Goal: Information Seeking & Learning: Understand process/instructions

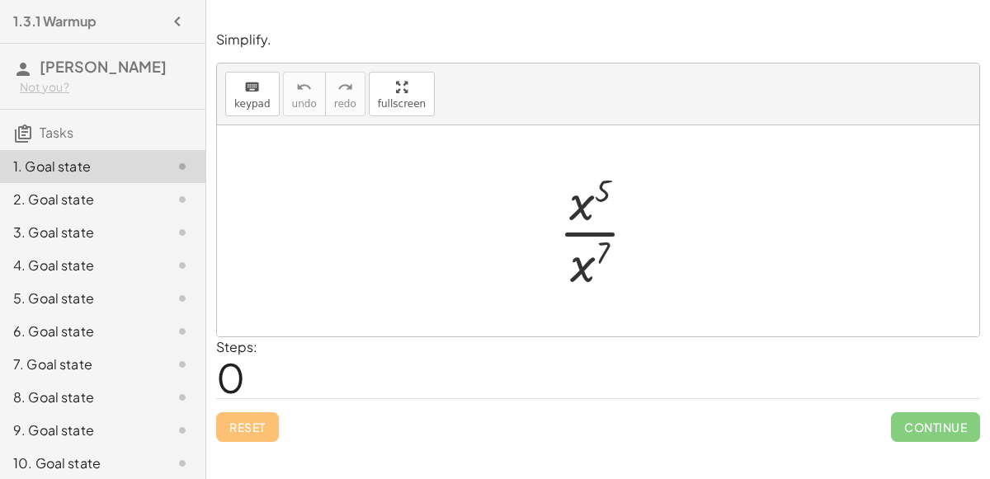
click at [599, 376] on div "Steps: 0" at bounding box center [598, 367] width 764 height 61
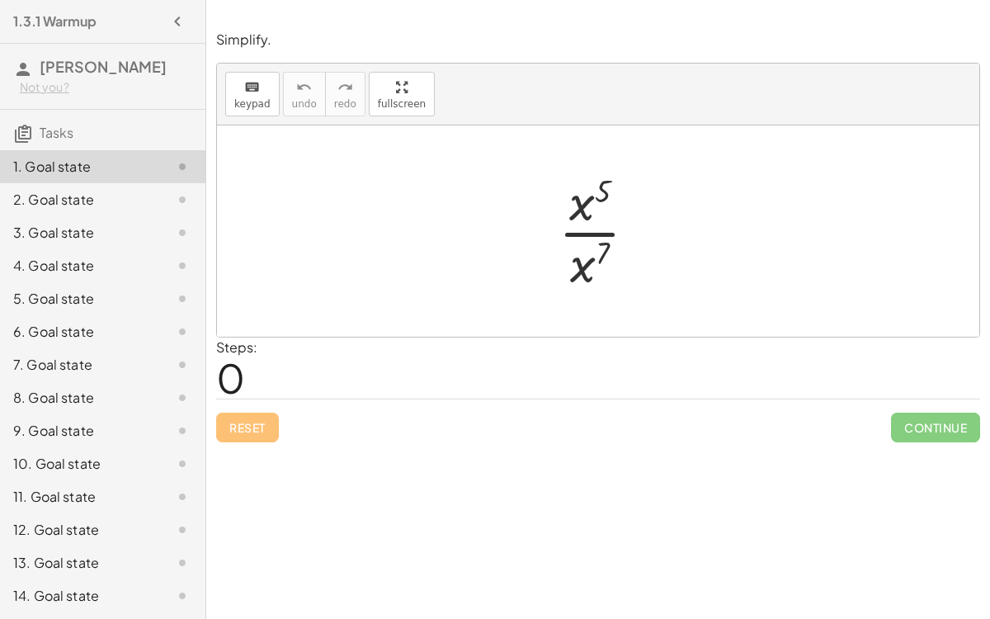
click at [581, 196] on div at bounding box center [604, 231] width 108 height 127
click at [597, 192] on div at bounding box center [604, 231] width 108 height 127
drag, startPoint x: 609, startPoint y: 243, endPoint x: 616, endPoint y: 178, distance: 64.7
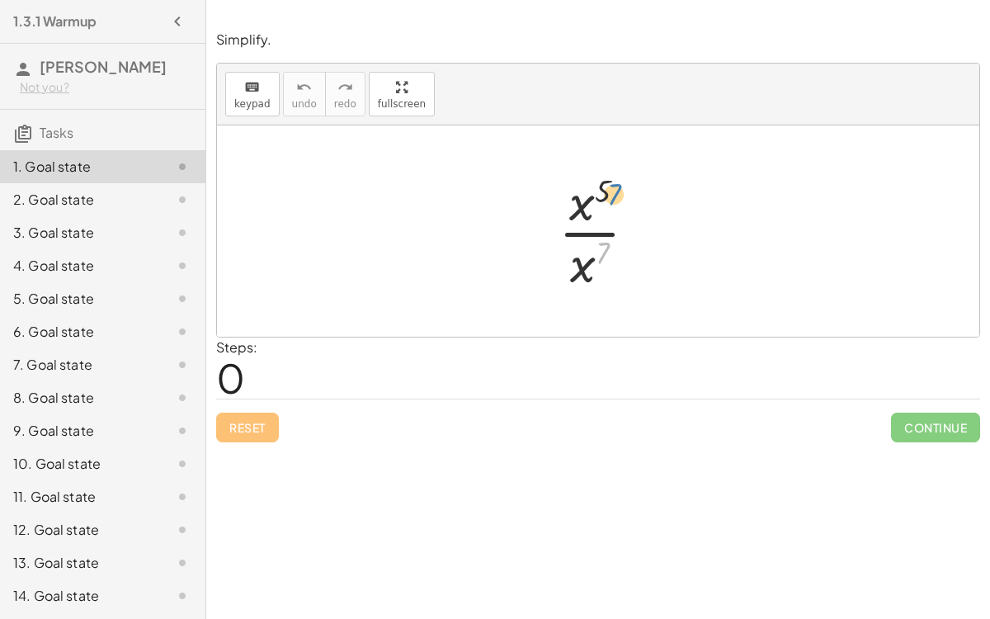
click at [616, 178] on div at bounding box center [604, 231] width 108 height 127
click at [598, 191] on div at bounding box center [604, 231] width 108 height 127
drag, startPoint x: 598, startPoint y: 191, endPoint x: 606, endPoint y: 275, distance: 83.7
click at [606, 275] on div at bounding box center [604, 231] width 108 height 127
click at [597, 267] on div at bounding box center [604, 231] width 108 height 127
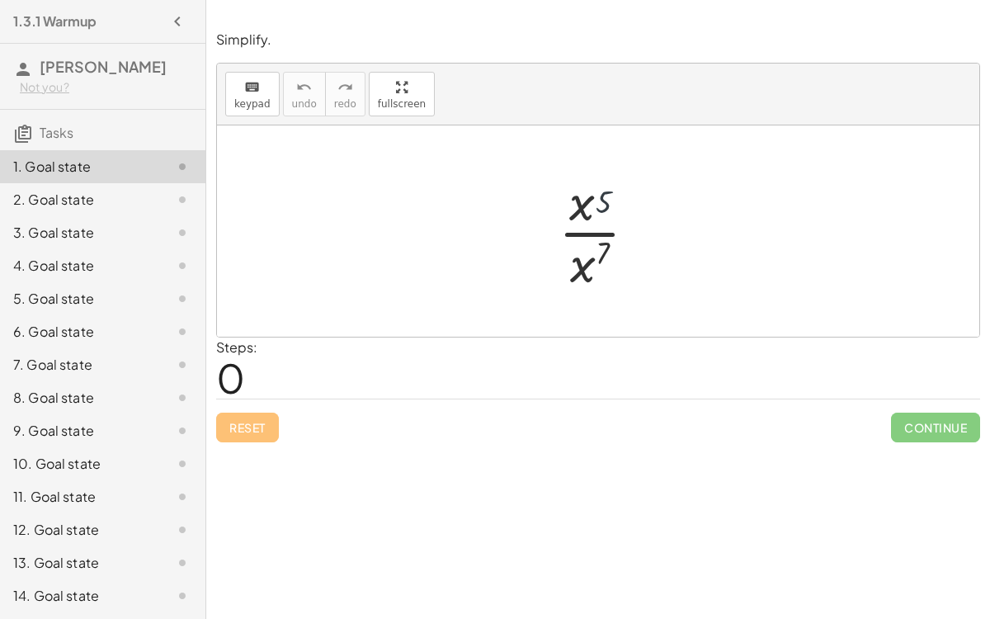
click at [597, 267] on div at bounding box center [604, 231] width 108 height 127
drag, startPoint x: 582, startPoint y: 208, endPoint x: 578, endPoint y: 285, distance: 76.8
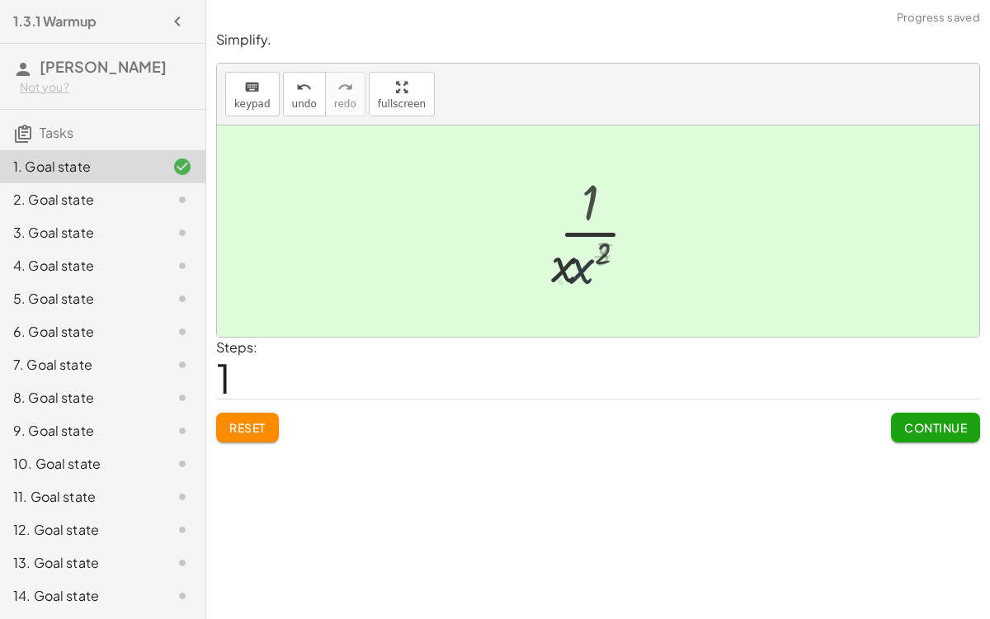
click at [579, 278] on div at bounding box center [604, 231] width 109 height 127
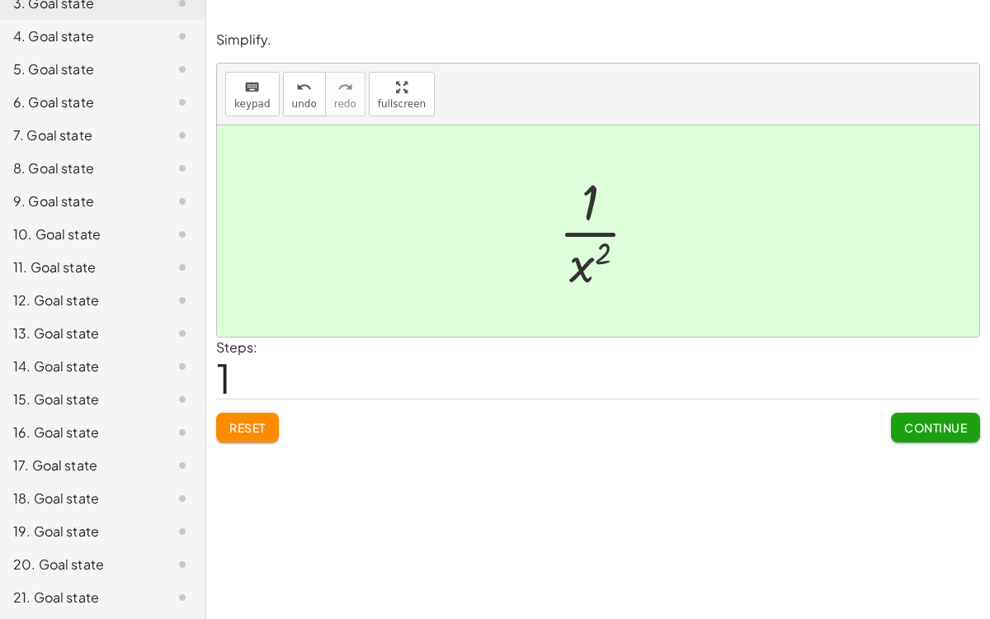
click at [900, 435] on button "Continue" at bounding box center [935, 428] width 89 height 30
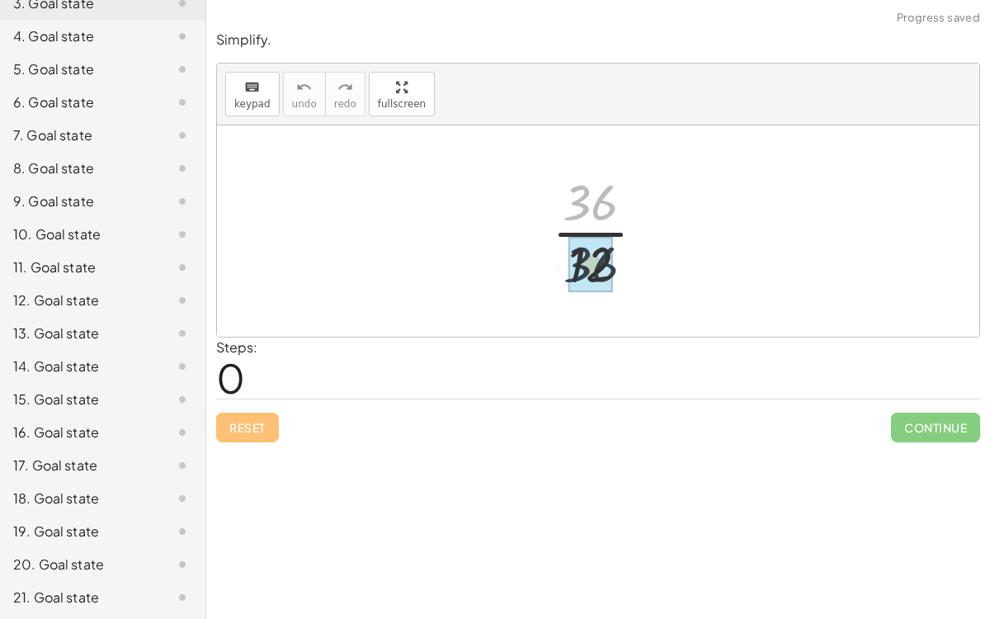
drag, startPoint x: 587, startPoint y: 210, endPoint x: 587, endPoint y: 245, distance: 34.7
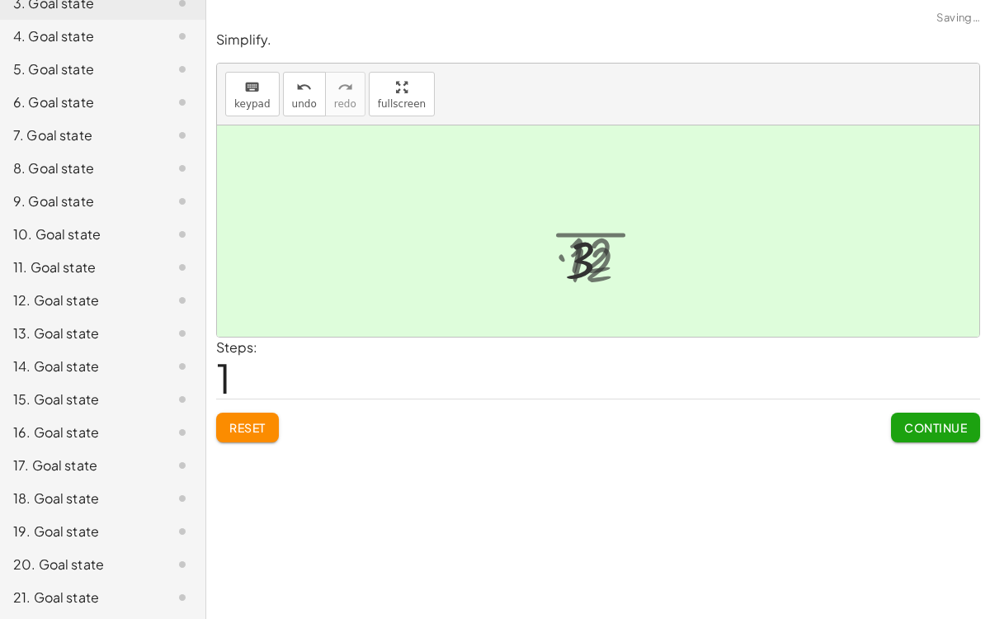
click at [587, 274] on div "· 36 · 36 · [DATE] · 36 · [DATE] · 12" at bounding box center [599, 231] width 104 height 90
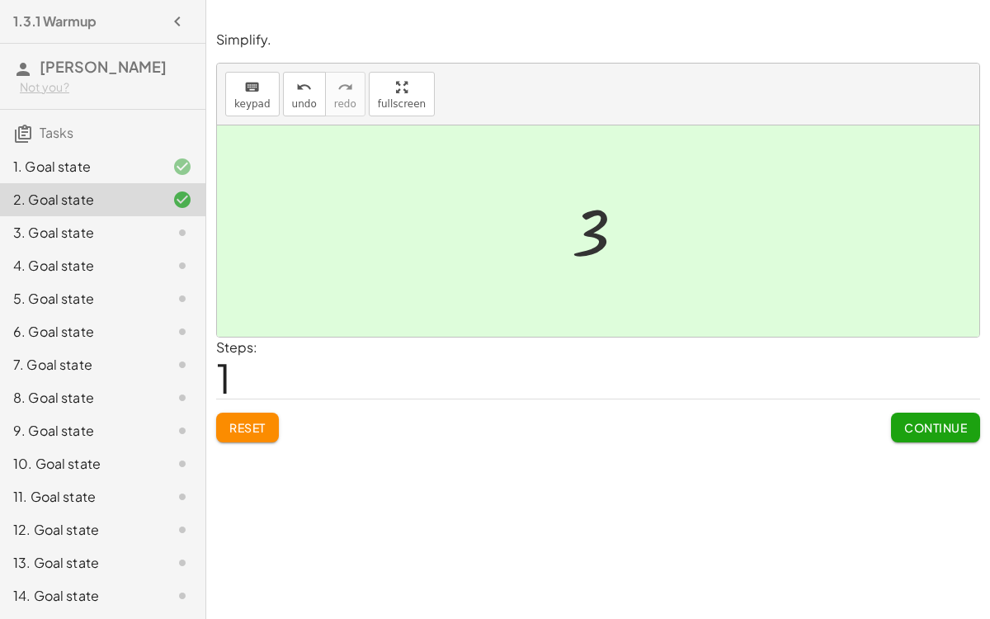
click at [904, 431] on span "Continue" at bounding box center [935, 427] width 63 height 15
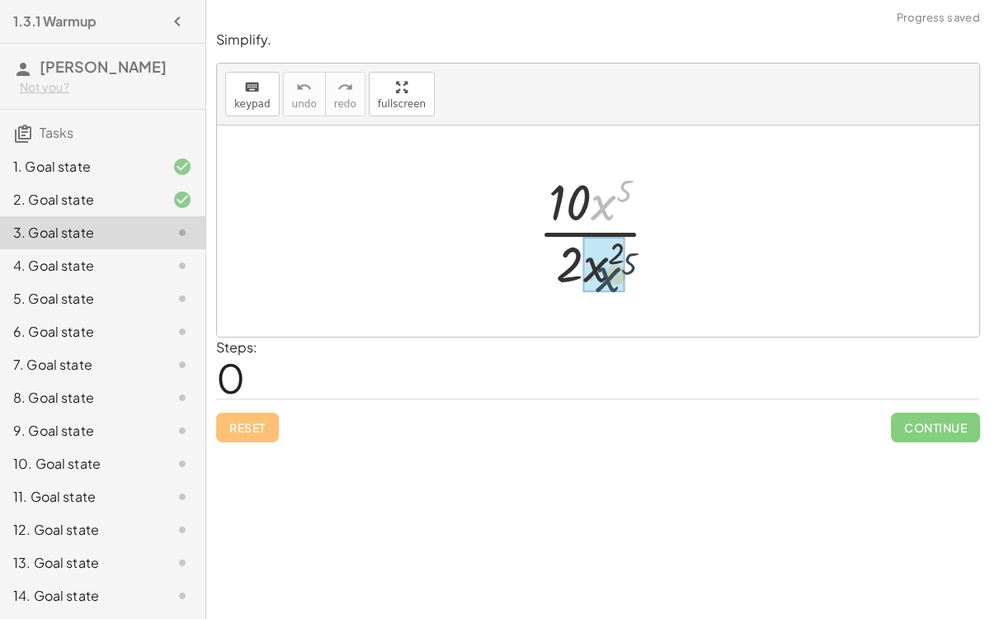
drag, startPoint x: 599, startPoint y: 205, endPoint x: 602, endPoint y: 280, distance: 75.2
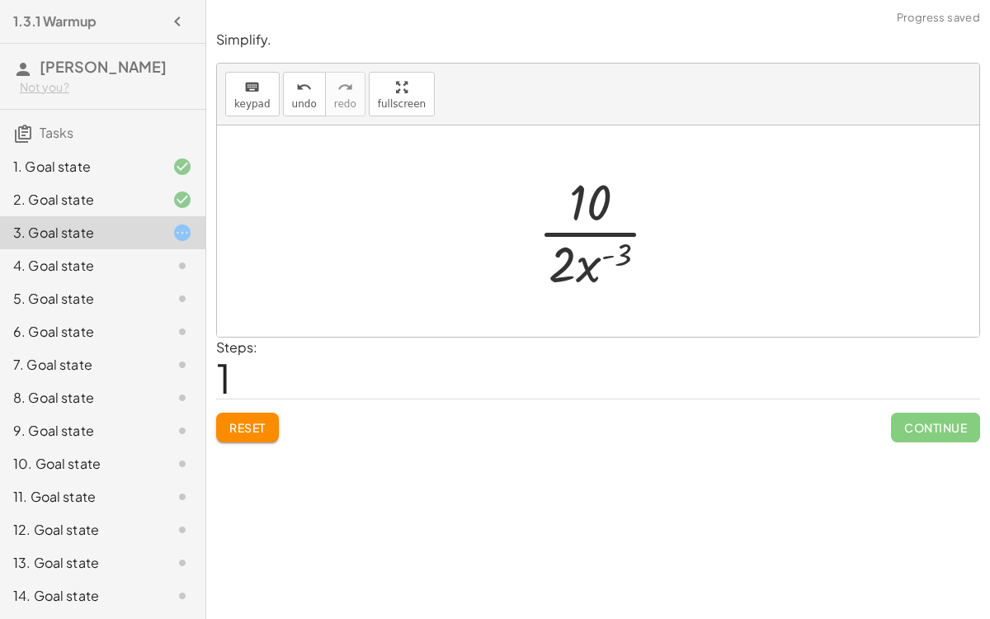
click at [598, 266] on div at bounding box center [605, 231] width 150 height 127
drag, startPoint x: 579, startPoint y: 187, endPoint x: 571, endPoint y: 259, distance: 72.3
click at [571, 259] on div at bounding box center [605, 231] width 150 height 127
click at [573, 259] on div at bounding box center [605, 231] width 150 height 127
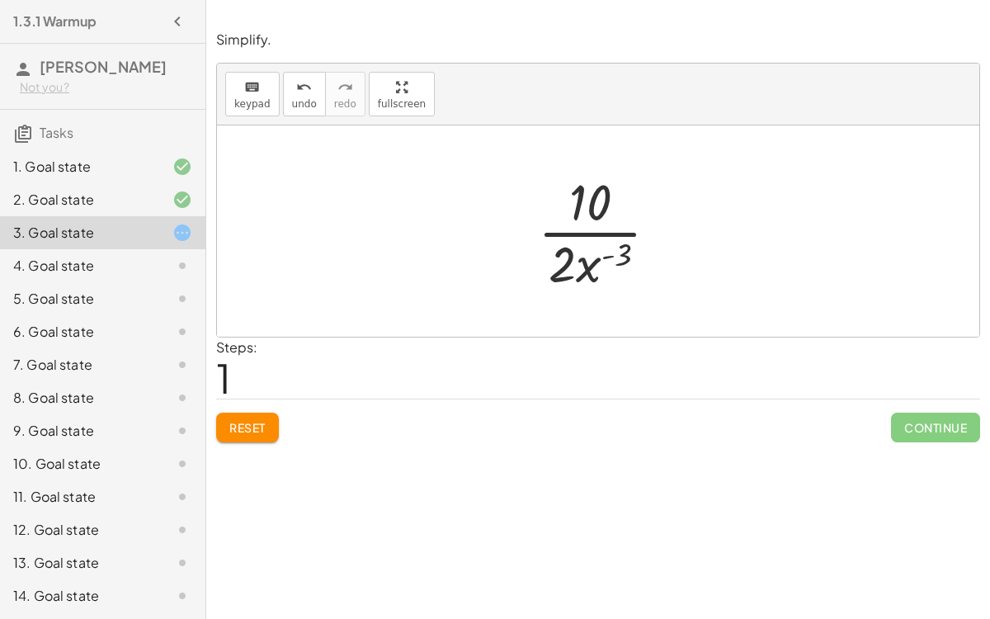
click at [266, 417] on button "Reset" at bounding box center [247, 428] width 63 height 30
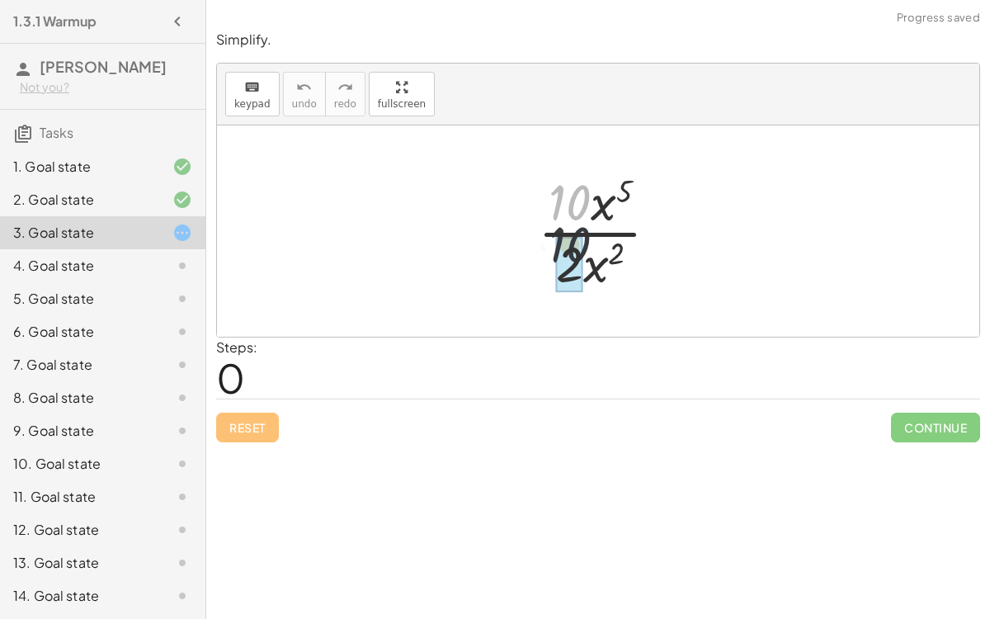
drag, startPoint x: 564, startPoint y: 194, endPoint x: 565, endPoint y: 261, distance: 66.9
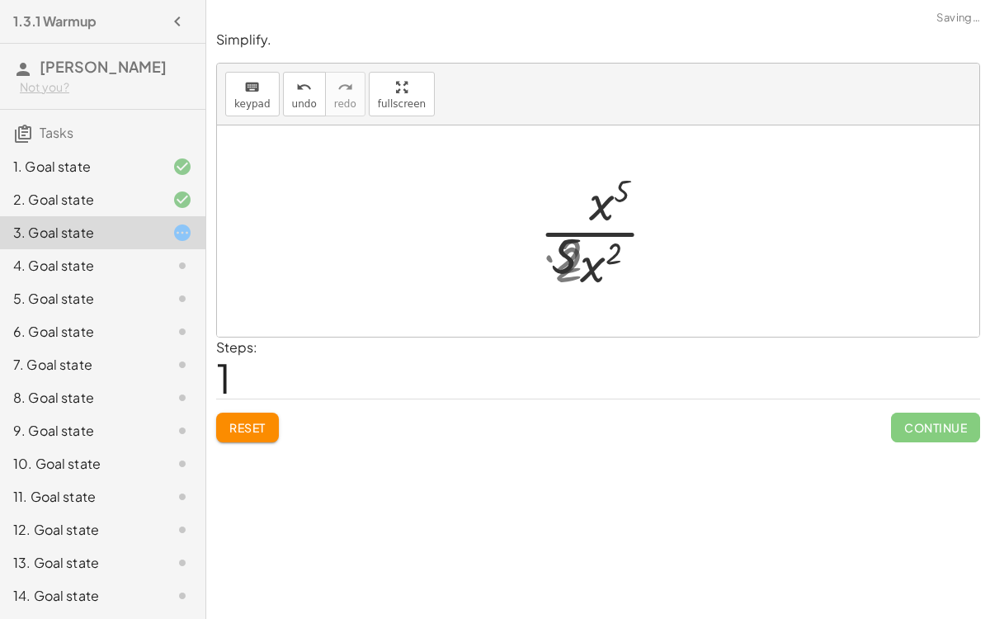
click at [565, 261] on div at bounding box center [604, 231] width 134 height 127
drag, startPoint x: 585, startPoint y: 205, endPoint x: 587, endPoint y: 264, distance: 58.6
click at [587, 264] on div at bounding box center [605, 231] width 123 height 127
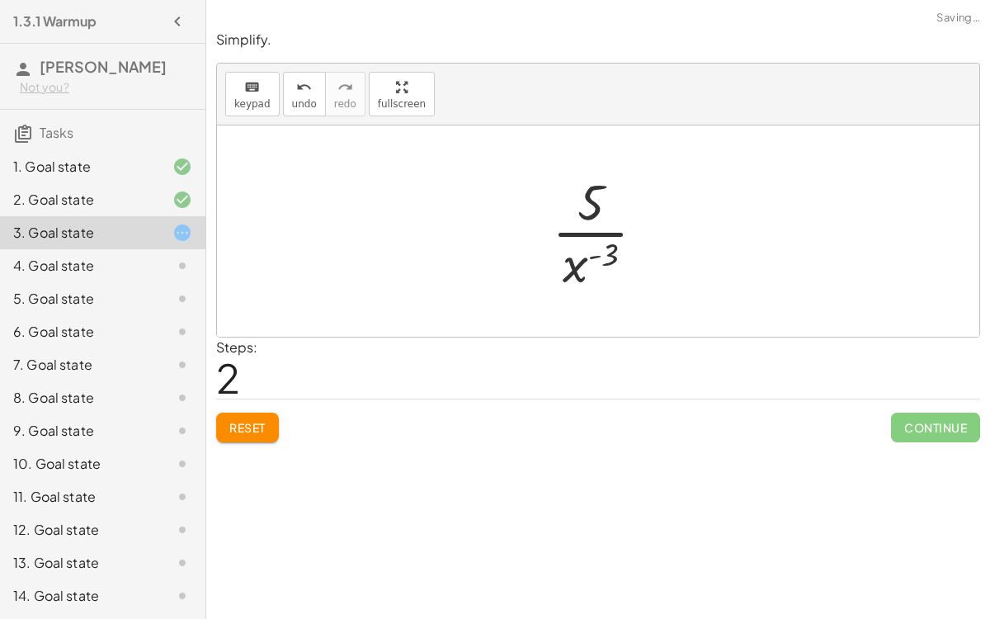
click at [586, 290] on div at bounding box center [605, 231] width 123 height 127
drag, startPoint x: 587, startPoint y: 201, endPoint x: 581, endPoint y: 278, distance: 77.8
click at [581, 278] on div at bounding box center [605, 231] width 123 height 127
click at [243, 428] on span "Reset" at bounding box center [247, 427] width 36 height 15
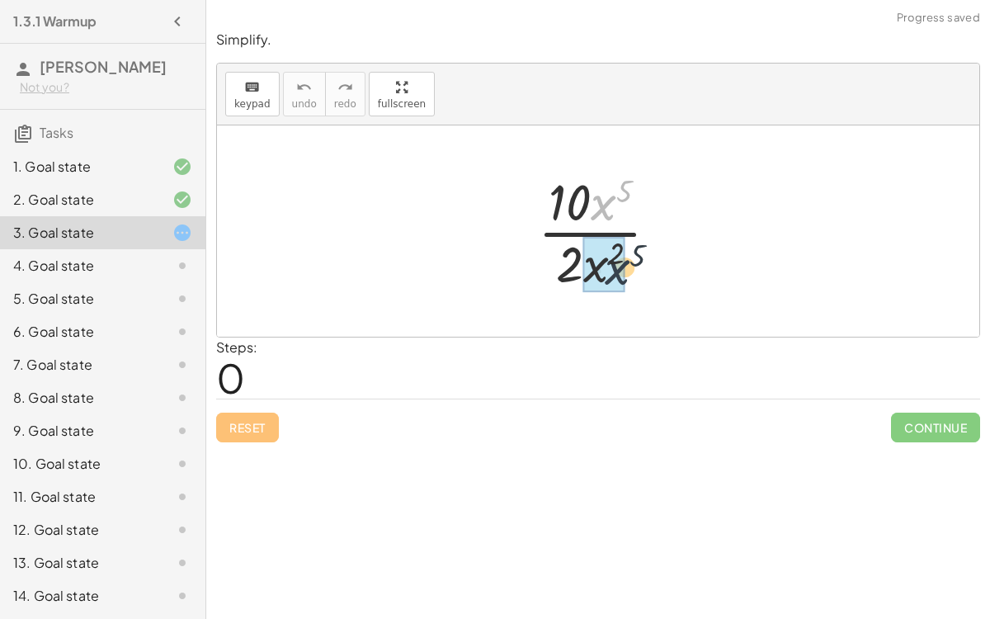
drag, startPoint x: 610, startPoint y: 198, endPoint x: 624, endPoint y: 264, distance: 67.5
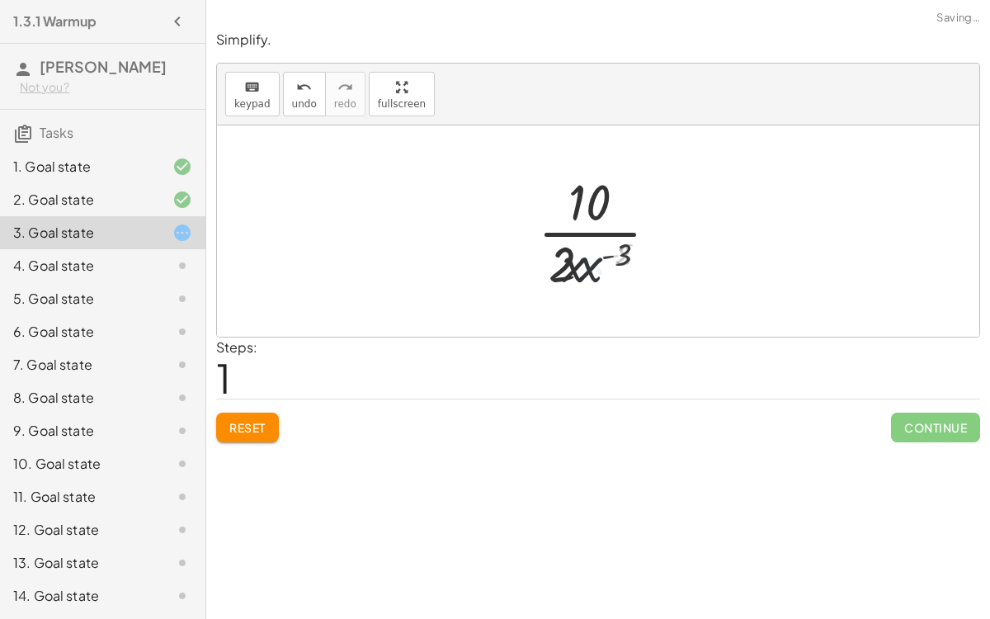
click at [624, 264] on div at bounding box center [605, 231] width 150 height 127
drag, startPoint x: 583, startPoint y: 201, endPoint x: 564, endPoint y: 252, distance: 54.1
click at [250, 428] on span "Reset" at bounding box center [247, 427] width 36 height 15
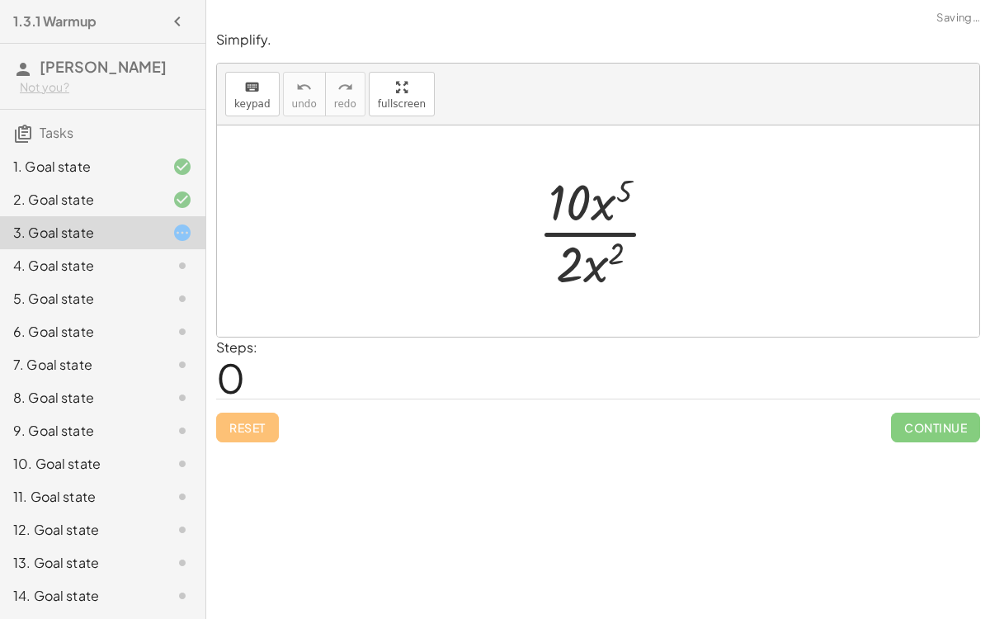
click at [583, 202] on div at bounding box center [605, 231] width 150 height 127
click at [611, 215] on div at bounding box center [605, 231] width 150 height 127
click at [608, 244] on div at bounding box center [605, 231] width 150 height 127
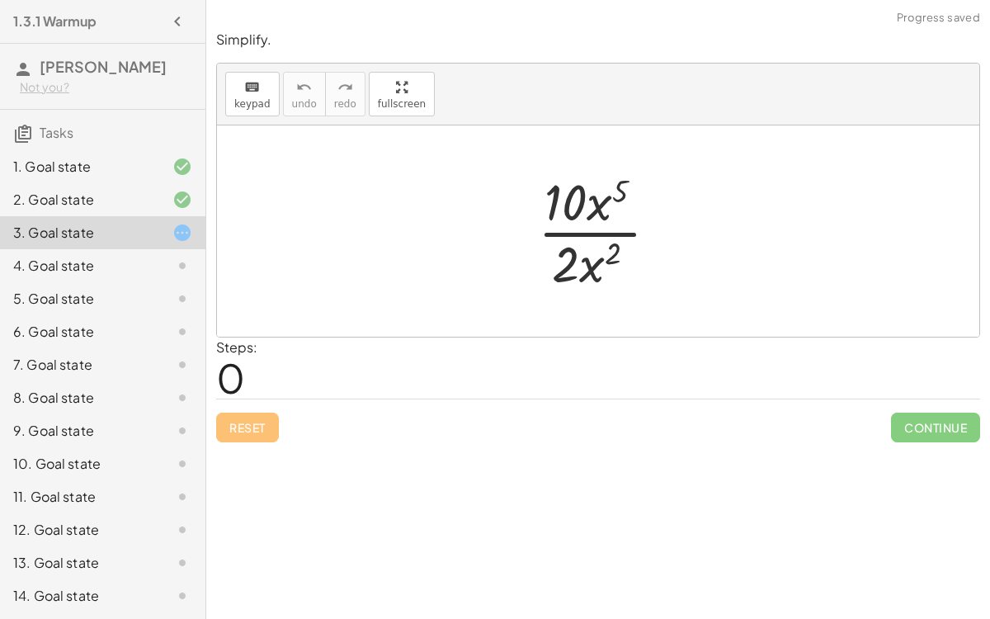
click at [608, 244] on div at bounding box center [605, 231] width 150 height 127
drag, startPoint x: 599, startPoint y: 211, endPoint x: 616, endPoint y: 269, distance: 60.3
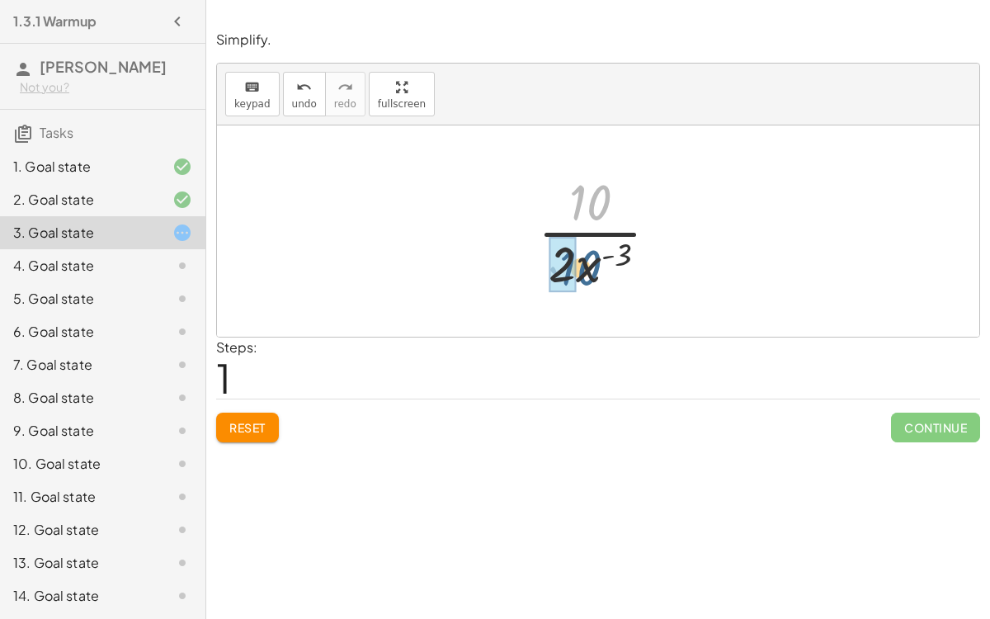
drag, startPoint x: 584, startPoint y: 208, endPoint x: 572, endPoint y: 280, distance: 72.8
click at [572, 280] on div at bounding box center [605, 231] width 123 height 127
click at [578, 270] on div at bounding box center [605, 231] width 123 height 127
click at [598, 253] on div at bounding box center [605, 231] width 123 height 127
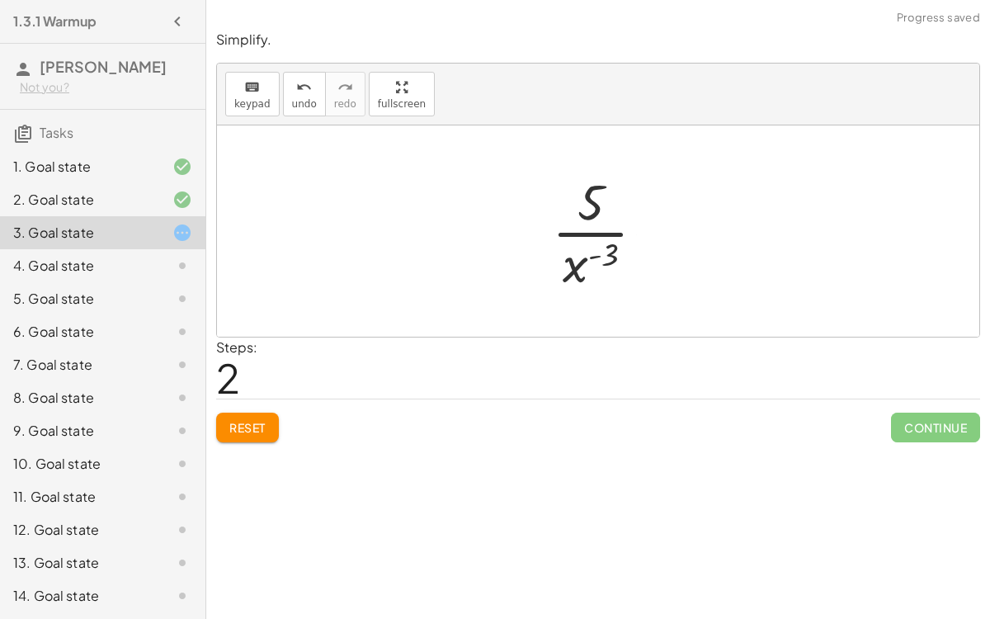
click at [598, 253] on div at bounding box center [605, 231] width 123 height 127
click at [604, 248] on div at bounding box center [605, 231] width 123 height 127
click at [600, 224] on div at bounding box center [605, 231] width 123 height 127
click at [597, 217] on div at bounding box center [605, 231] width 123 height 127
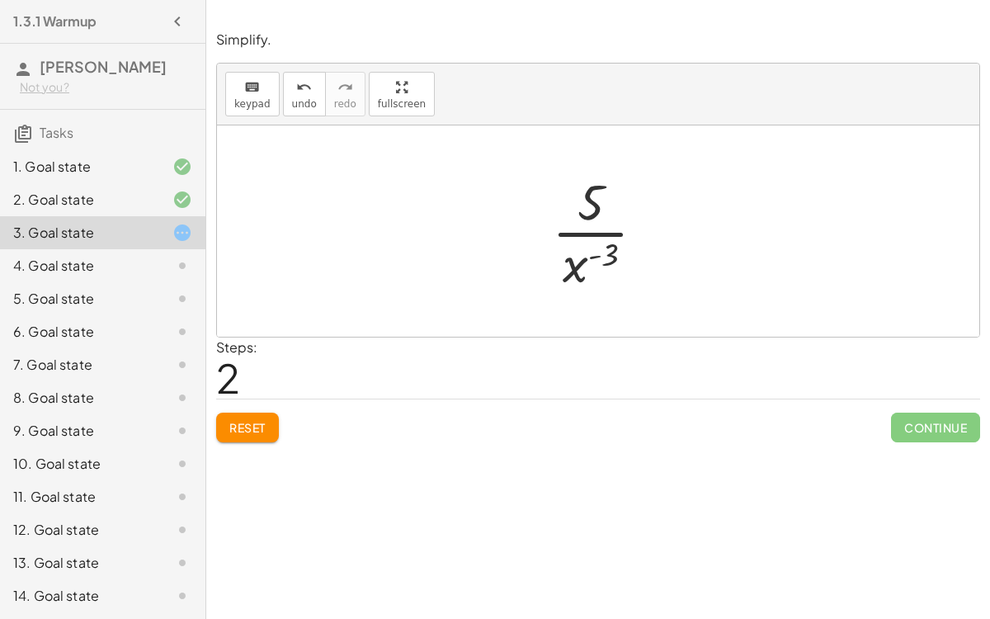
click at [597, 217] on div at bounding box center [605, 231] width 123 height 127
click at [578, 239] on div at bounding box center [605, 231] width 123 height 127
drag, startPoint x: 578, startPoint y: 222, endPoint x: 569, endPoint y: 254, distance: 33.4
click at [569, 254] on div at bounding box center [605, 231] width 123 height 127
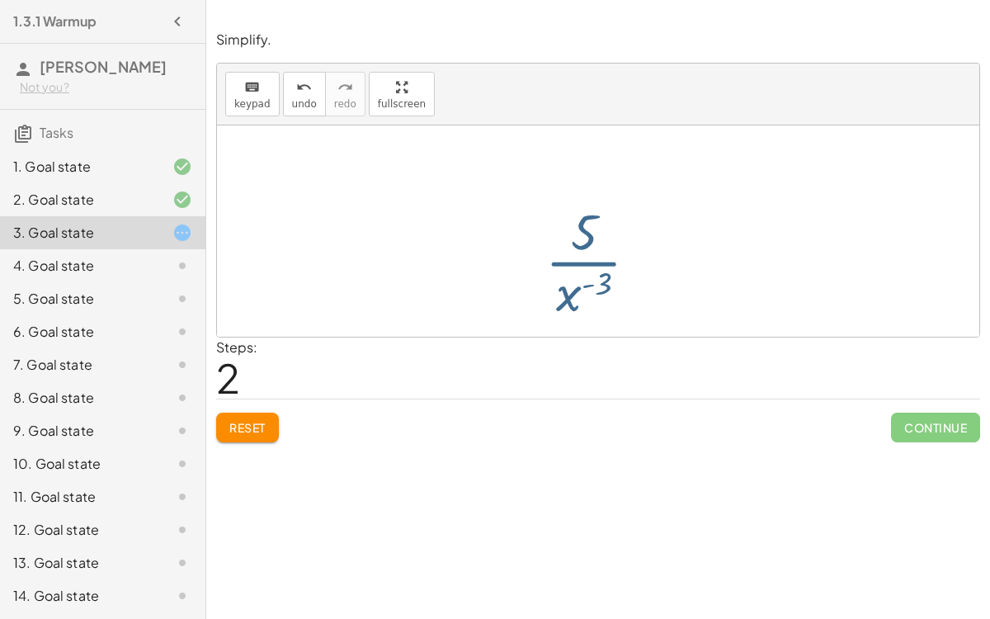
click at [569, 254] on div at bounding box center [605, 231] width 123 height 127
click at [585, 236] on div at bounding box center [605, 231] width 123 height 127
drag, startPoint x: 587, startPoint y: 257, endPoint x: 597, endPoint y: 198, distance: 59.6
click at [597, 198] on div at bounding box center [605, 231] width 123 height 127
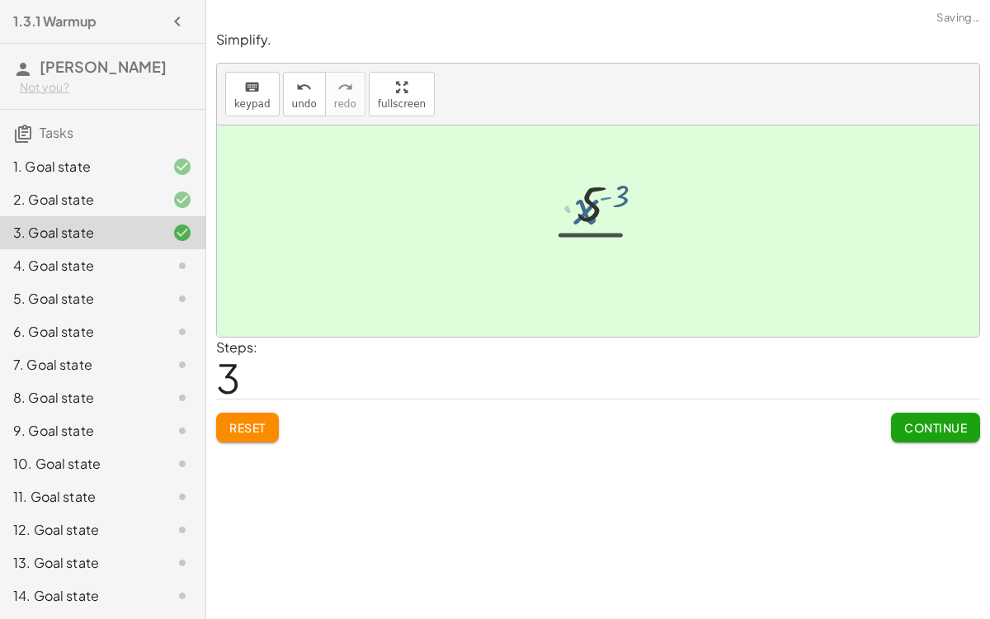
click at [597, 198] on div at bounding box center [604, 231] width 137 height 85
click at [598, 224] on div at bounding box center [604, 231] width 137 height 85
click at [928, 414] on button "Continue" at bounding box center [935, 428] width 89 height 30
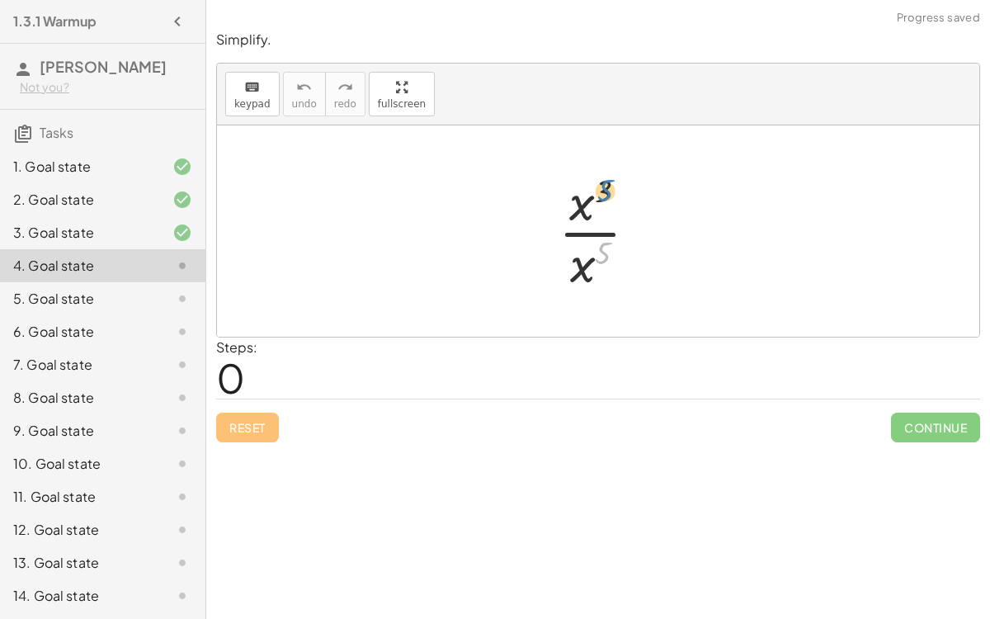
drag, startPoint x: 610, startPoint y: 251, endPoint x: 612, endPoint y: 190, distance: 61.1
click at [612, 190] on div at bounding box center [604, 231] width 109 height 127
click at [158, 216] on div "3. Goal state" at bounding box center [102, 232] width 205 height 33
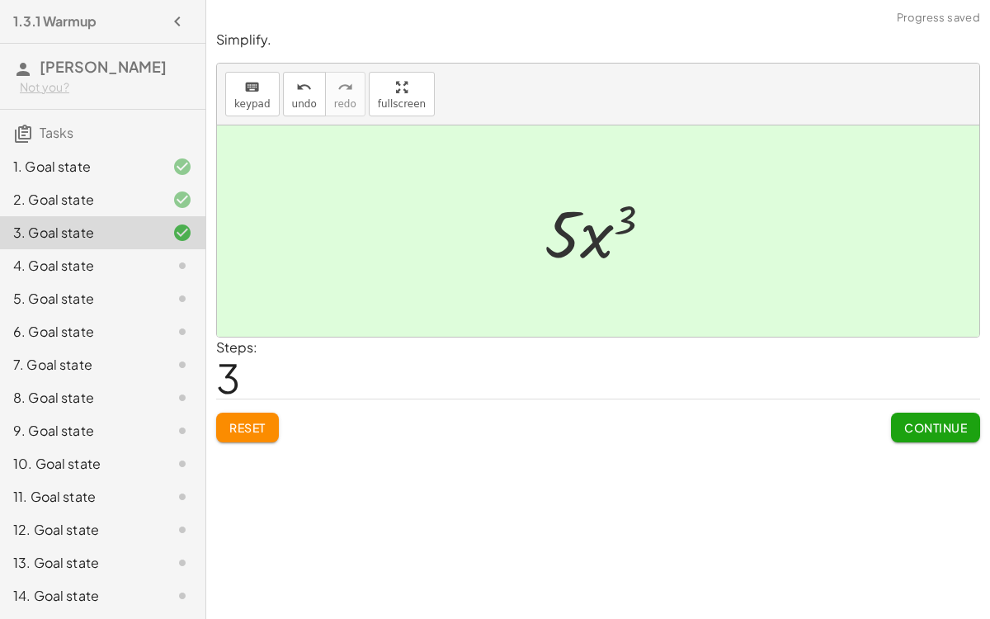
click at [932, 420] on span "Continue" at bounding box center [935, 427] width 63 height 15
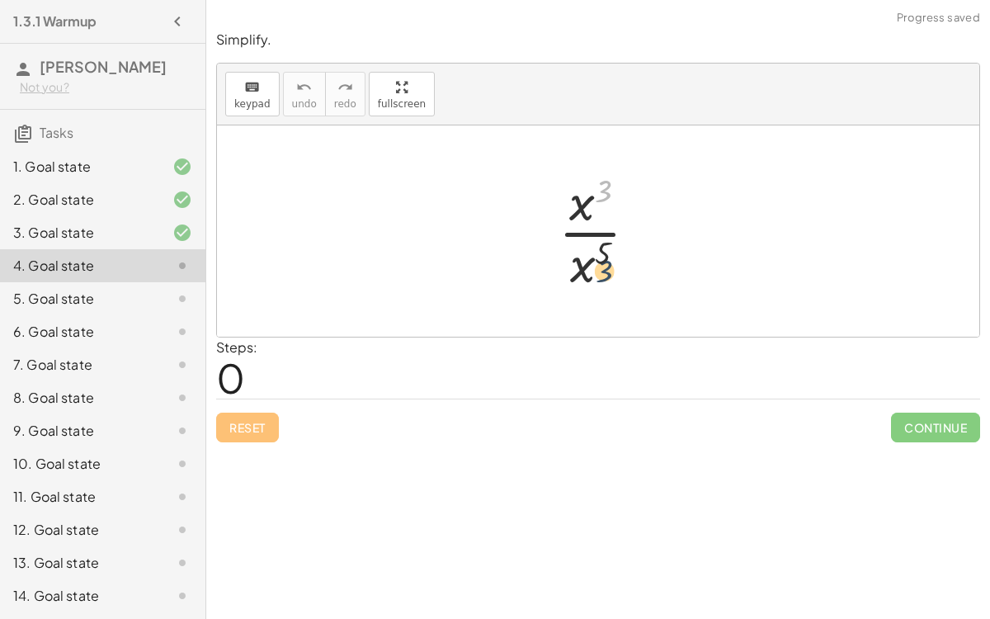
drag, startPoint x: 602, startPoint y: 193, endPoint x: 603, endPoint y: 278, distance: 85.0
click at [603, 278] on div at bounding box center [604, 231] width 109 height 127
drag, startPoint x: 575, startPoint y: 211, endPoint x: 578, endPoint y: 265, distance: 53.7
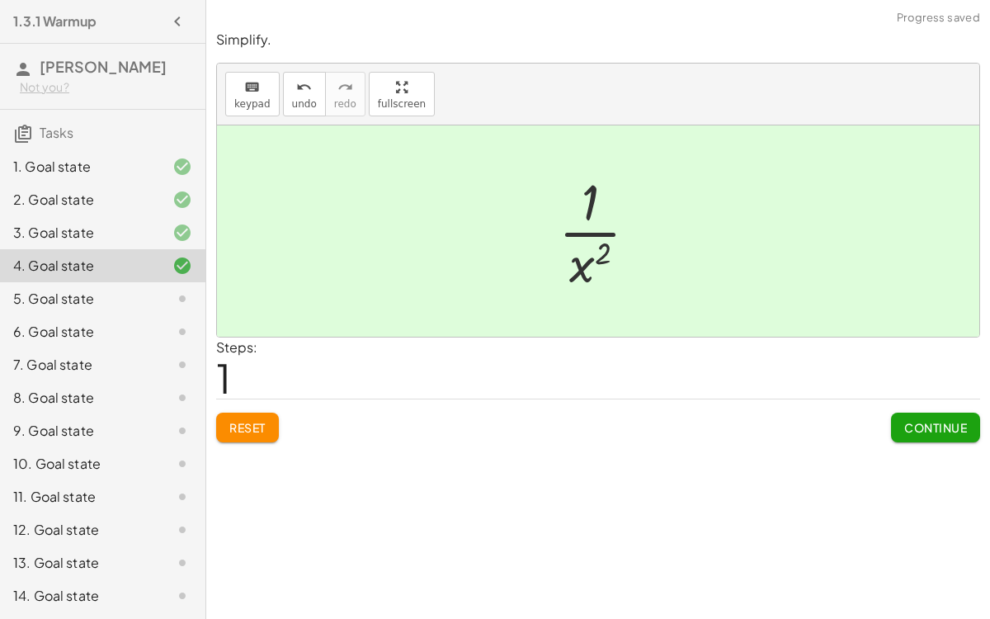
click at [925, 420] on span "Continue" at bounding box center [935, 427] width 63 height 15
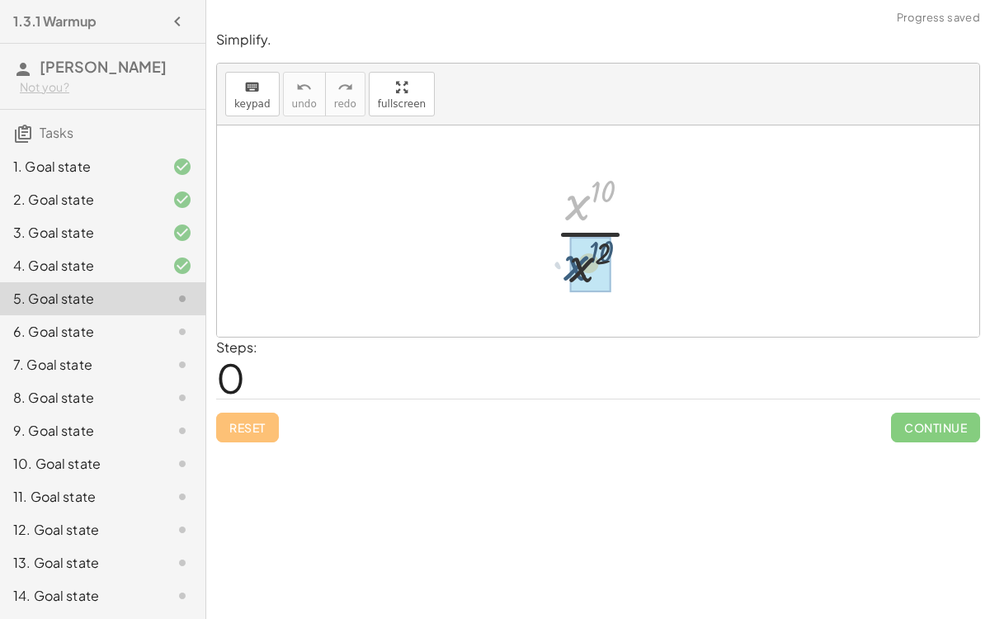
drag, startPoint x: 586, startPoint y: 196, endPoint x: 583, endPoint y: 257, distance: 61.1
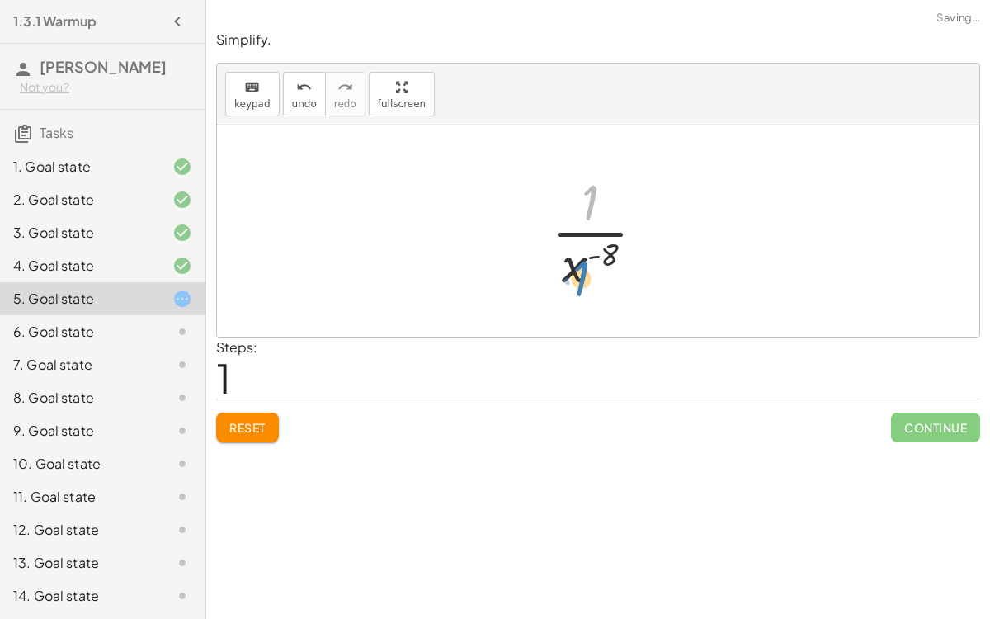
drag, startPoint x: 585, startPoint y: 184, endPoint x: 573, endPoint y: 257, distance: 74.3
click at [573, 257] on div at bounding box center [605, 231] width 124 height 127
drag, startPoint x: 574, startPoint y: 259, endPoint x: 586, endPoint y: 185, distance: 75.2
click at [586, 185] on div at bounding box center [605, 231] width 124 height 127
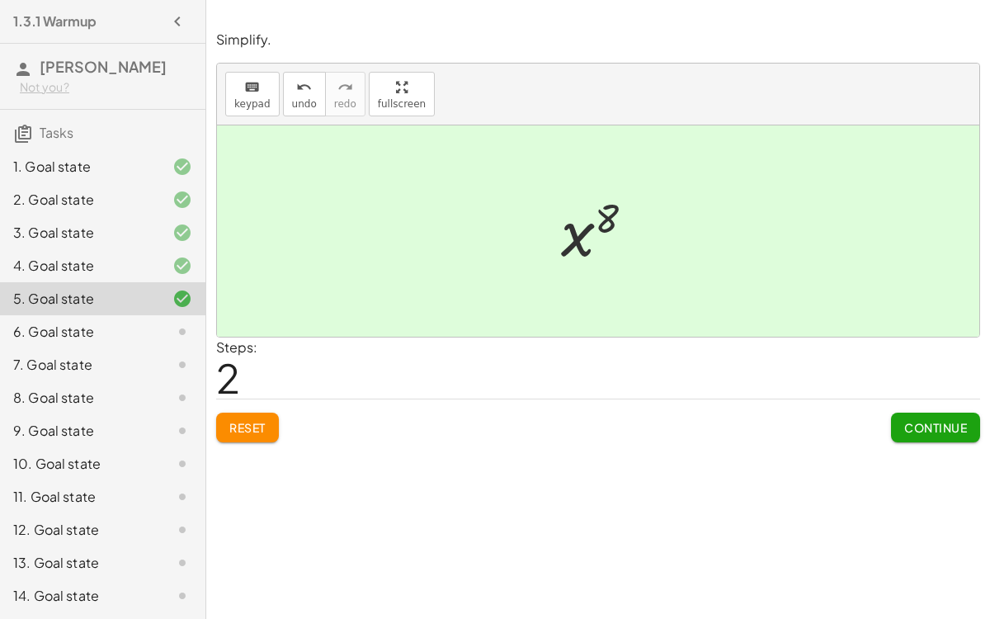
click at [921, 431] on span "Continue" at bounding box center [935, 427] width 63 height 15
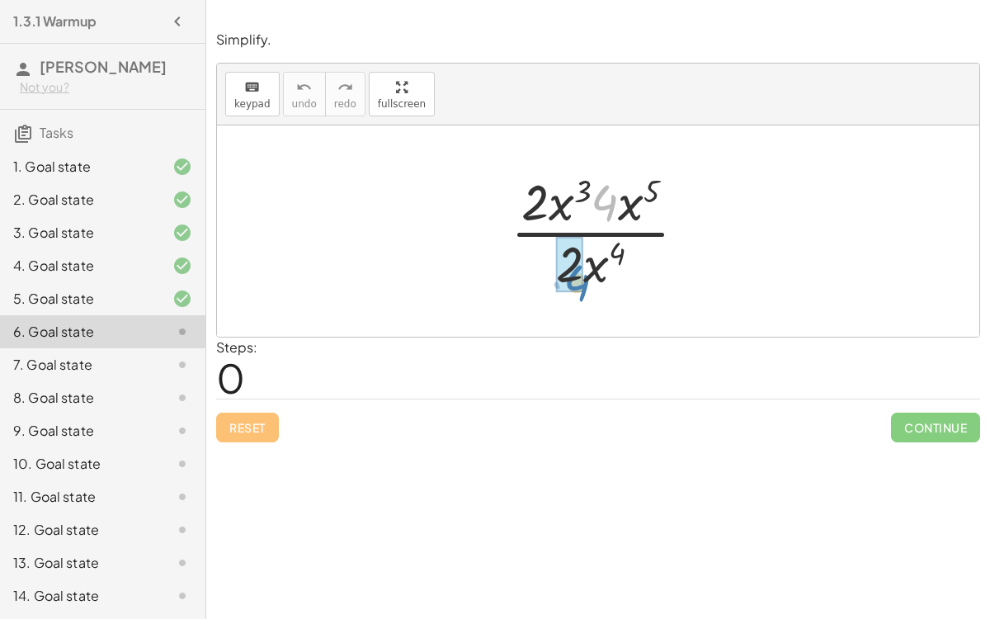
drag, startPoint x: 601, startPoint y: 207, endPoint x: 570, endPoint y: 288, distance: 86.4
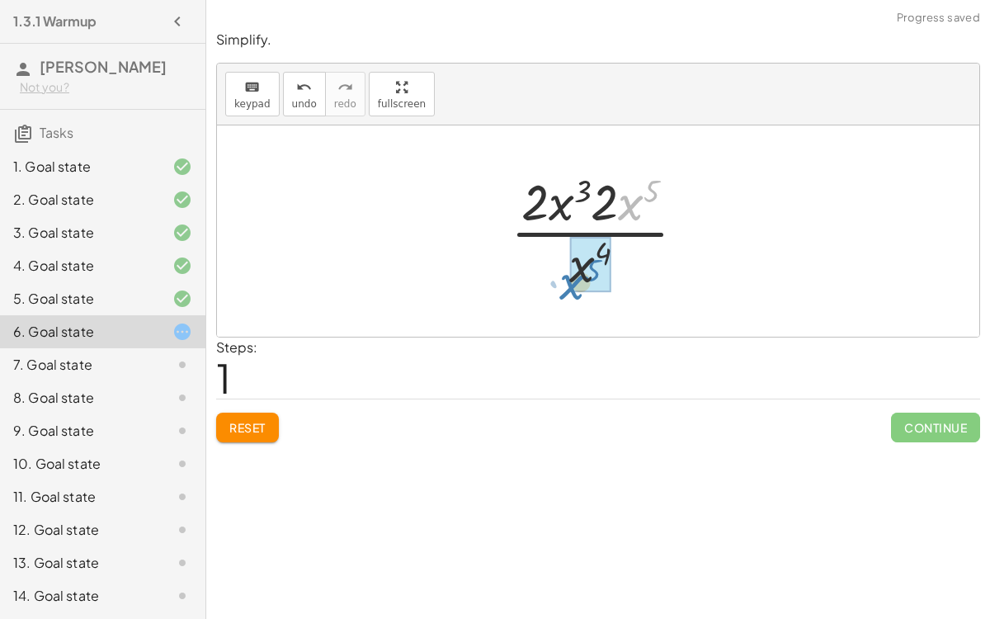
drag, startPoint x: 635, startPoint y: 205, endPoint x: 577, endPoint y: 281, distance: 96.0
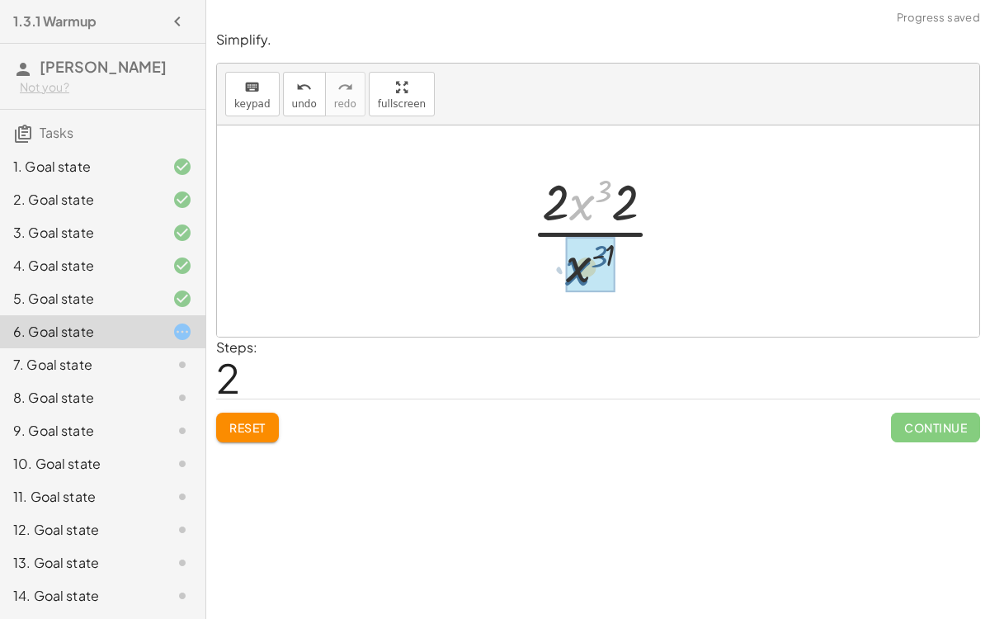
drag, startPoint x: 592, startPoint y: 186, endPoint x: 589, endPoint y: 253, distance: 66.9
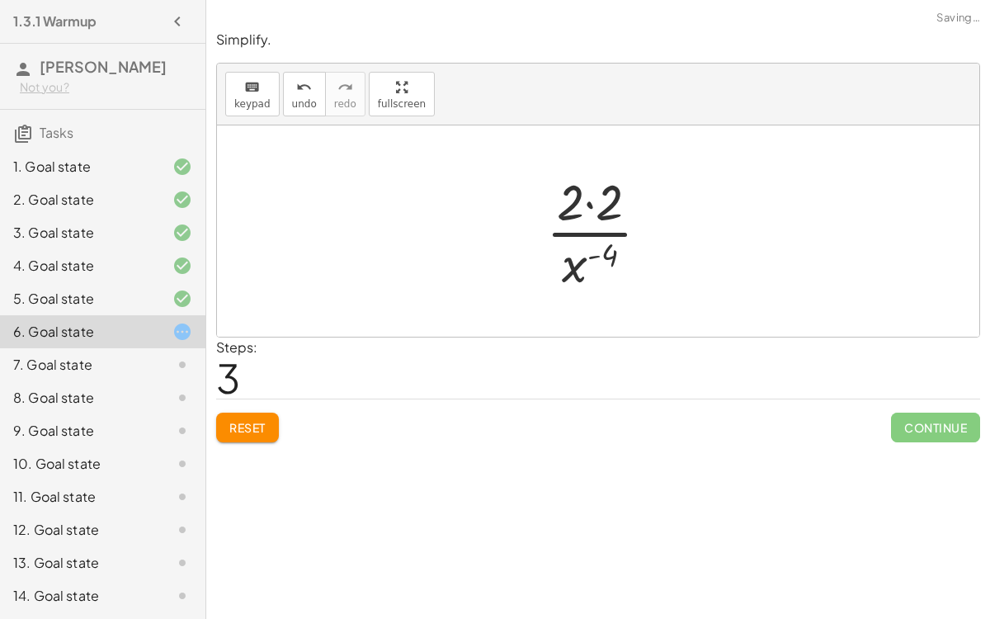
click at [589, 205] on div at bounding box center [604, 231] width 133 height 127
click at [589, 205] on div at bounding box center [605, 231] width 122 height 127
drag, startPoint x: 589, startPoint y: 211, endPoint x: 581, endPoint y: 281, distance: 69.8
click at [581, 281] on div at bounding box center [605, 231] width 122 height 127
drag, startPoint x: 571, startPoint y: 276, endPoint x: 580, endPoint y: 212, distance: 64.2
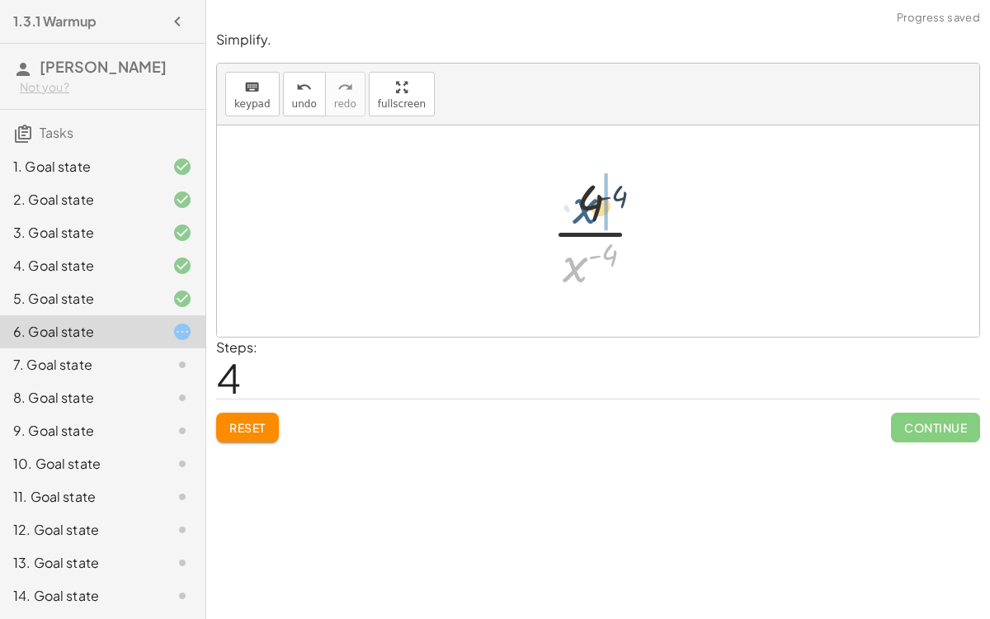
click at [580, 212] on div at bounding box center [605, 231] width 122 height 127
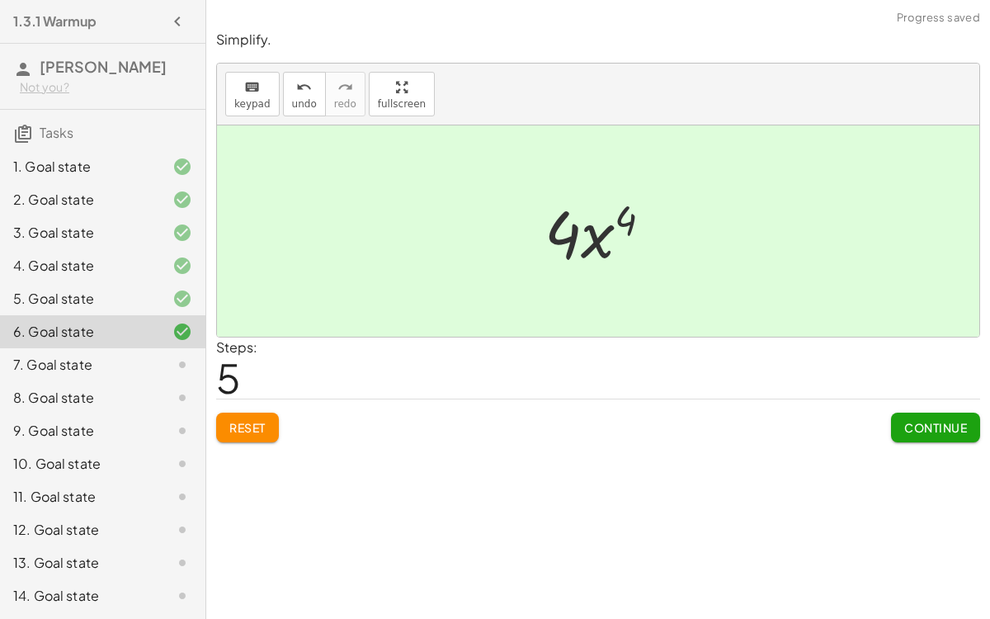
click at [960, 428] on span "Continue" at bounding box center [935, 427] width 63 height 15
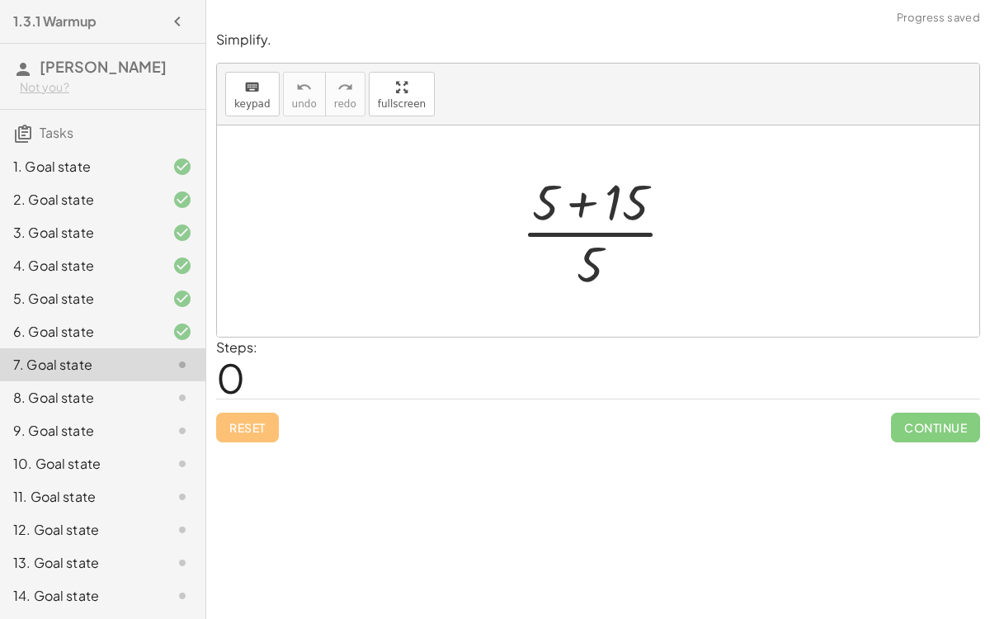
click at [578, 201] on div at bounding box center [604, 231] width 183 height 127
click at [578, 201] on div at bounding box center [604, 231] width 119 height 127
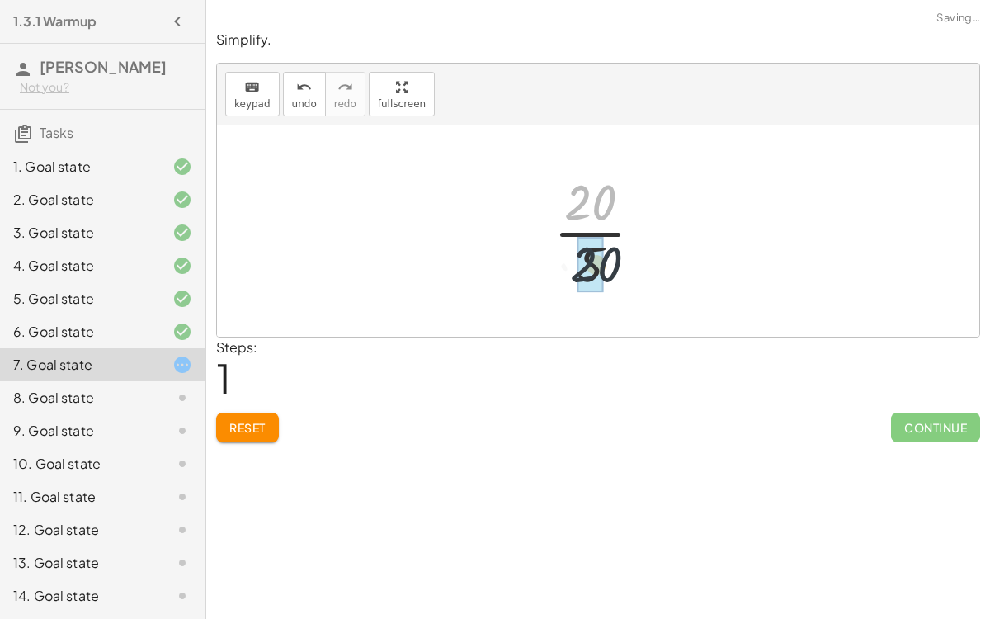
drag, startPoint x: 585, startPoint y: 197, endPoint x: 591, endPoint y: 271, distance: 73.7
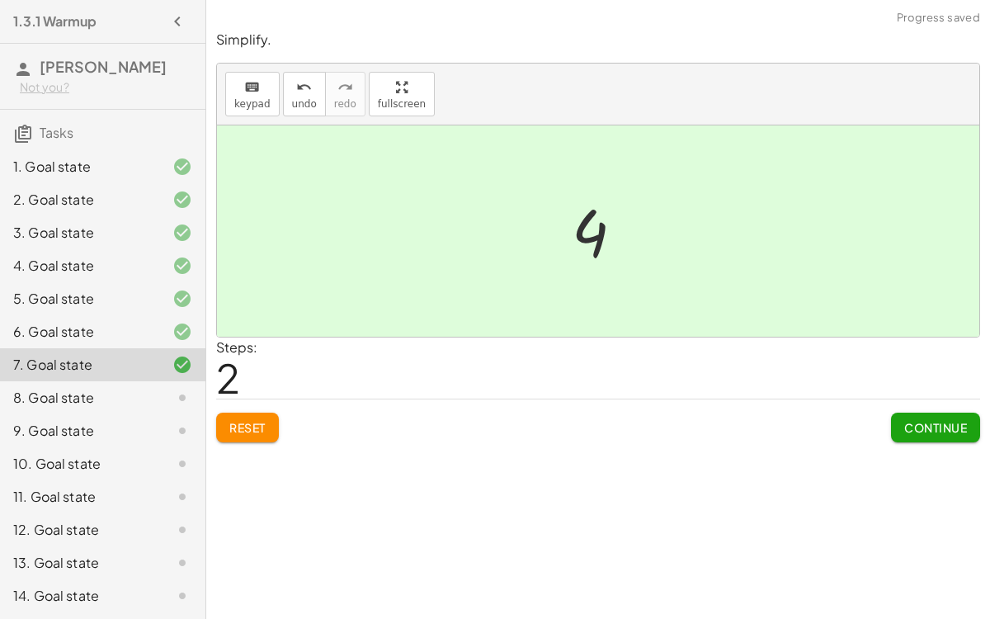
click at [904, 415] on button "Continue" at bounding box center [935, 428] width 89 height 30
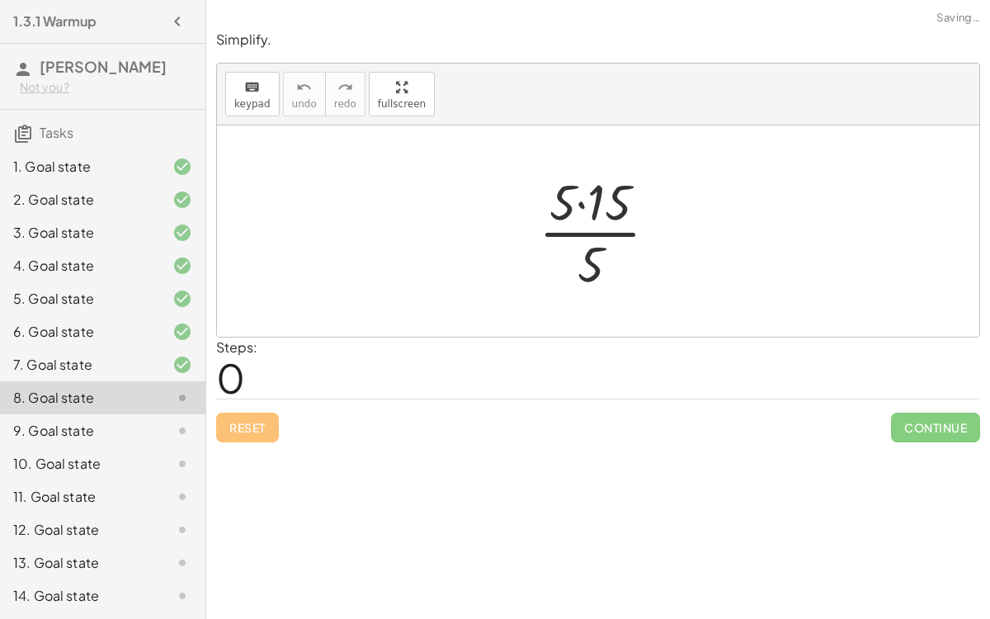
click at [580, 208] on div at bounding box center [605, 231] width 149 height 127
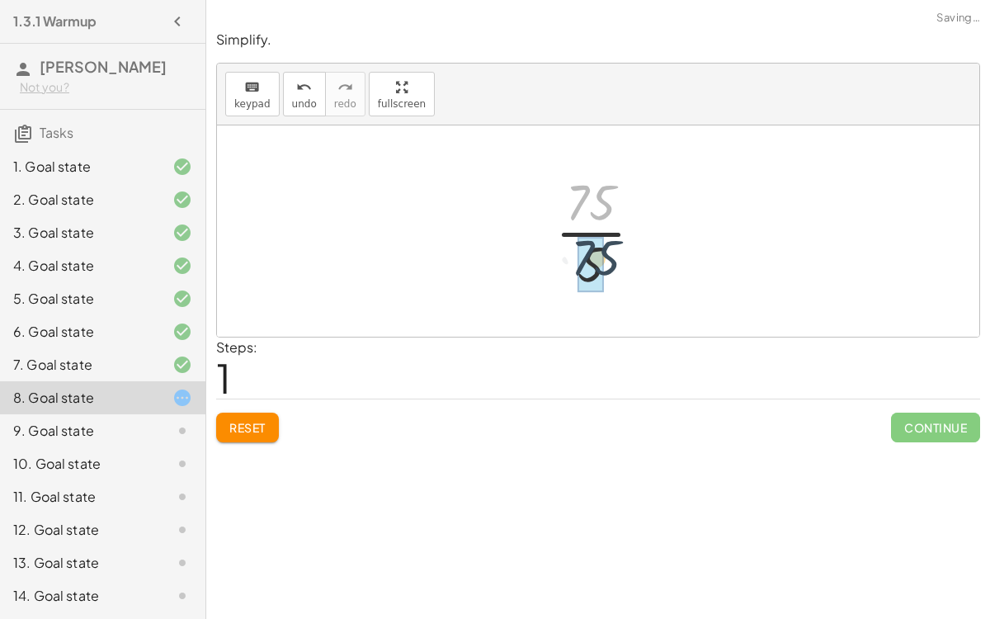
drag, startPoint x: 579, startPoint y: 190, endPoint x: 585, endPoint y: 252, distance: 63.0
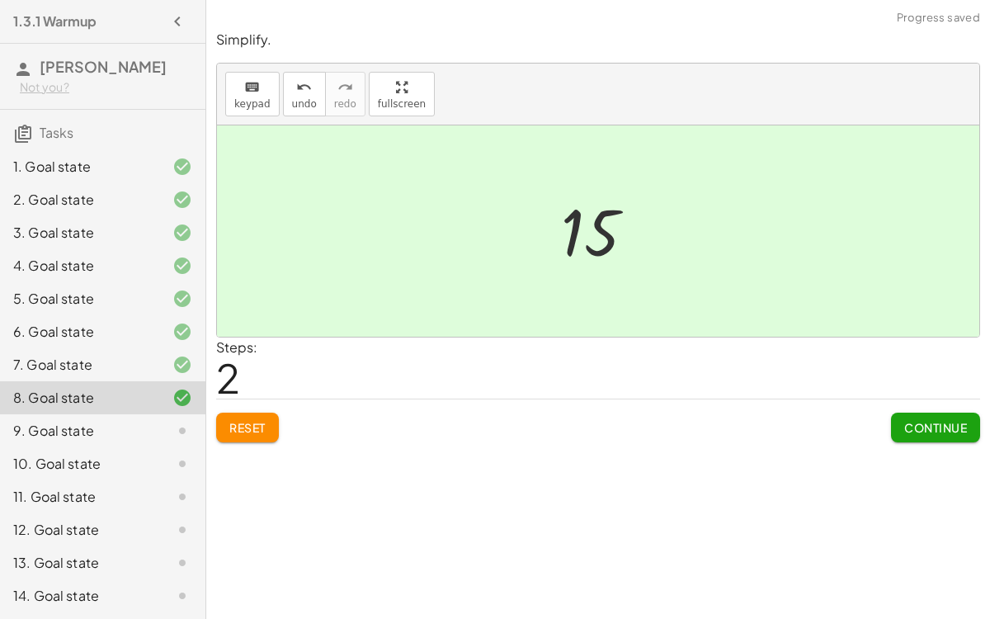
click at [918, 423] on span "Continue" at bounding box center [935, 427] width 63 height 15
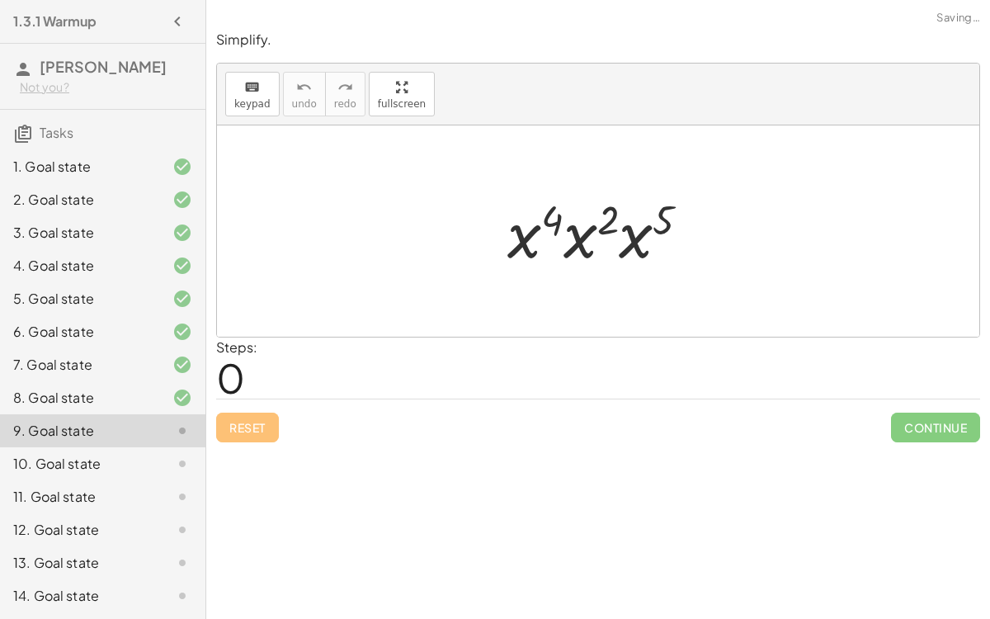
click at [581, 236] on div at bounding box center [605, 231] width 212 height 85
click at [581, 236] on div at bounding box center [605, 231] width 215 height 85
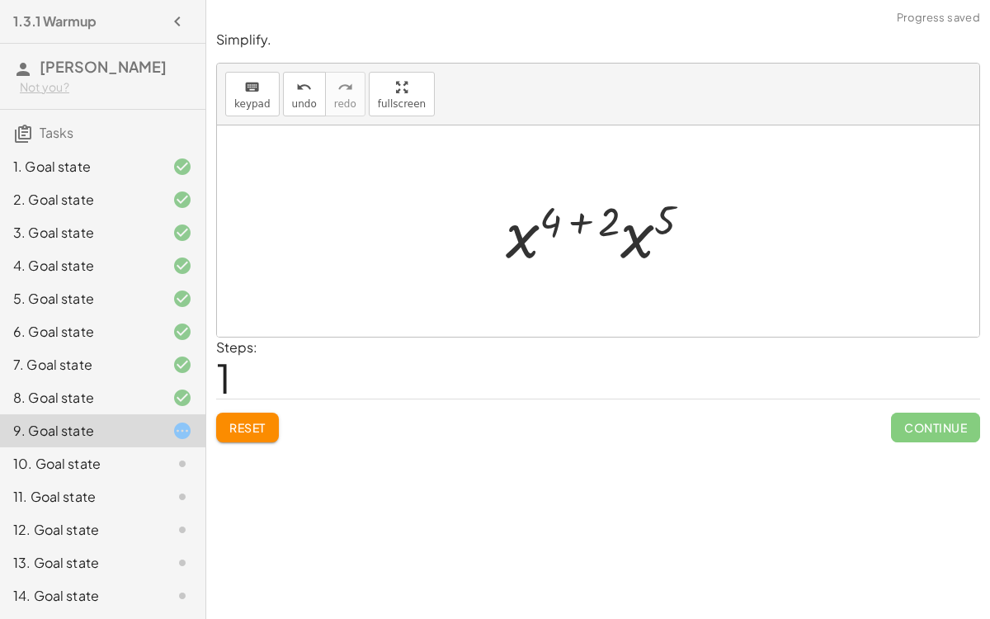
click at [582, 223] on div at bounding box center [605, 231] width 215 height 85
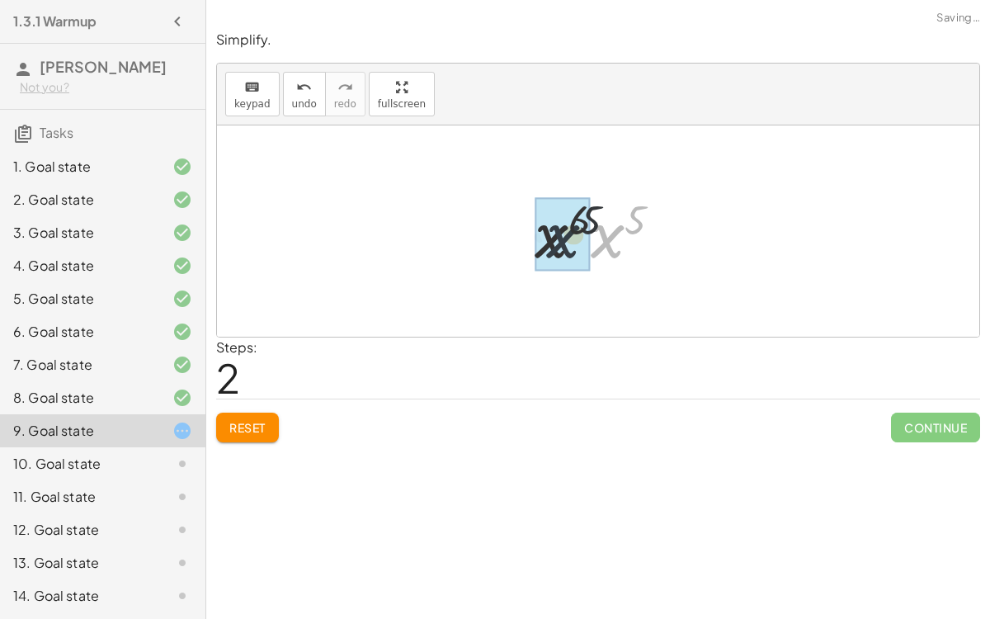
drag, startPoint x: 601, startPoint y: 235, endPoint x: 552, endPoint y: 235, distance: 48.7
click at [605, 211] on div at bounding box center [604, 232] width 159 height 82
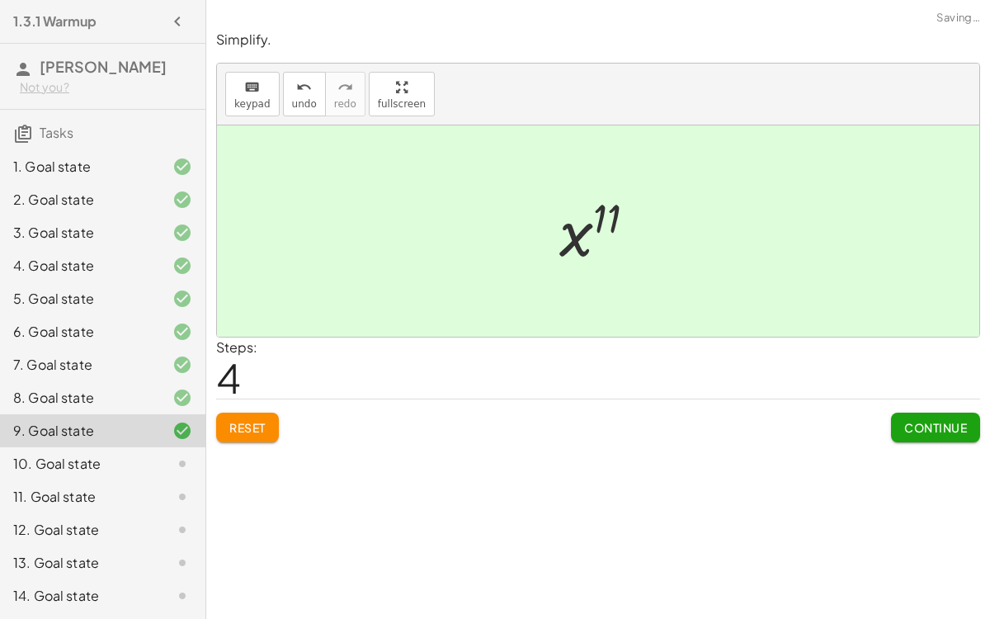
click at [911, 427] on span "Continue" at bounding box center [935, 427] width 63 height 15
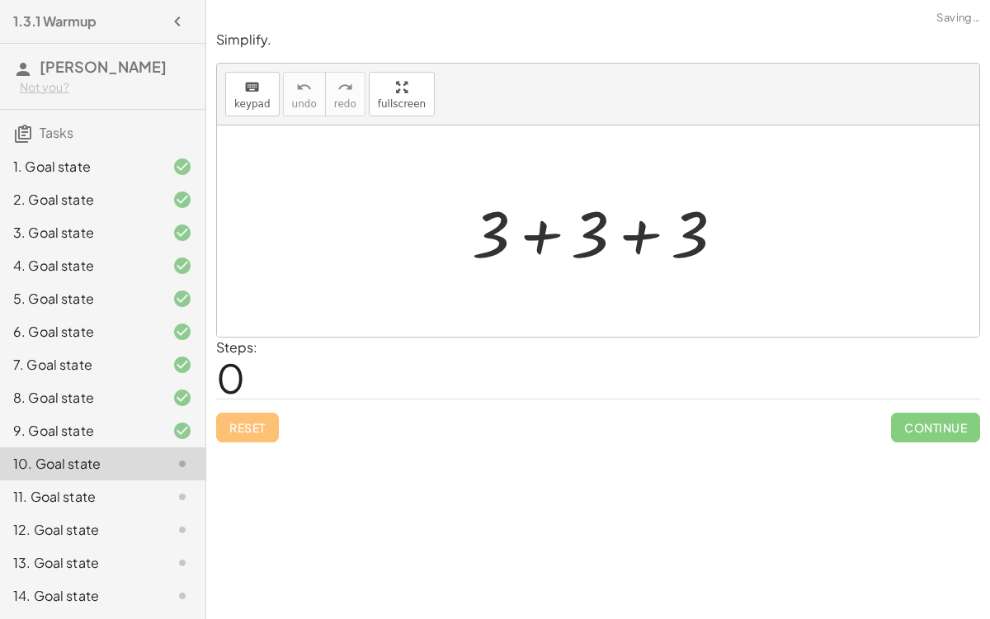
click at [540, 234] on div at bounding box center [604, 231] width 281 height 85
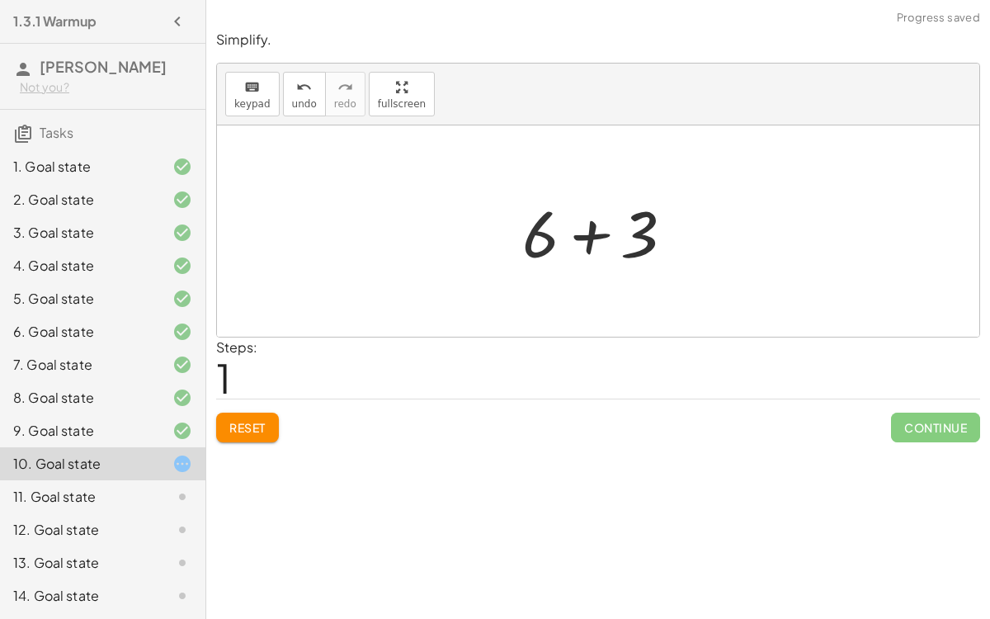
click at [592, 236] on div at bounding box center [605, 231] width 182 height 85
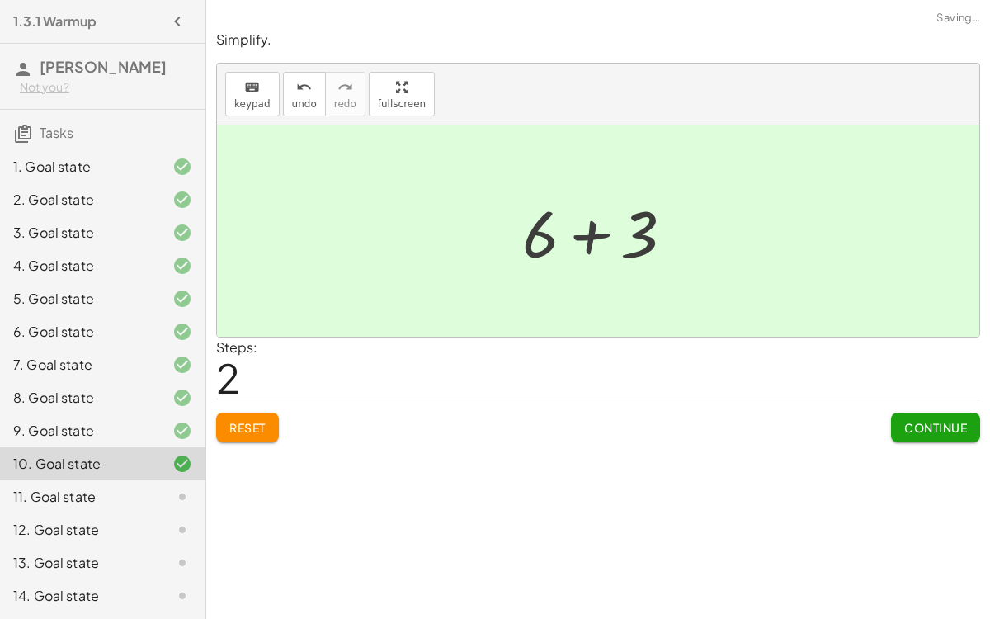
click at [592, 236] on div at bounding box center [605, 232] width 78 height 82
click at [927, 422] on span "Continue" at bounding box center [935, 427] width 63 height 15
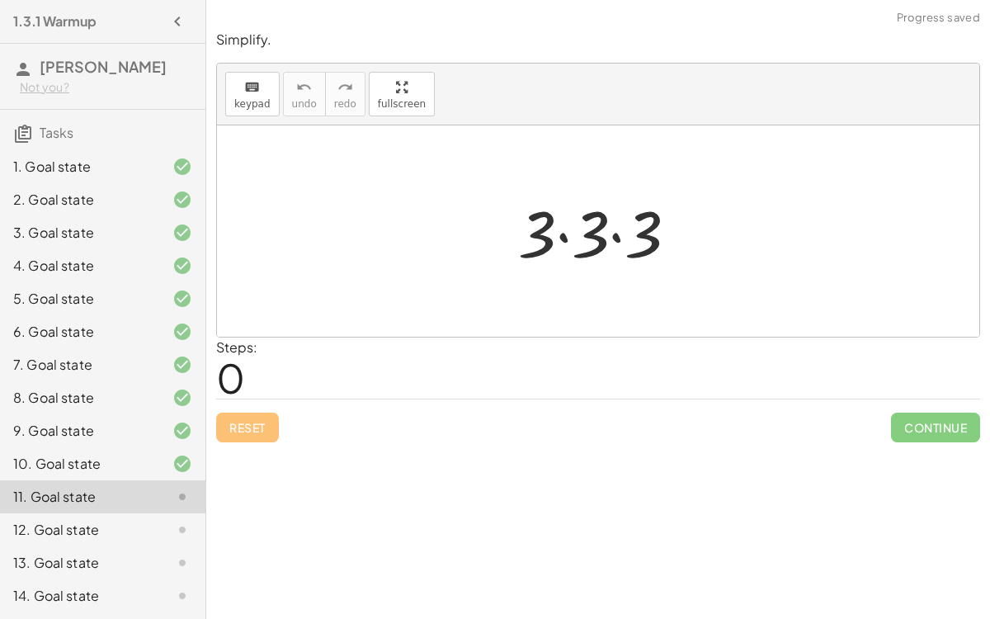
click at [557, 222] on div at bounding box center [605, 231] width 190 height 85
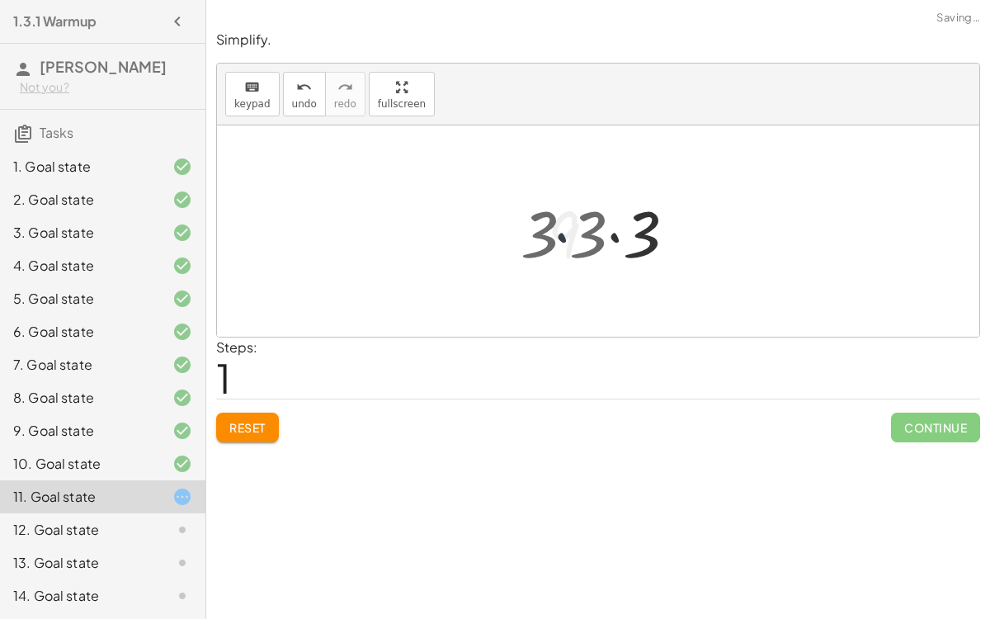
click at [557, 222] on div at bounding box center [605, 231] width 131 height 85
click at [585, 229] on div at bounding box center [605, 231] width 131 height 85
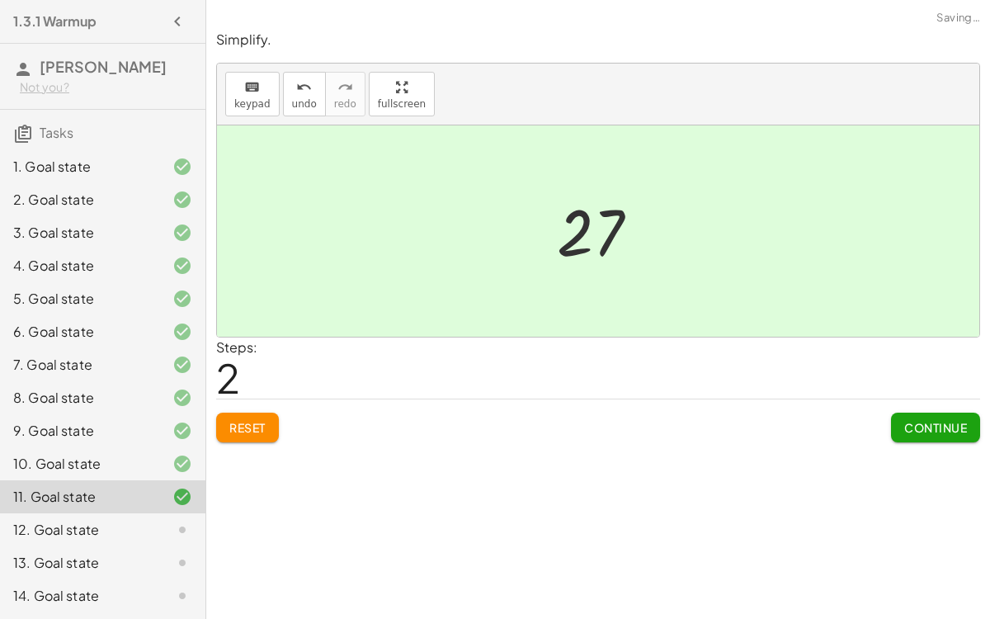
click at [922, 429] on span "Continue" at bounding box center [935, 427] width 63 height 15
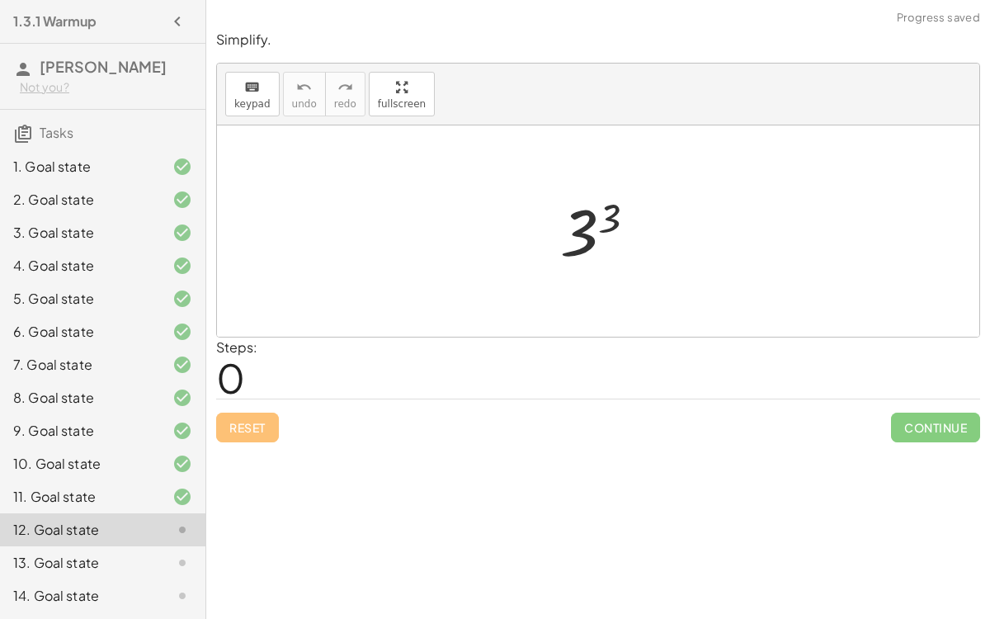
click at [596, 229] on div at bounding box center [605, 232] width 106 height 82
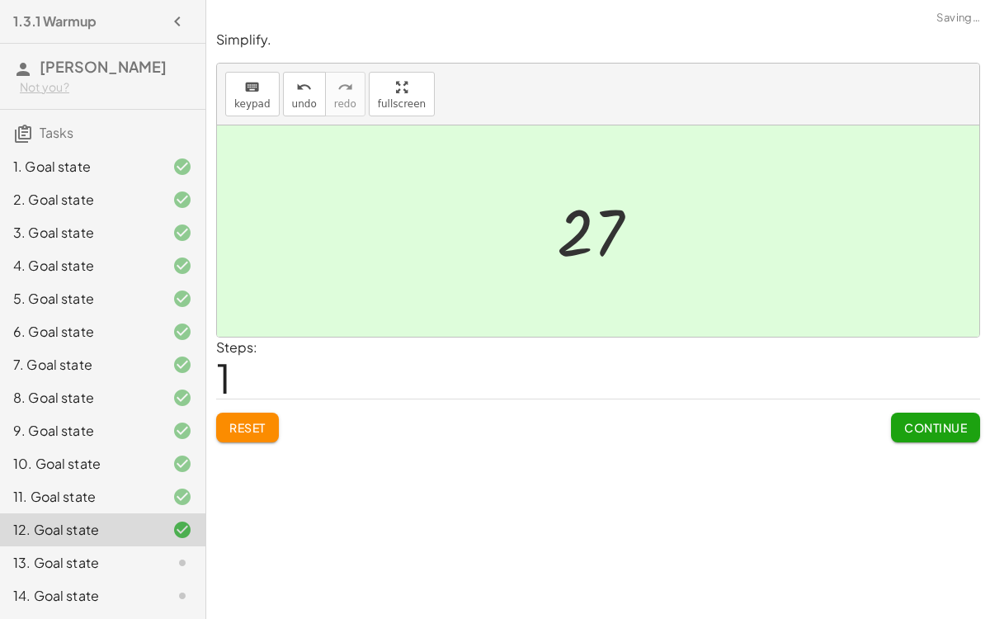
click at [935, 422] on span "Continue" at bounding box center [935, 427] width 63 height 15
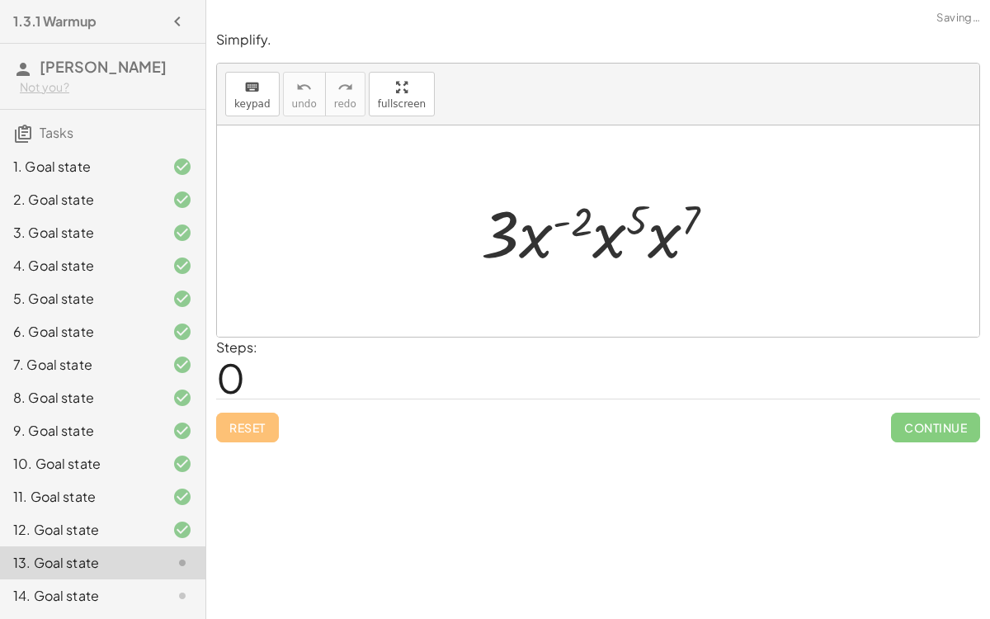
click at [566, 233] on div at bounding box center [605, 231] width 264 height 85
drag, startPoint x: 568, startPoint y: 228, endPoint x: 643, endPoint y: 224, distance: 75.2
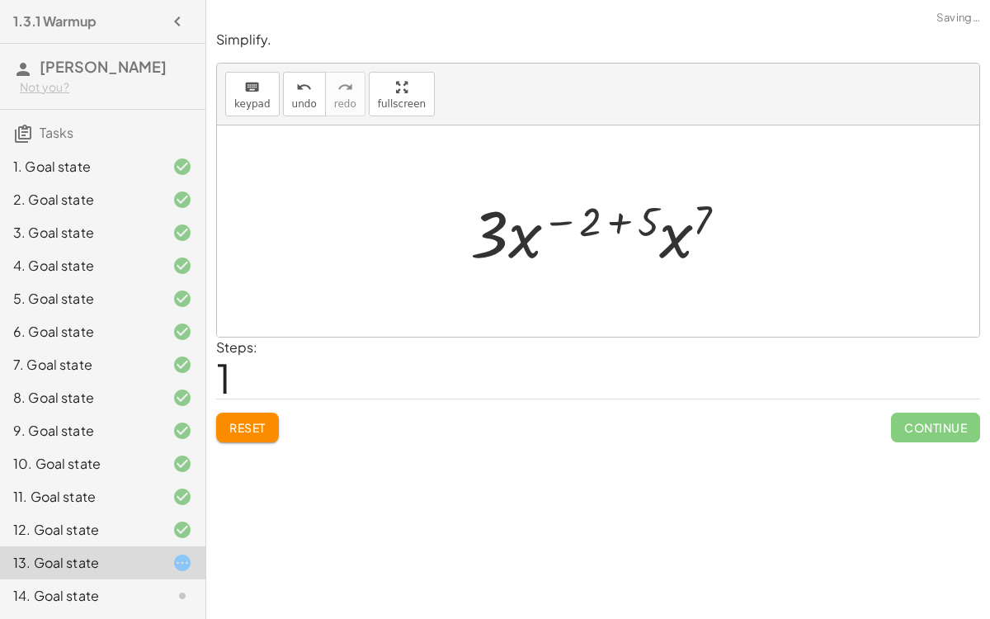
click at [625, 219] on div at bounding box center [605, 231] width 286 height 85
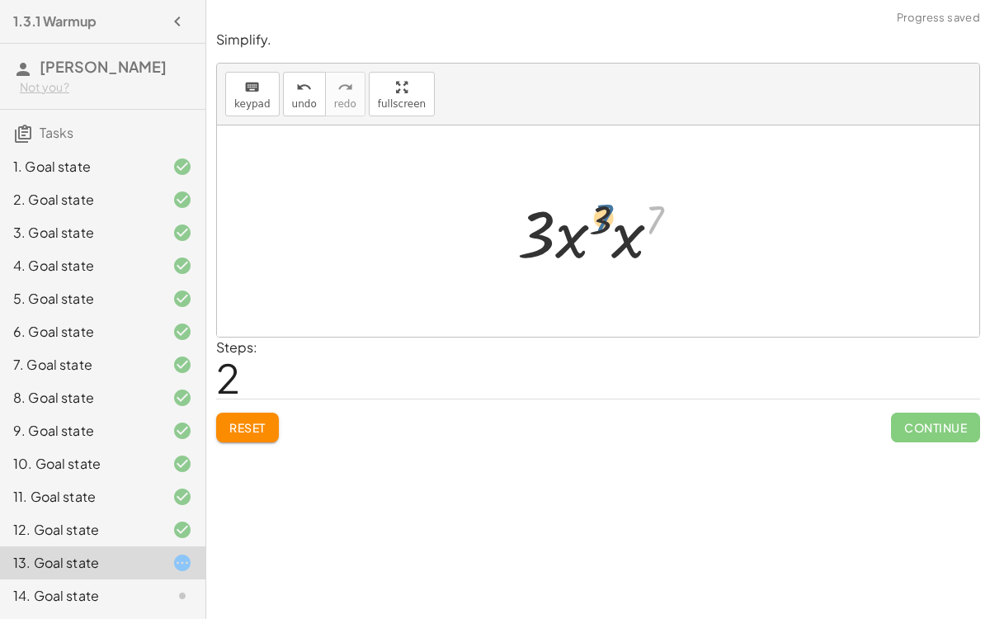
drag, startPoint x: 648, startPoint y: 217, endPoint x: 592, endPoint y: 218, distance: 55.3
click at [592, 218] on div at bounding box center [604, 231] width 191 height 85
drag, startPoint x: 618, startPoint y: 238, endPoint x: 567, endPoint y: 239, distance: 51.2
click at [624, 225] on div at bounding box center [604, 231] width 195 height 85
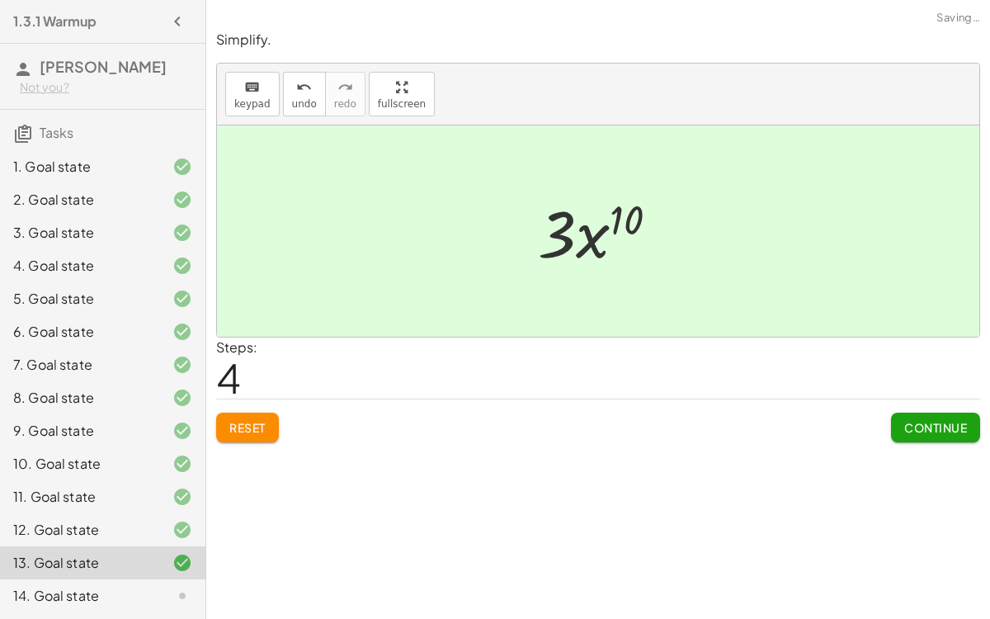
click at [605, 223] on div at bounding box center [605, 231] width 150 height 85
click at [937, 427] on span "Continue" at bounding box center [935, 427] width 63 height 15
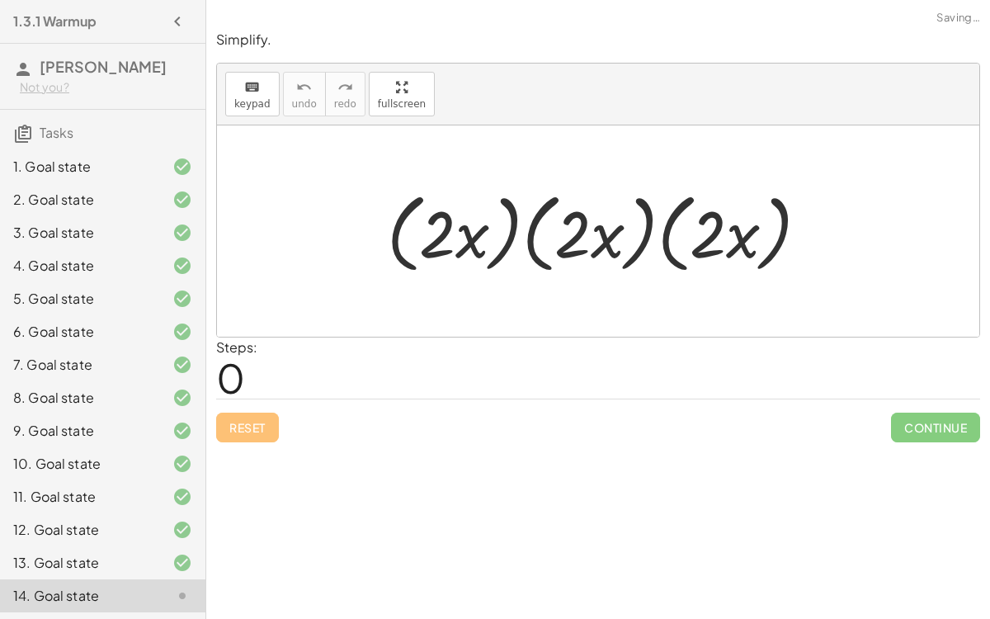
click at [503, 225] on div at bounding box center [605, 231] width 452 height 95
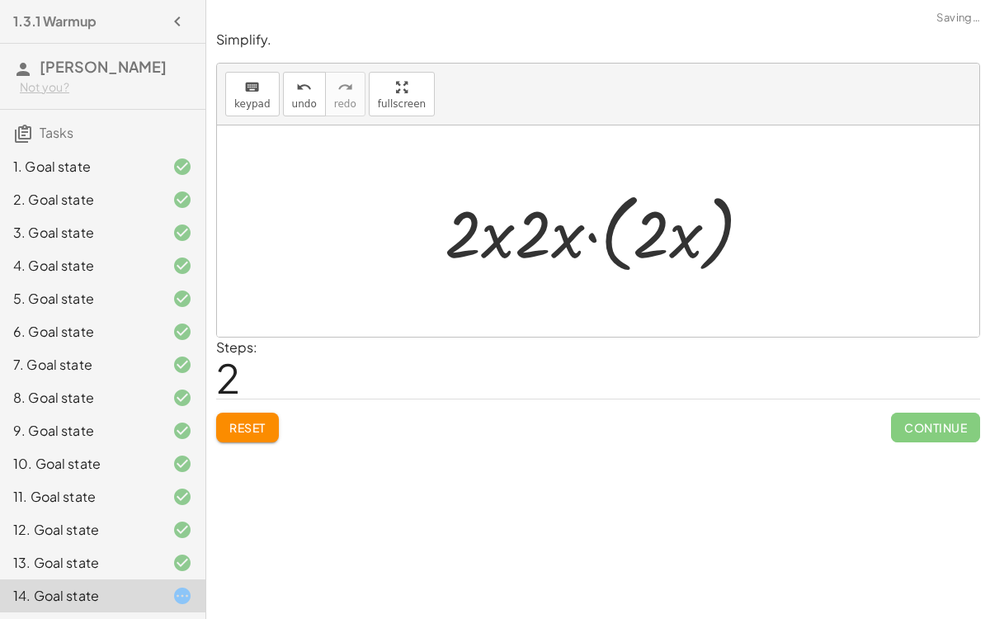
click at [588, 236] on div at bounding box center [604, 231] width 337 height 95
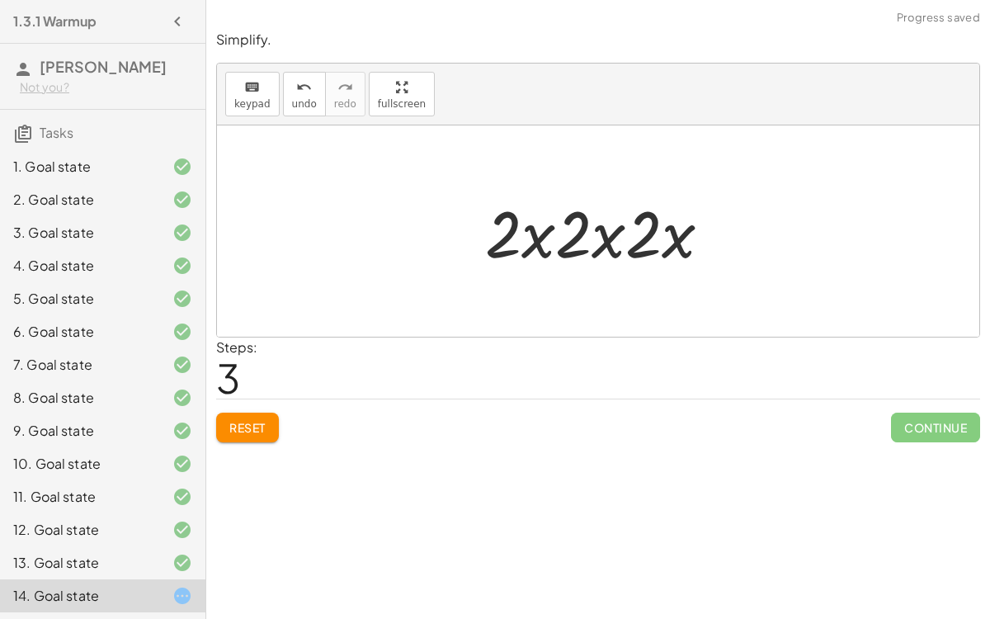
click at [625, 241] on div at bounding box center [605, 231] width 256 height 85
click at [639, 242] on div at bounding box center [605, 231] width 256 height 85
click at [615, 238] on div at bounding box center [605, 231] width 256 height 85
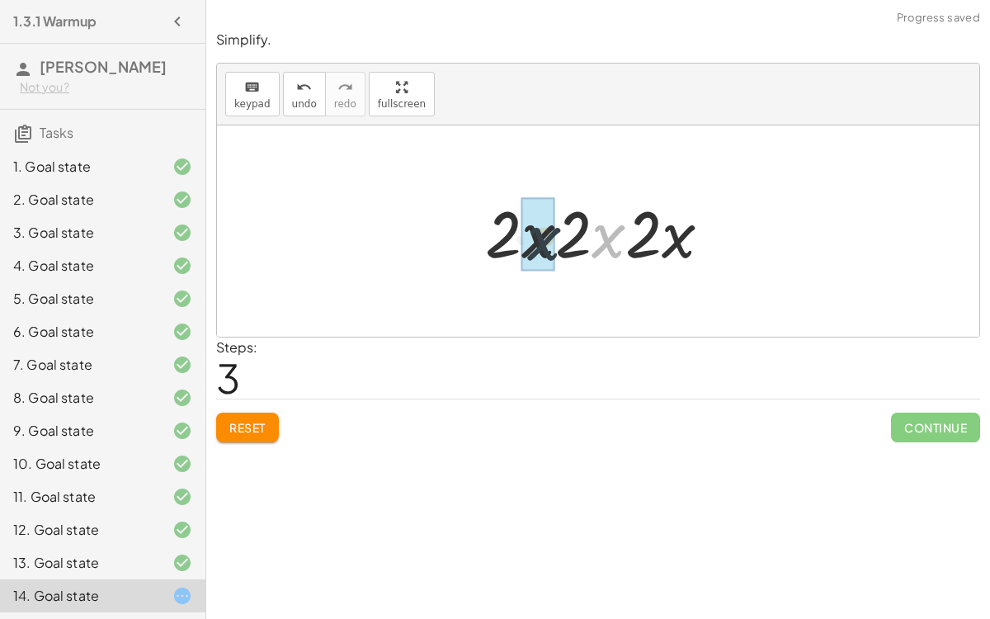
drag, startPoint x: 615, startPoint y: 238, endPoint x: 540, endPoint y: 242, distance: 74.3
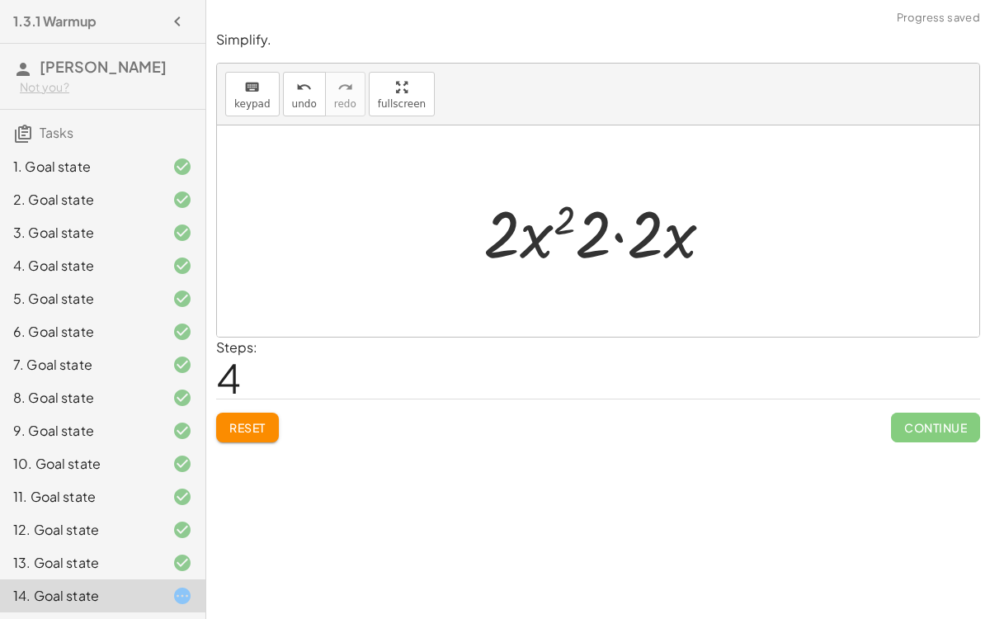
click at [628, 236] on div at bounding box center [604, 231] width 259 height 85
click at [628, 236] on div at bounding box center [605, 231] width 208 height 85
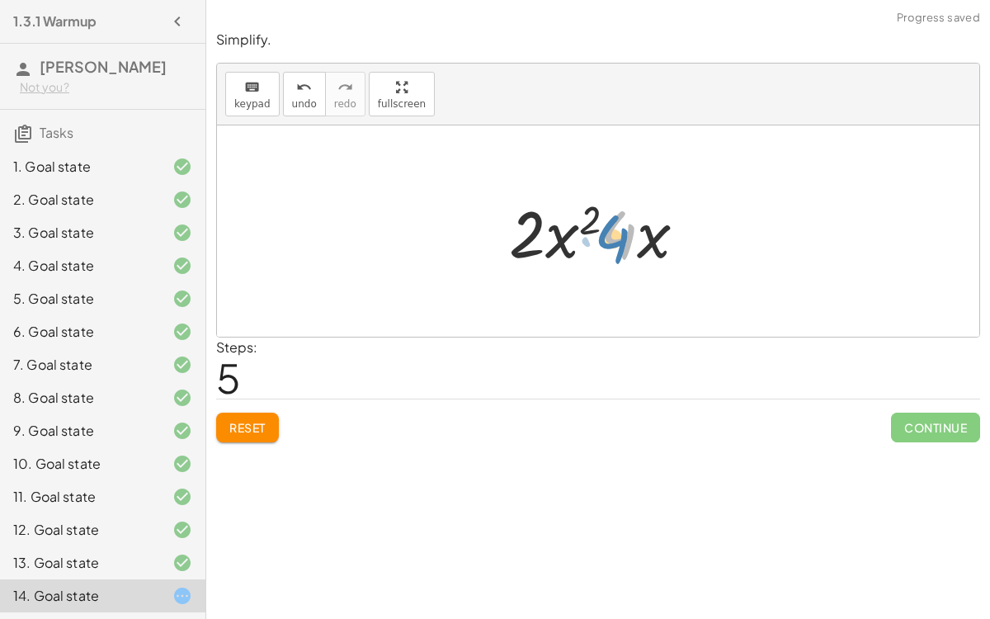
click at [629, 239] on div at bounding box center [605, 231] width 208 height 85
click at [579, 218] on div at bounding box center [605, 231] width 208 height 85
drag, startPoint x: 638, startPoint y: 234, endPoint x: 532, endPoint y: 233, distance: 105.6
click at [532, 233] on div at bounding box center [605, 231] width 208 height 85
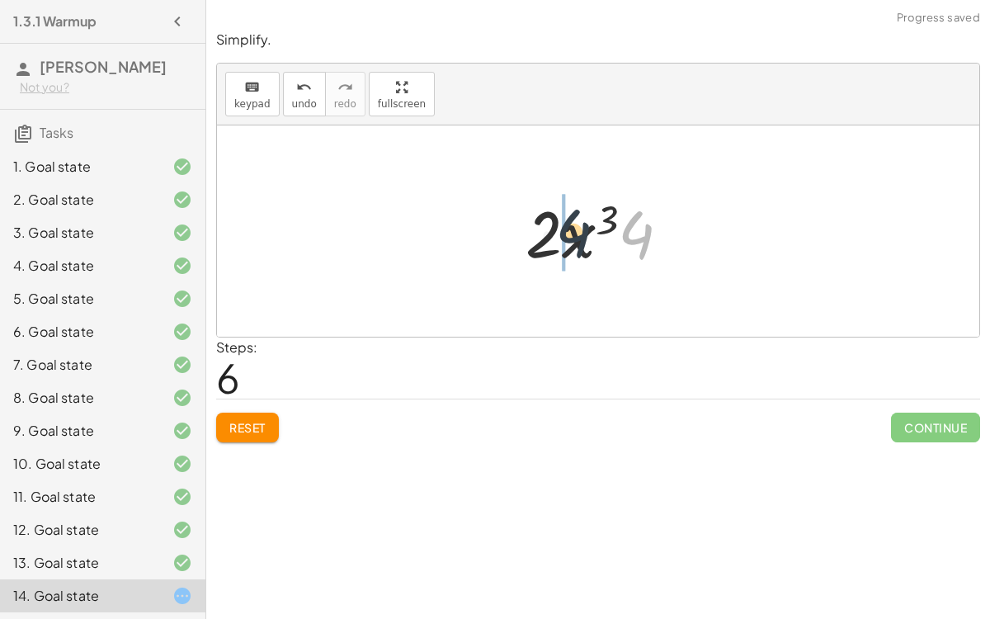
drag, startPoint x: 635, startPoint y: 235, endPoint x: 570, endPoint y: 234, distance: 65.2
click at [570, 234] on div at bounding box center [604, 231] width 175 height 85
click at [568, 235] on div at bounding box center [605, 231] width 191 height 85
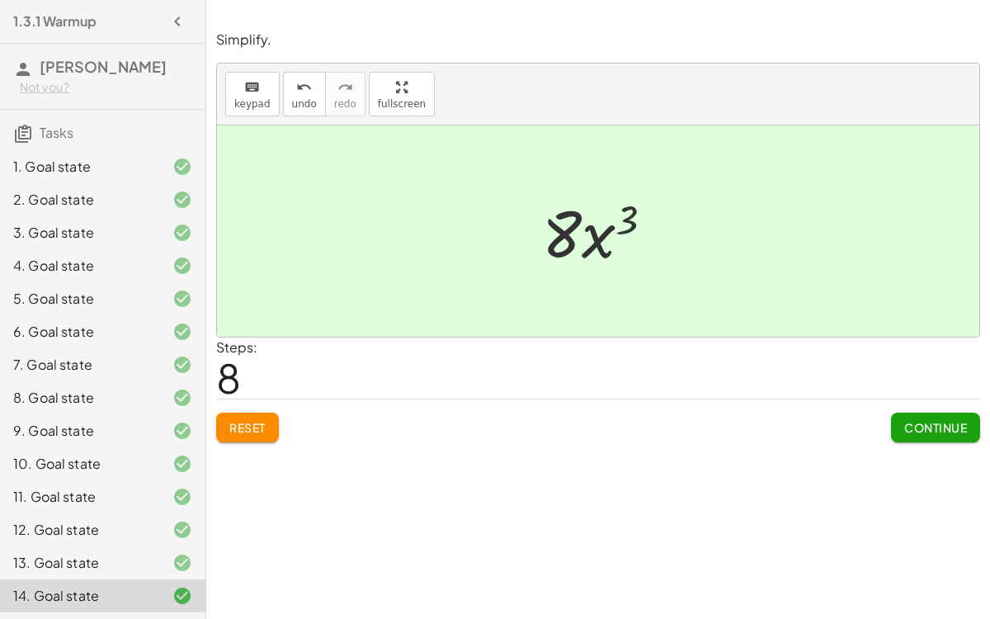
click at [948, 432] on span "Continue" at bounding box center [935, 427] width 63 height 15
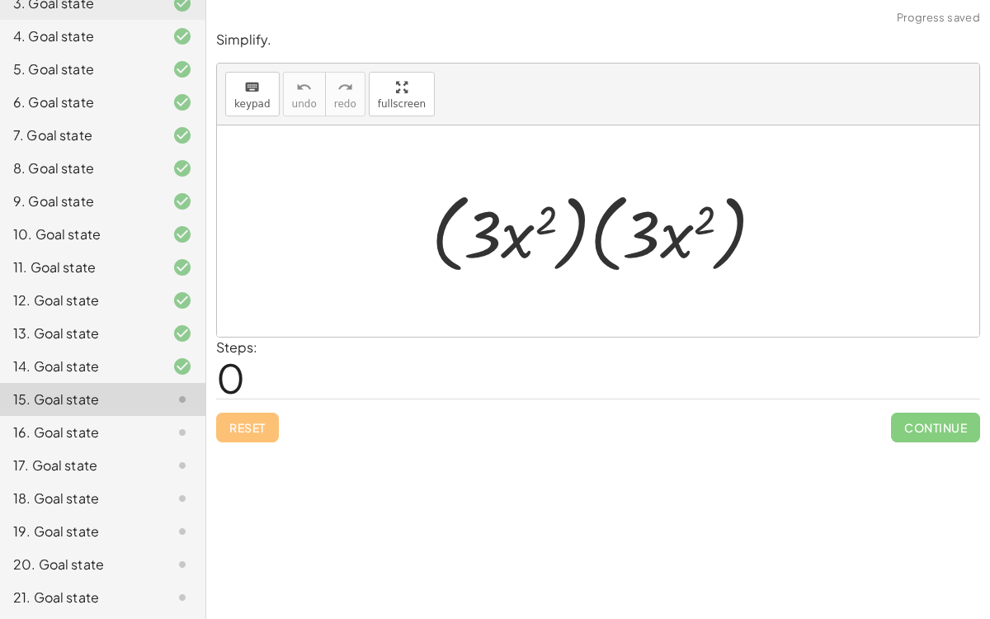
scroll to position [229, 0]
click at [540, 229] on div at bounding box center [604, 231] width 363 height 95
click at [595, 244] on div at bounding box center [604, 231] width 363 height 95
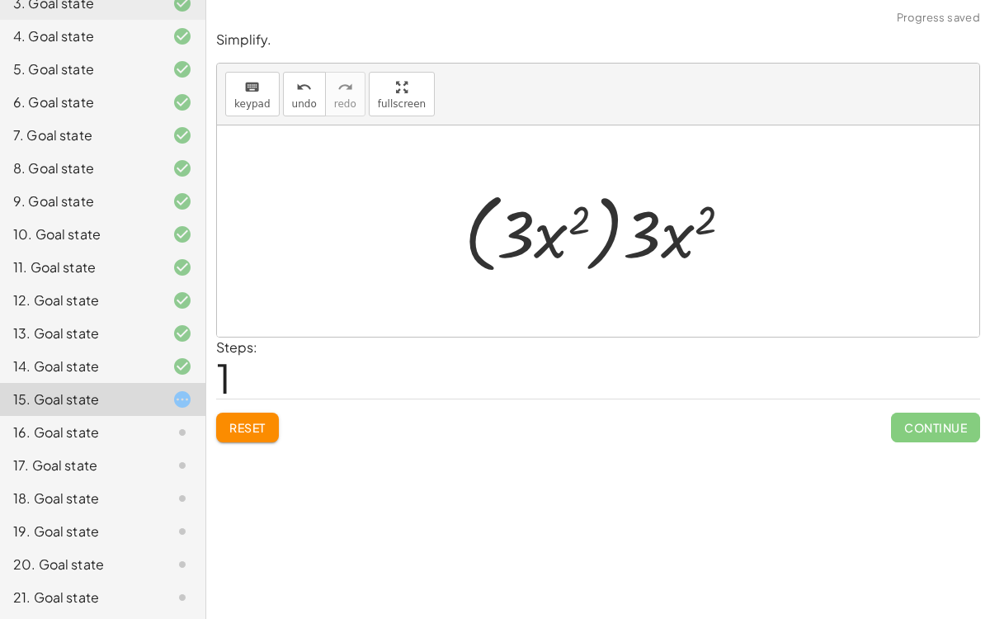
click at [586, 238] on div at bounding box center [604, 231] width 297 height 95
click at [597, 244] on div at bounding box center [604, 231] width 297 height 95
click at [597, 244] on div at bounding box center [604, 231] width 232 height 85
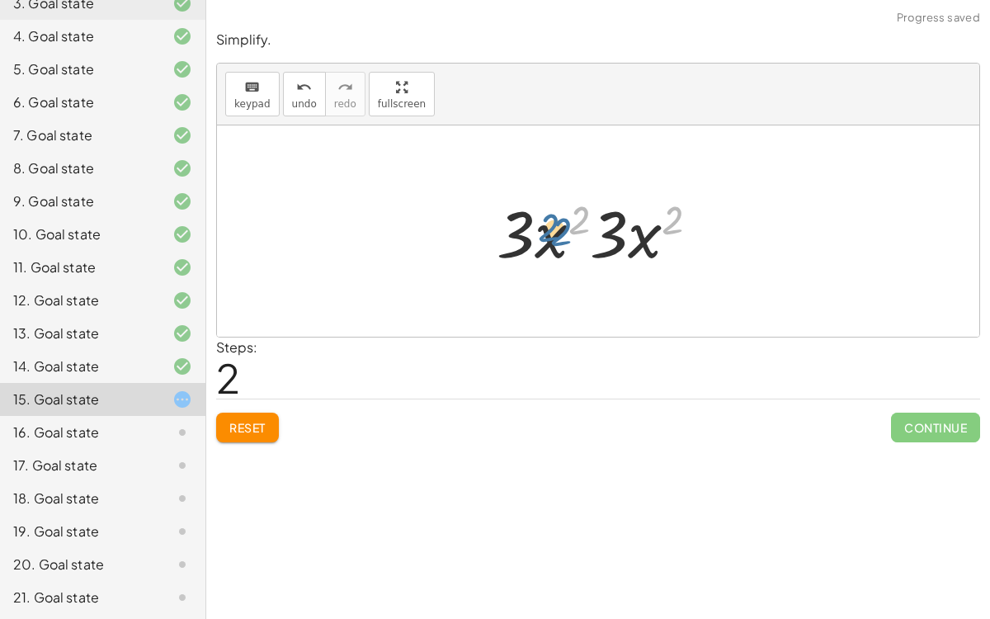
drag, startPoint x: 667, startPoint y: 223, endPoint x: 559, endPoint y: 239, distance: 108.5
click at [559, 239] on div at bounding box center [604, 231] width 232 height 85
drag, startPoint x: 651, startPoint y: 241, endPoint x: 557, endPoint y: 245, distance: 94.2
click at [597, 220] on div at bounding box center [604, 231] width 235 height 85
click at [597, 220] on div at bounding box center [605, 231] width 177 height 85
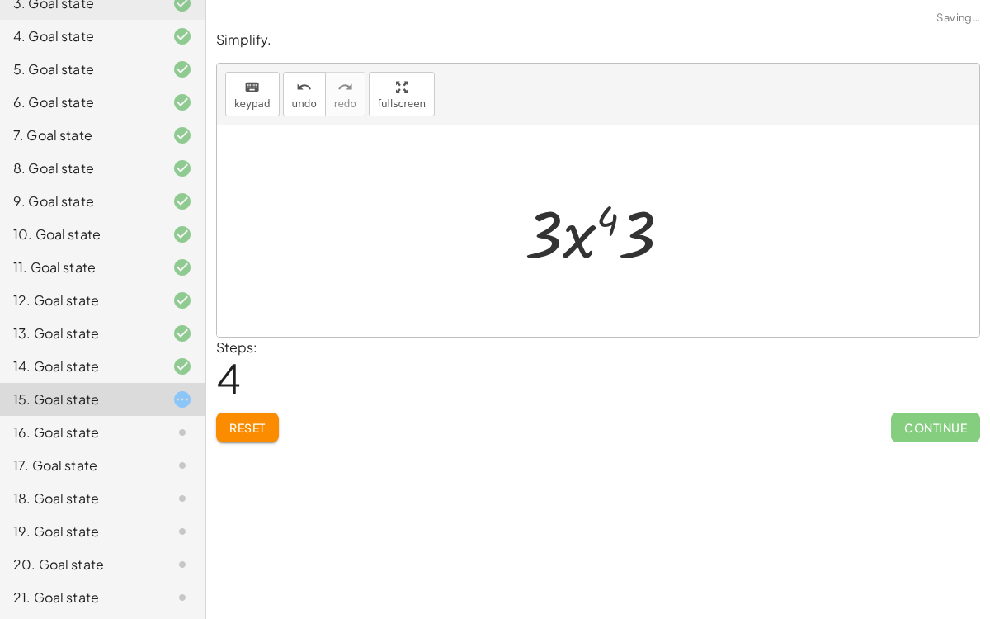
click at [627, 230] on div at bounding box center [605, 231] width 177 height 85
drag, startPoint x: 635, startPoint y: 231, endPoint x: 602, endPoint y: 232, distance: 33.8
click at [602, 232] on div at bounding box center [605, 231] width 177 height 85
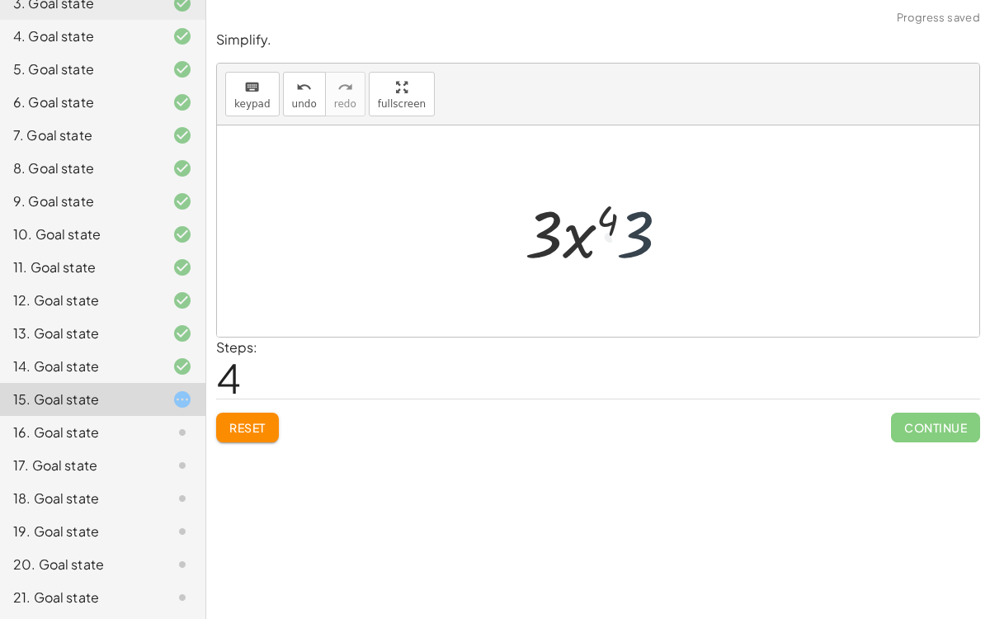
click at [583, 230] on div at bounding box center [605, 231] width 177 height 85
click at [677, 248] on div at bounding box center [605, 231] width 177 height 85
drag, startPoint x: 647, startPoint y: 237, endPoint x: 571, endPoint y: 237, distance: 75.9
click at [571, 237] on div at bounding box center [605, 231] width 177 height 85
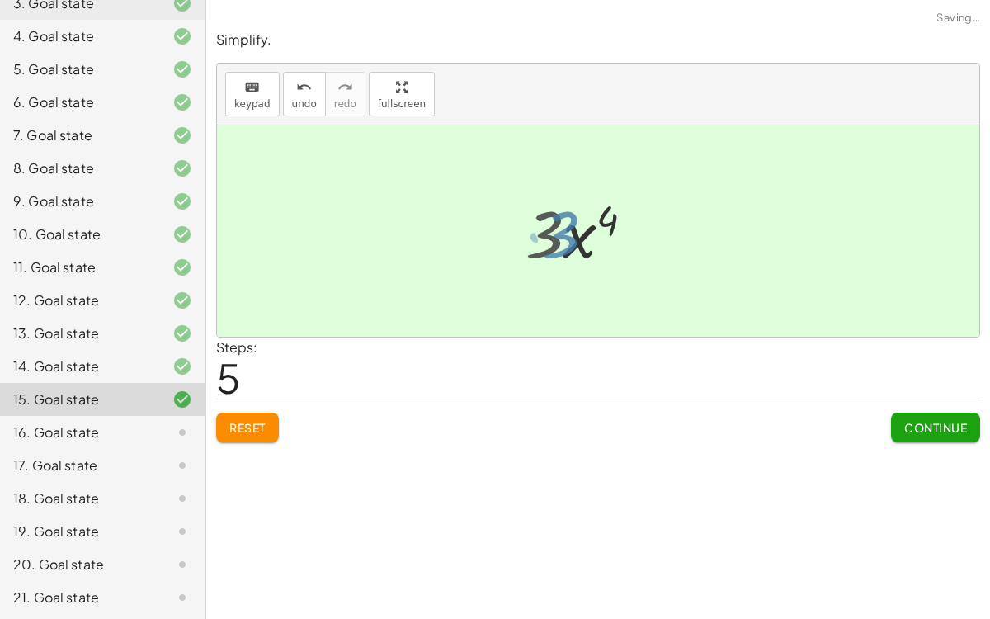
click at [571, 237] on div at bounding box center [605, 231] width 134 height 85
click at [590, 243] on div at bounding box center [605, 231] width 134 height 85
click at [951, 421] on span "Continue" at bounding box center [935, 427] width 63 height 15
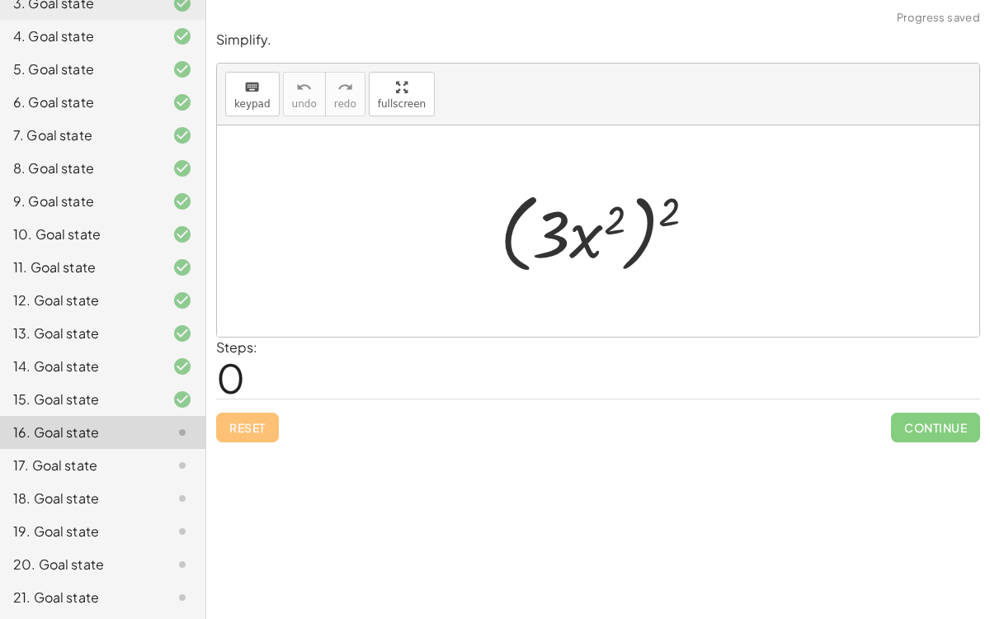
click at [639, 216] on div at bounding box center [605, 231] width 226 height 95
click at [649, 217] on div at bounding box center [605, 231] width 226 height 95
drag, startPoint x: 676, startPoint y: 211, endPoint x: 611, endPoint y: 229, distance: 67.4
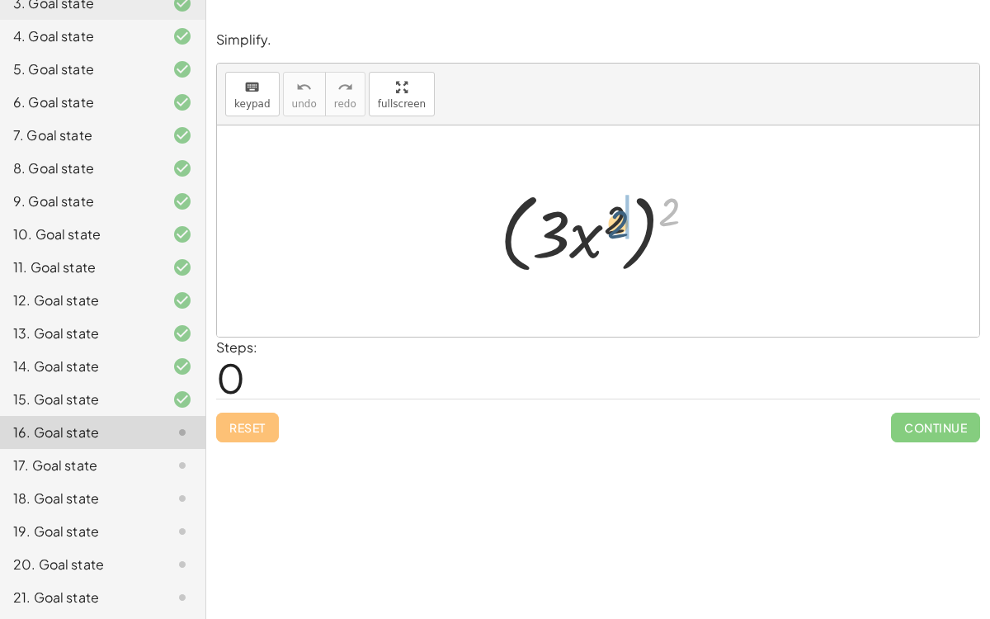
click at [611, 229] on div at bounding box center [605, 231] width 226 height 95
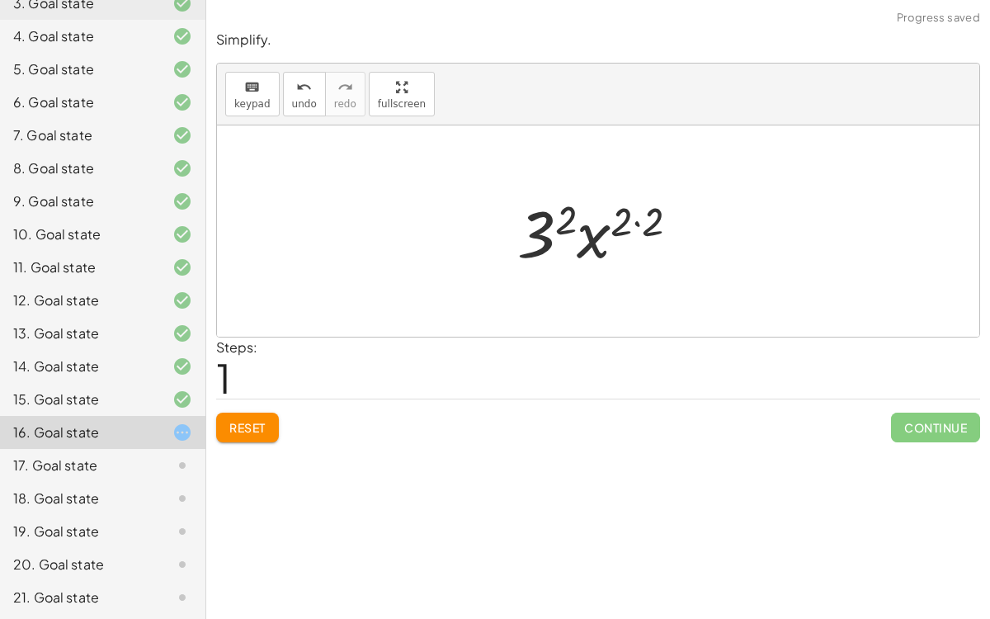
click at [630, 224] on div at bounding box center [604, 231] width 191 height 85
click at [635, 221] on div at bounding box center [604, 231] width 191 height 85
drag, startPoint x: 635, startPoint y: 221, endPoint x: 595, endPoint y: 232, distance: 41.8
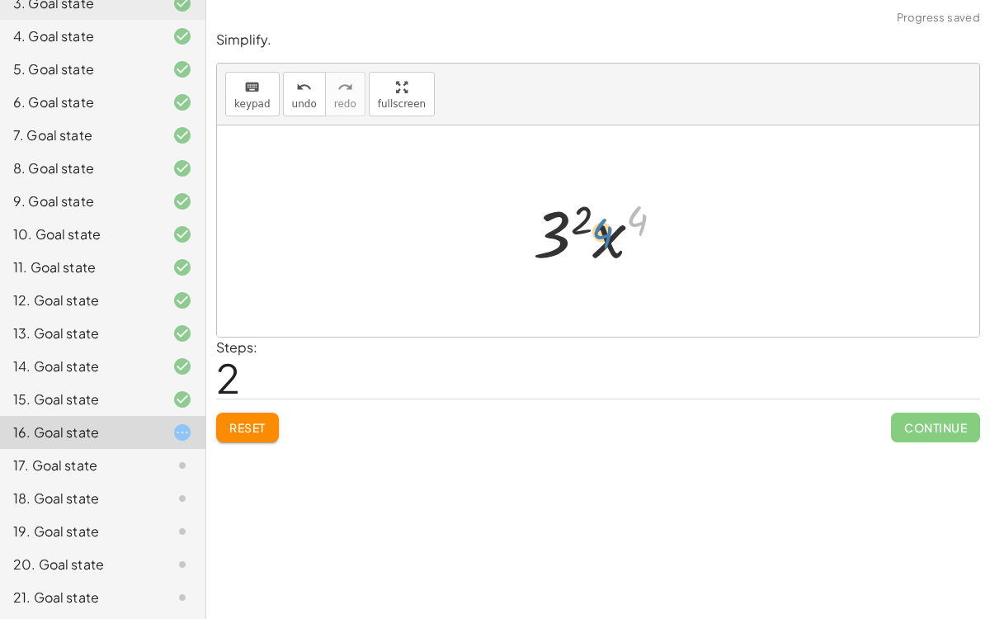
click at [595, 232] on div at bounding box center [605, 231] width 161 height 85
drag, startPoint x: 638, startPoint y: 221, endPoint x: 566, endPoint y: 238, distance: 73.8
click at [566, 238] on div at bounding box center [605, 231] width 161 height 85
click at [606, 237] on div at bounding box center [605, 231] width 161 height 85
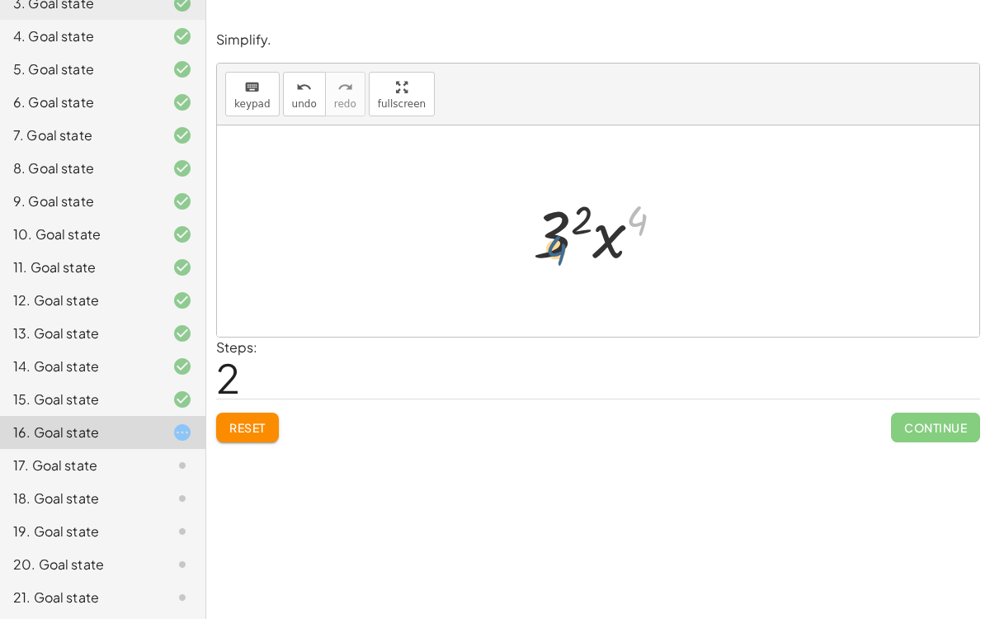
drag, startPoint x: 644, startPoint y: 219, endPoint x: 562, endPoint y: 250, distance: 88.0
click at [562, 250] on div at bounding box center [605, 231] width 161 height 85
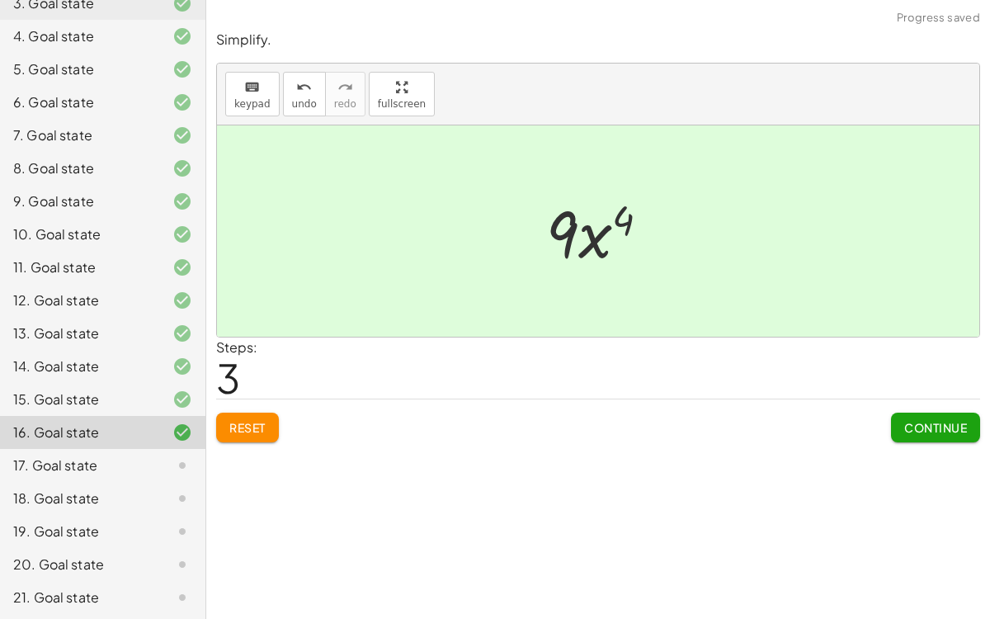
click at [927, 420] on span "Continue" at bounding box center [935, 427] width 63 height 15
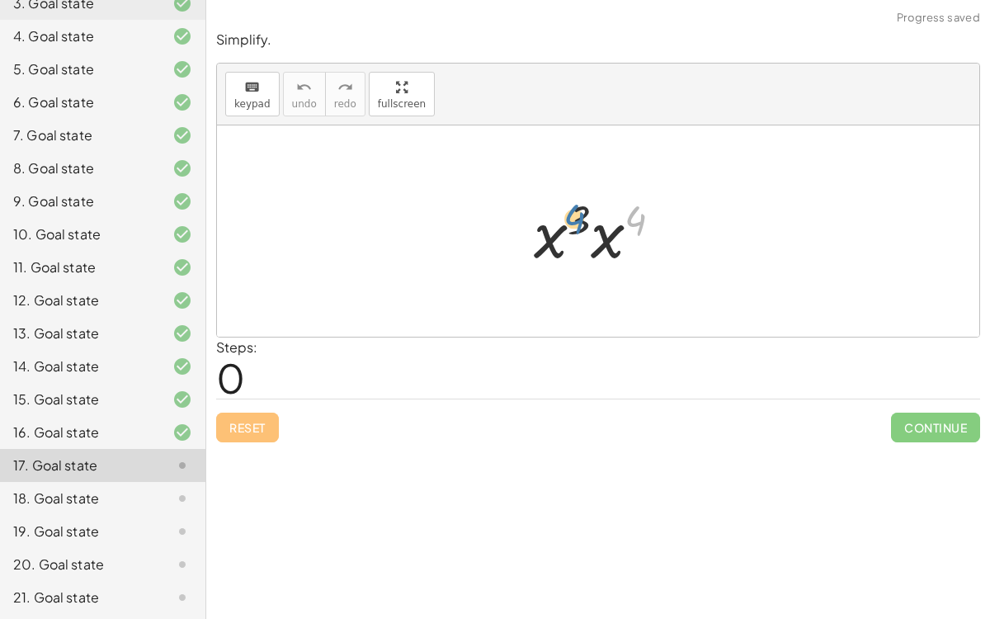
drag, startPoint x: 627, startPoint y: 226, endPoint x: 566, endPoint y: 224, distance: 61.1
click at [566, 224] on div at bounding box center [605, 231] width 158 height 85
drag, startPoint x: 611, startPoint y: 234, endPoint x: 571, endPoint y: 239, distance: 39.9
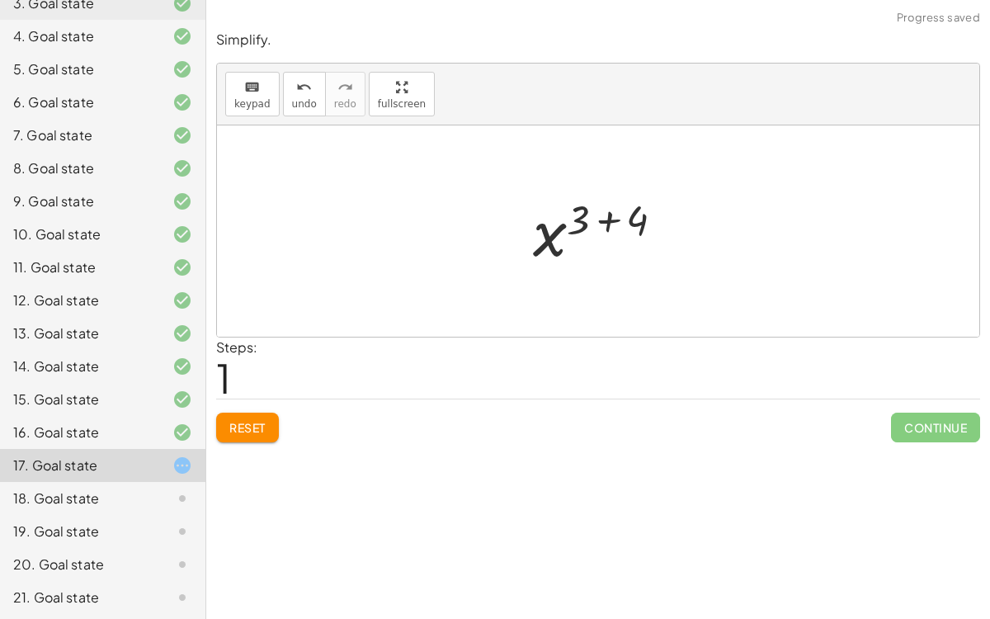
click at [604, 229] on div at bounding box center [605, 232] width 161 height 82
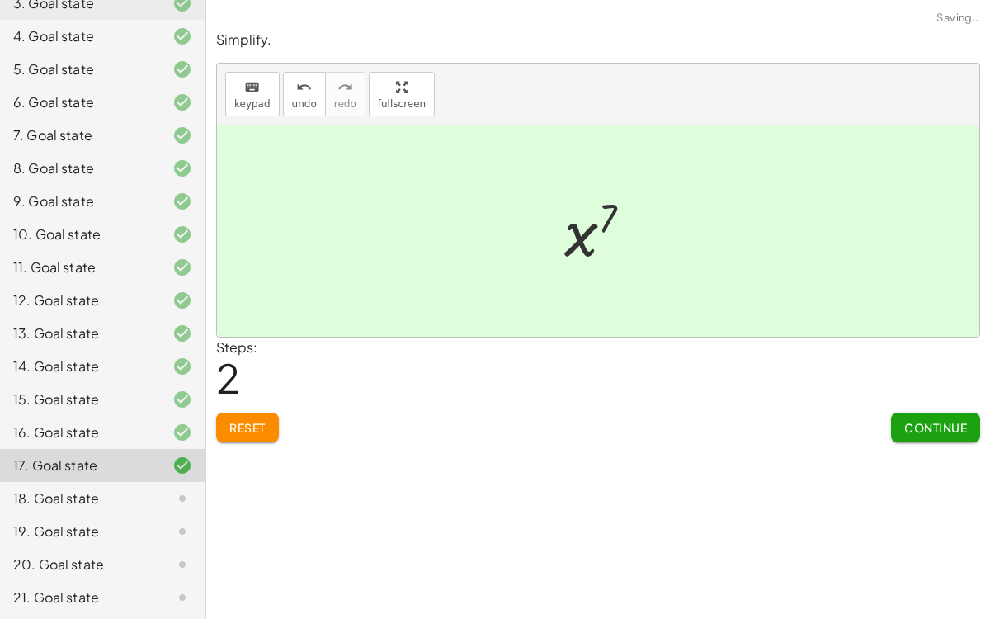
click at [908, 420] on span "Continue" at bounding box center [935, 427] width 63 height 15
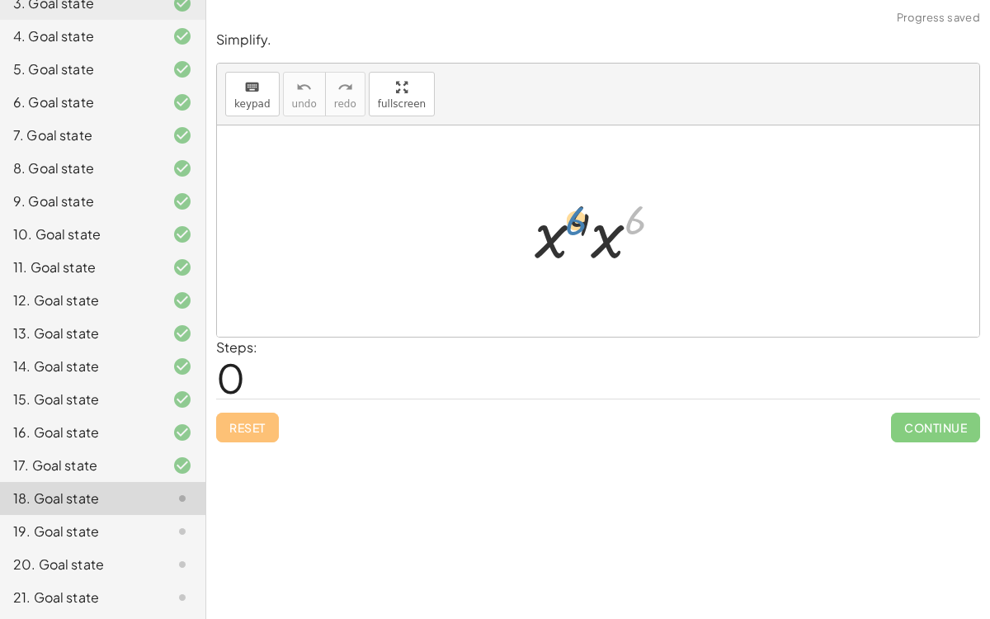
drag, startPoint x: 626, startPoint y: 224, endPoint x: 564, endPoint y: 224, distance: 62.7
click at [564, 224] on div at bounding box center [604, 231] width 157 height 85
drag, startPoint x: 616, startPoint y: 242, endPoint x: 570, endPoint y: 243, distance: 46.2
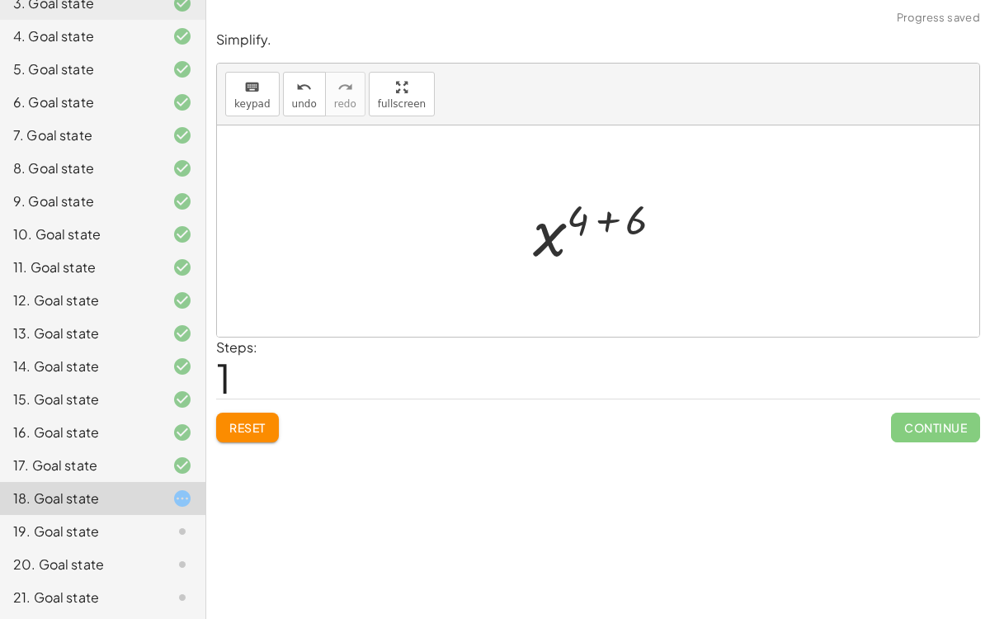
click at [601, 220] on div at bounding box center [605, 232] width 160 height 82
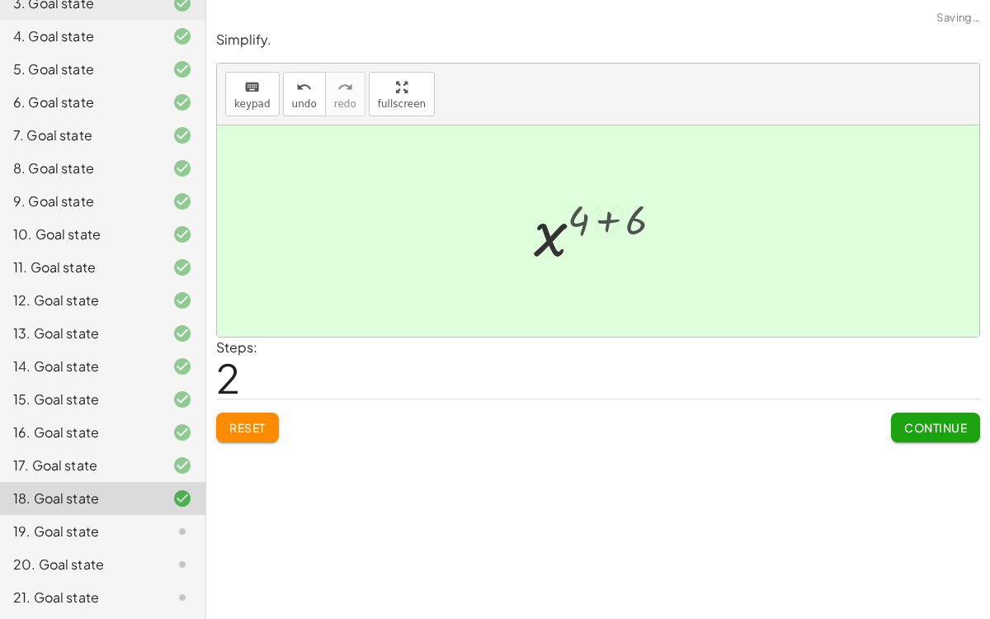
click at [600, 220] on div at bounding box center [605, 232] width 113 height 82
click at [908, 414] on button "Continue" at bounding box center [935, 428] width 89 height 30
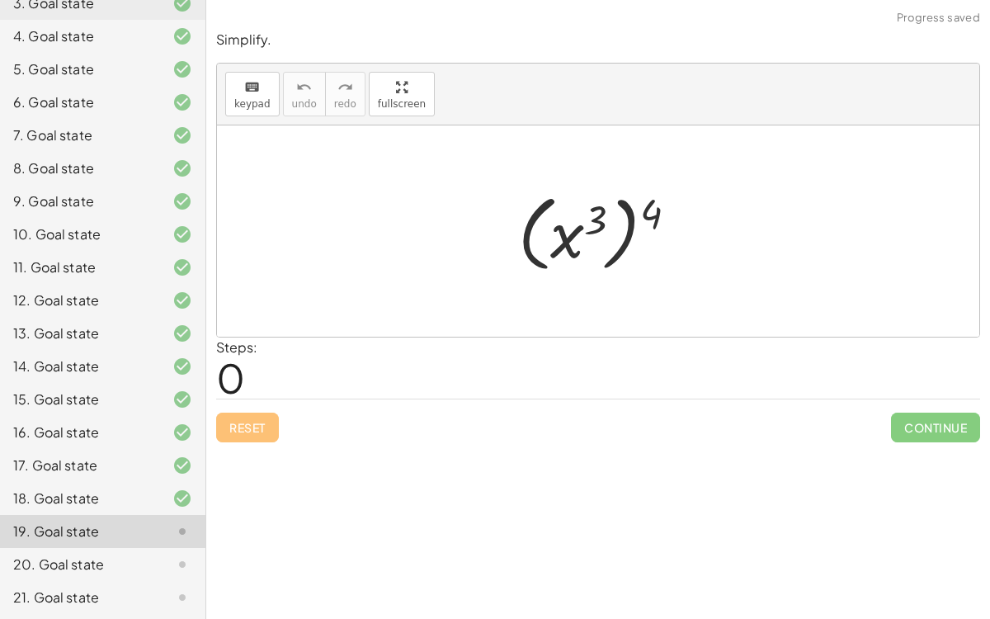
click at [656, 211] on div at bounding box center [604, 232] width 189 height 92
drag, startPoint x: 656, startPoint y: 211, endPoint x: 591, endPoint y: 224, distance: 66.5
click at [591, 224] on div at bounding box center [604, 232] width 189 height 92
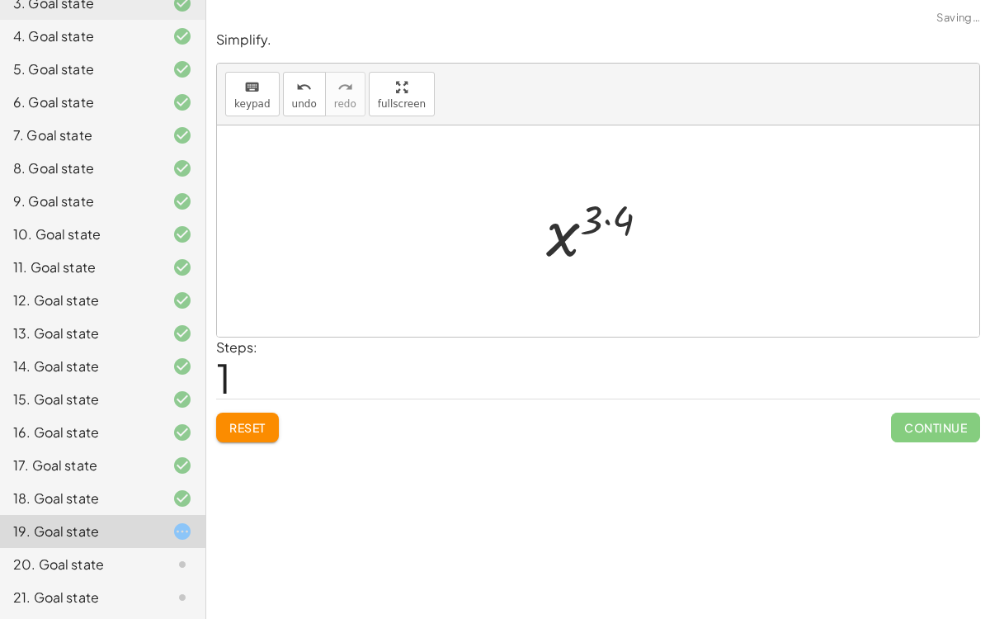
click at [607, 219] on div at bounding box center [604, 232] width 133 height 82
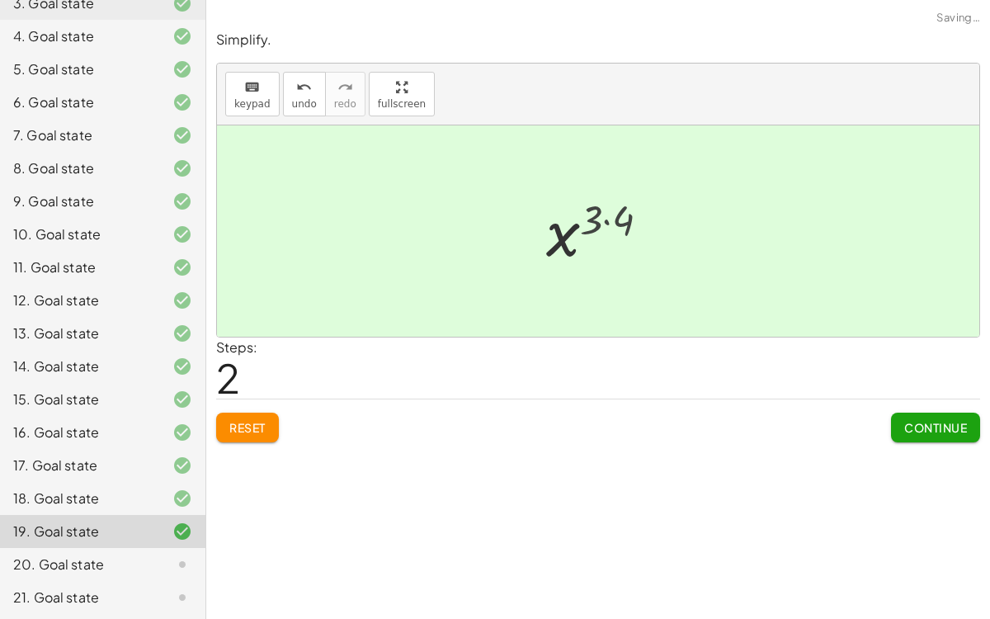
click at [607, 219] on div at bounding box center [604, 232] width 115 height 82
click at [592, 229] on div at bounding box center [604, 232] width 115 height 82
click at [894, 433] on button "Continue" at bounding box center [935, 428] width 89 height 30
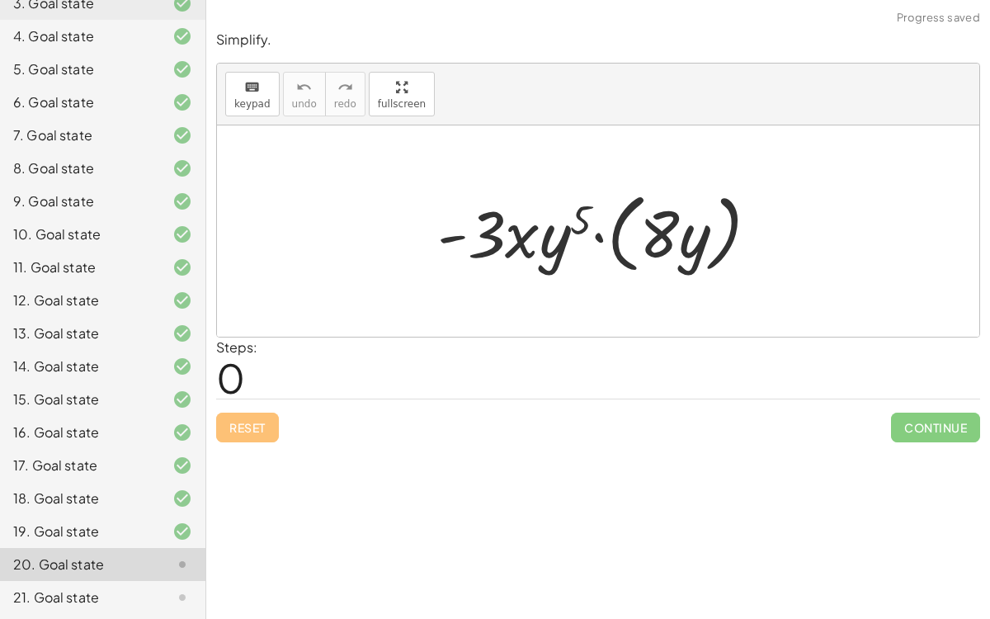
click at [602, 238] on div at bounding box center [605, 231] width 352 height 95
click at [602, 238] on div at bounding box center [604, 231] width 271 height 85
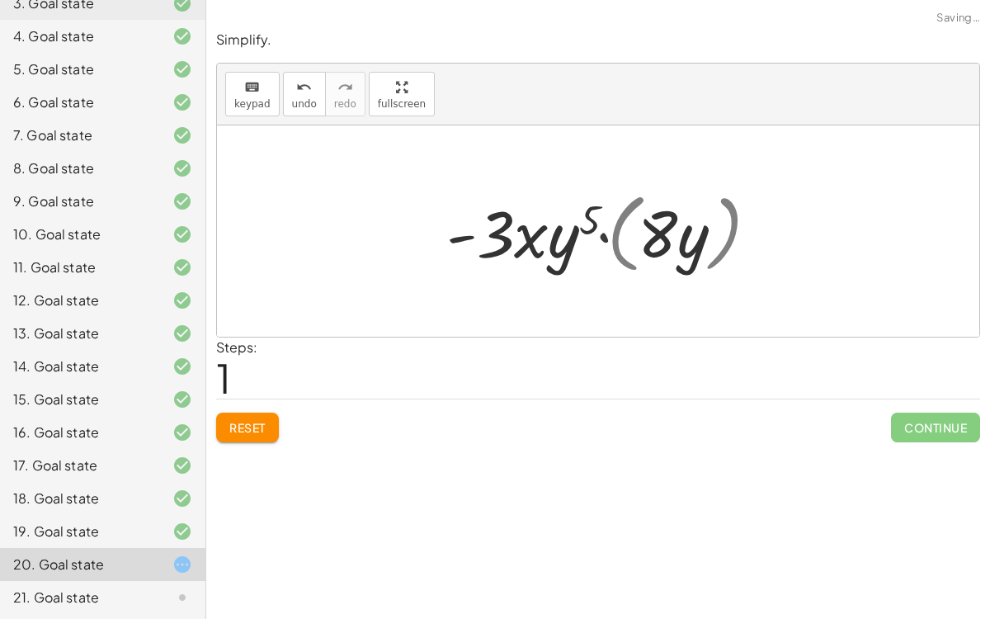
click at [602, 238] on div at bounding box center [604, 231] width 271 height 85
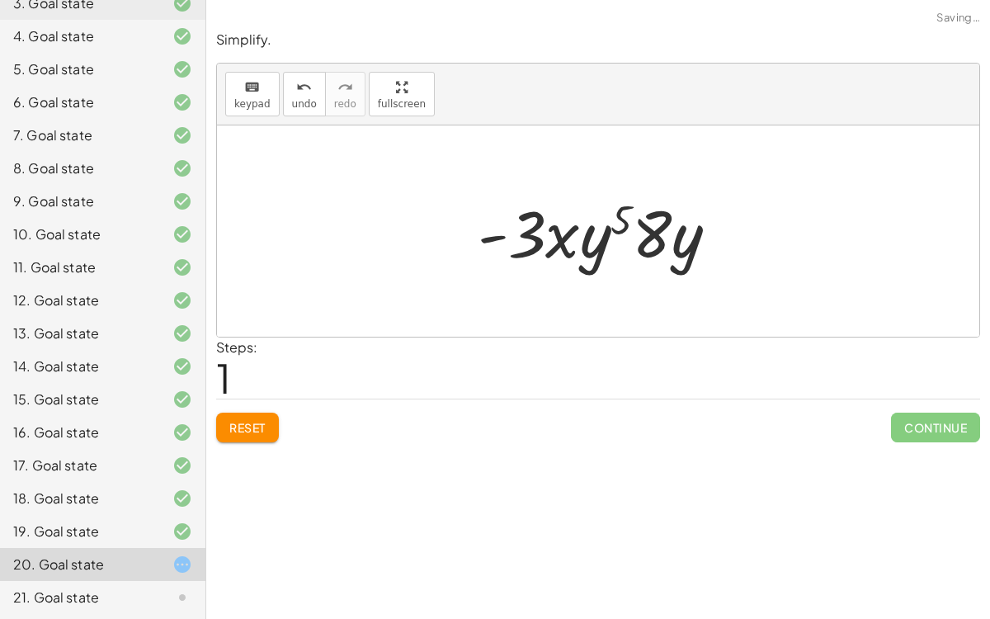
click at [623, 219] on div at bounding box center [604, 231] width 271 height 85
drag, startPoint x: 681, startPoint y: 245, endPoint x: 595, endPoint y: 249, distance: 85.9
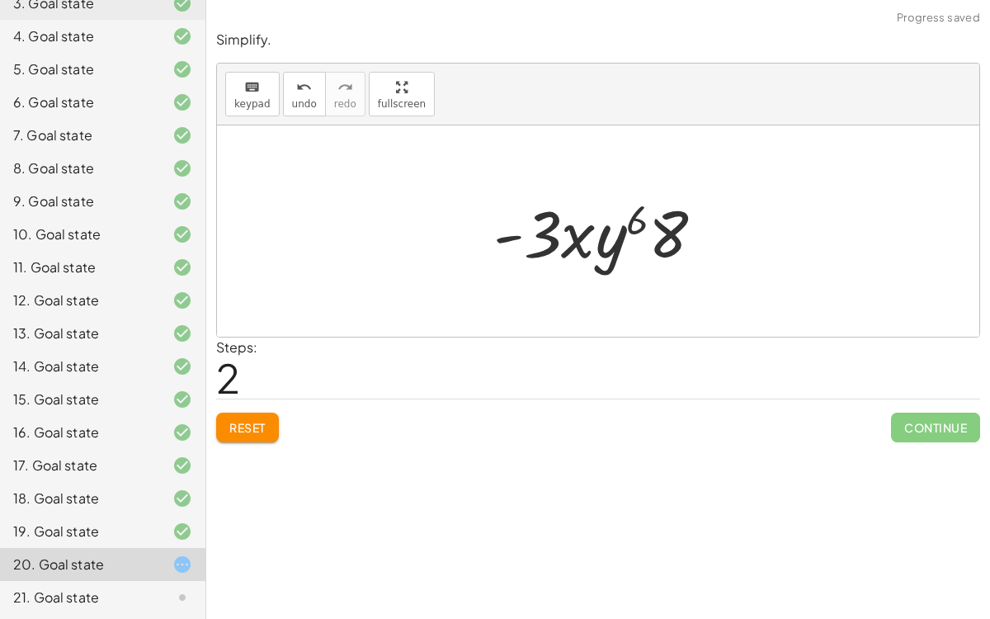
click at [633, 234] on div at bounding box center [605, 231] width 240 height 85
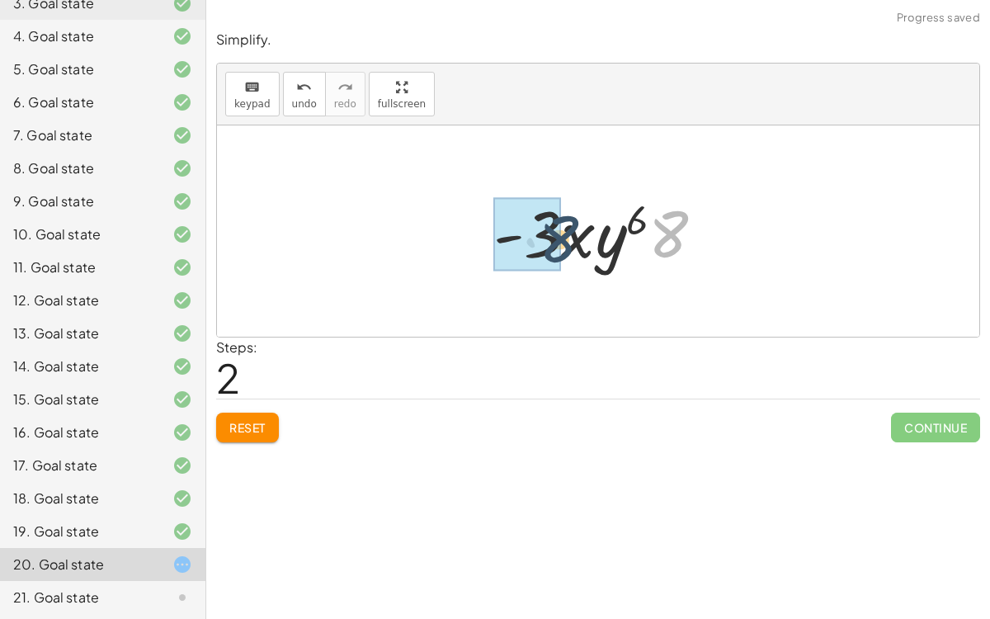
drag, startPoint x: 656, startPoint y: 236, endPoint x: 531, endPoint y: 243, distance: 124.8
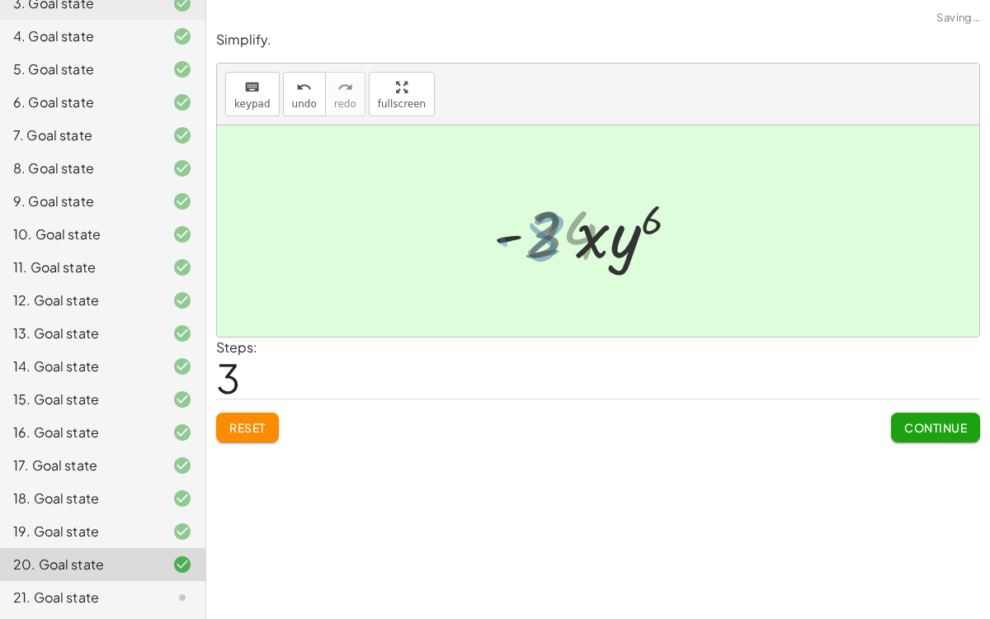
click at [531, 243] on div at bounding box center [604, 231] width 235 height 85
click at [918, 432] on span "Continue" at bounding box center [935, 427] width 63 height 15
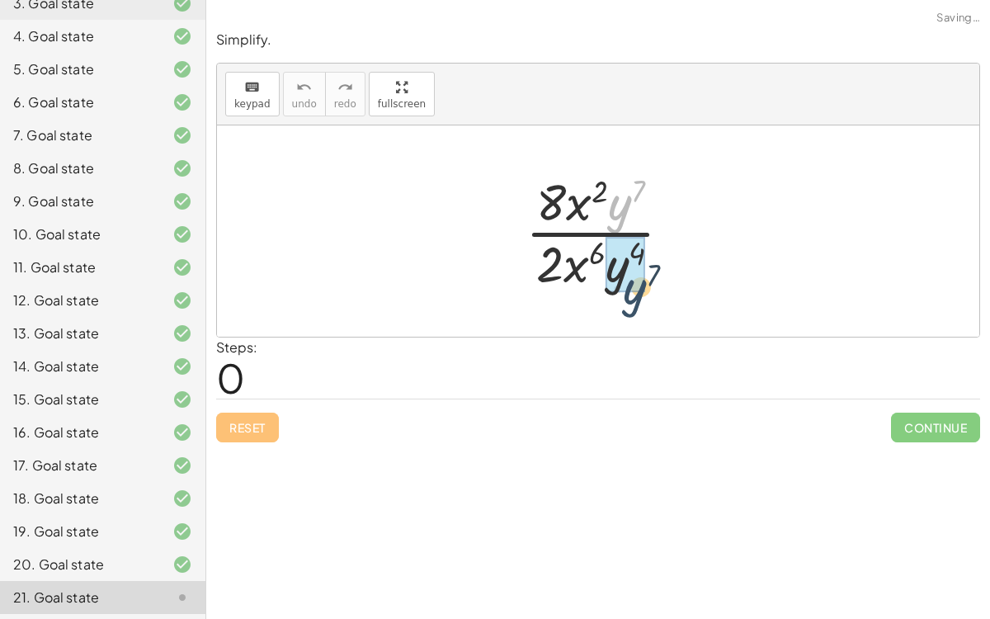
drag, startPoint x: 613, startPoint y: 198, endPoint x: 623, endPoint y: 282, distance: 84.7
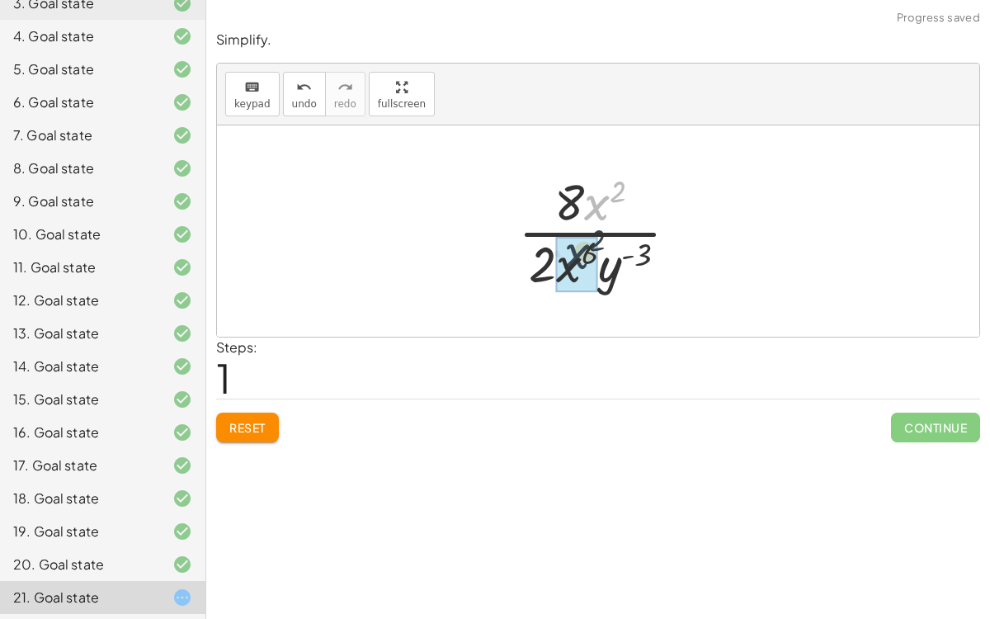
drag, startPoint x: 598, startPoint y: 206, endPoint x: 575, endPoint y: 263, distance: 61.4
click at [596, 234] on div at bounding box center [605, 231] width 190 height 127
drag, startPoint x: 587, startPoint y: 210, endPoint x: 593, endPoint y: 276, distance: 67.2
click at [593, 276] on div at bounding box center [605, 231] width 190 height 127
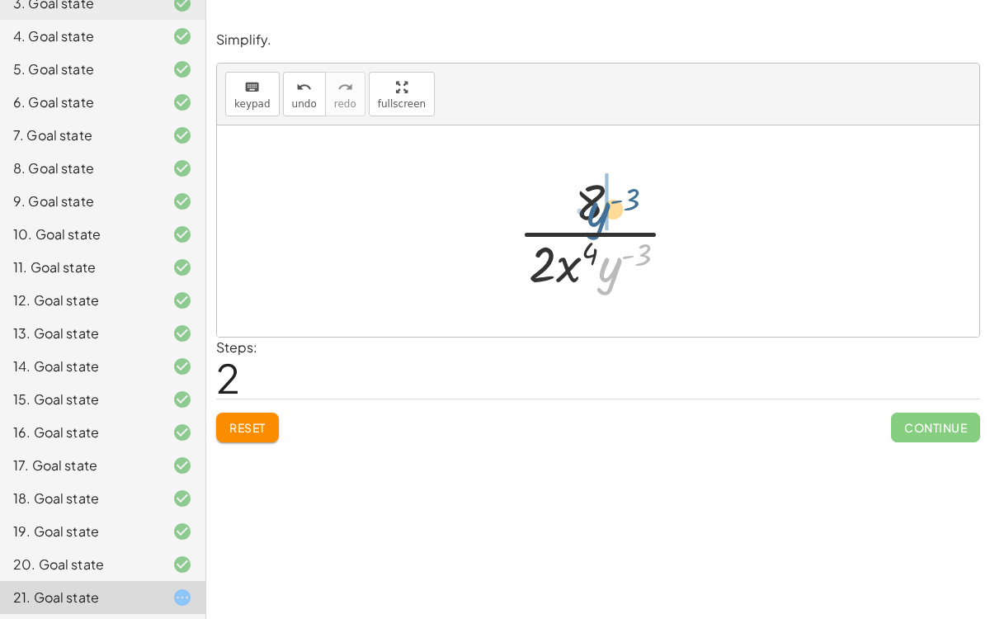
drag, startPoint x: 602, startPoint y: 275, endPoint x: 590, endPoint y: 212, distance: 63.8
click at [590, 212] on div at bounding box center [605, 231] width 190 height 127
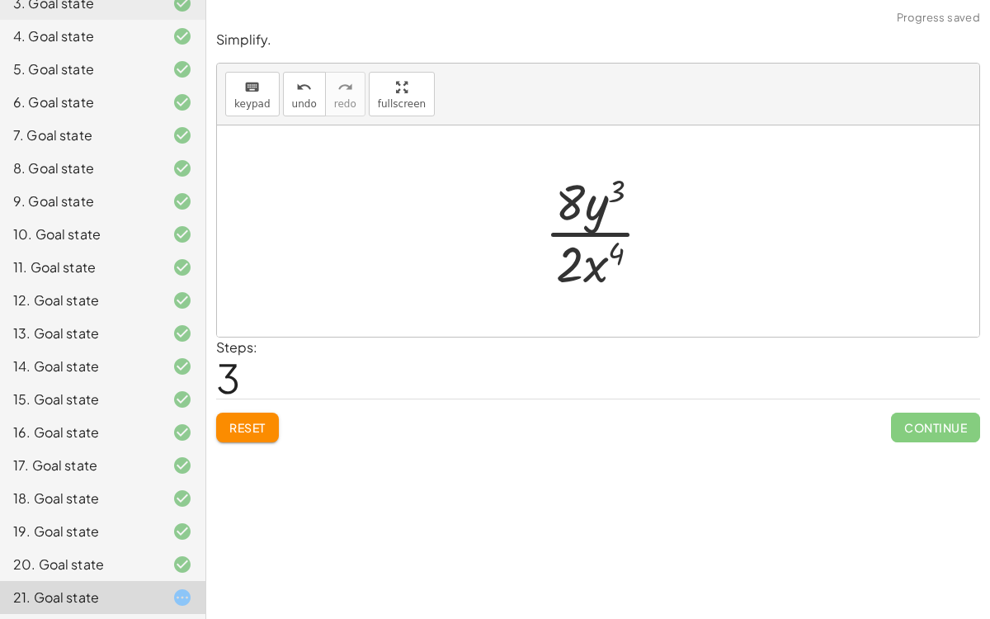
click at [592, 215] on div at bounding box center [604, 231] width 137 height 127
drag, startPoint x: 587, startPoint y: 269, endPoint x: 583, endPoint y: 212, distance: 57.1
click at [583, 212] on div at bounding box center [604, 231] width 137 height 127
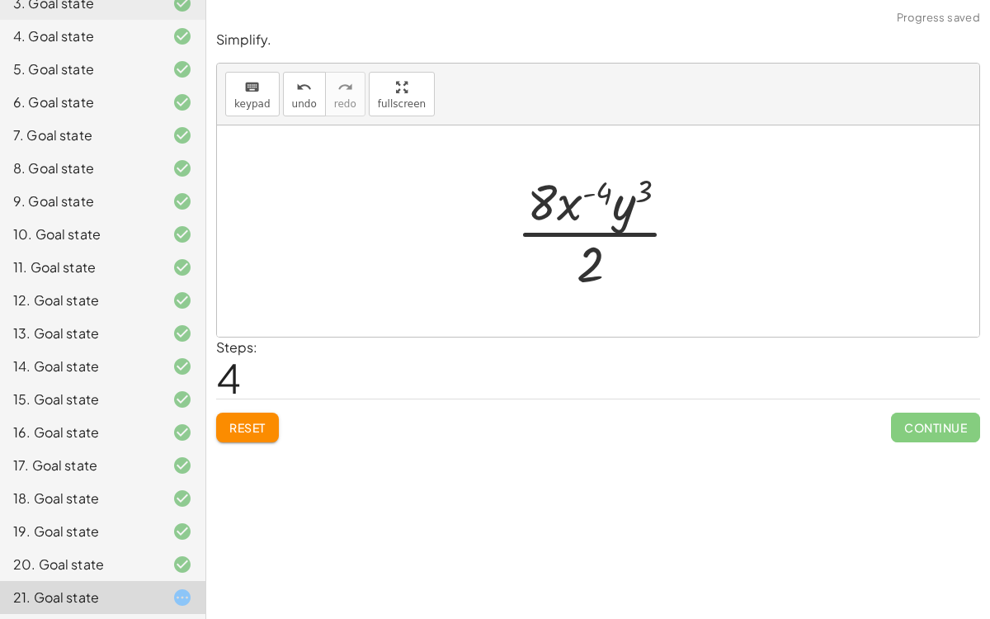
click at [579, 209] on div at bounding box center [604, 231] width 192 height 127
click at [586, 201] on div at bounding box center [604, 231] width 192 height 127
click at [588, 194] on div at bounding box center [604, 231] width 192 height 127
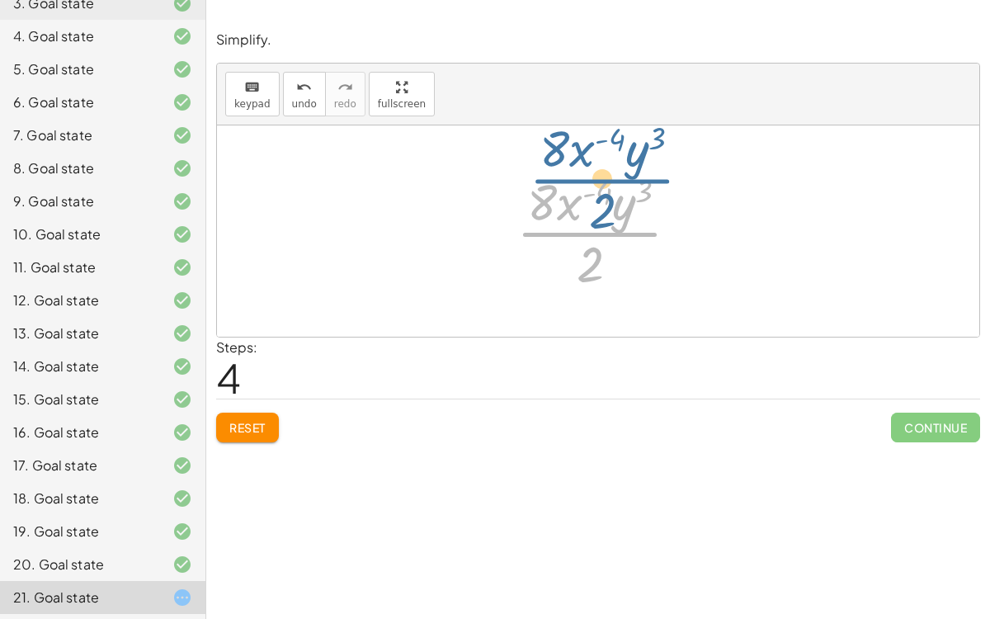
drag, startPoint x: 591, startPoint y: 237, endPoint x: 606, endPoint y: 200, distance: 40.0
click at [606, 200] on div at bounding box center [604, 231] width 192 height 127
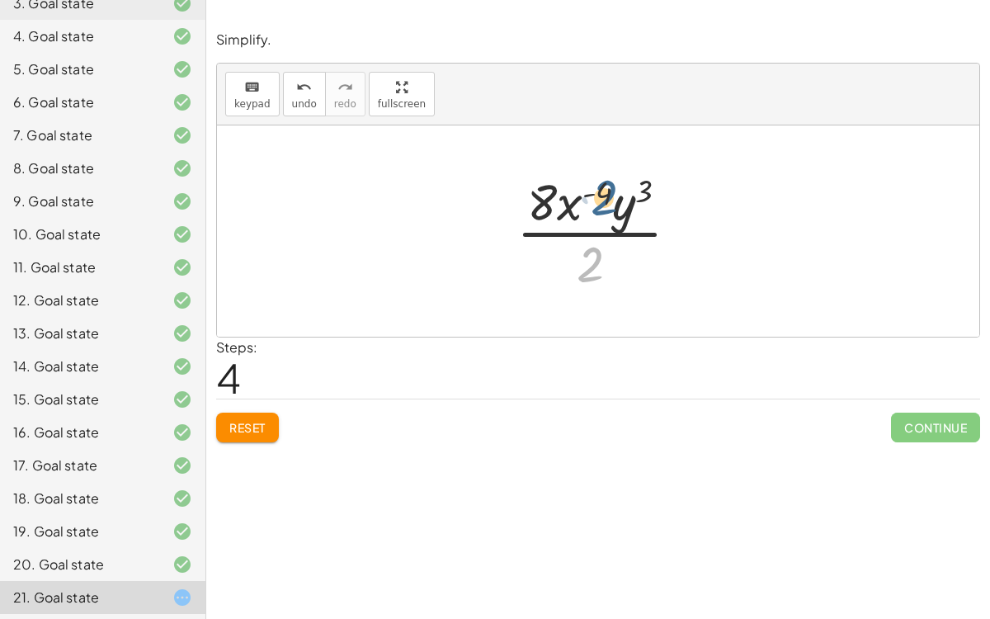
drag, startPoint x: 589, startPoint y: 256, endPoint x: 599, endPoint y: 184, distance: 72.5
click at [599, 184] on div at bounding box center [604, 231] width 192 height 127
click at [246, 416] on button "Reset" at bounding box center [247, 428] width 63 height 30
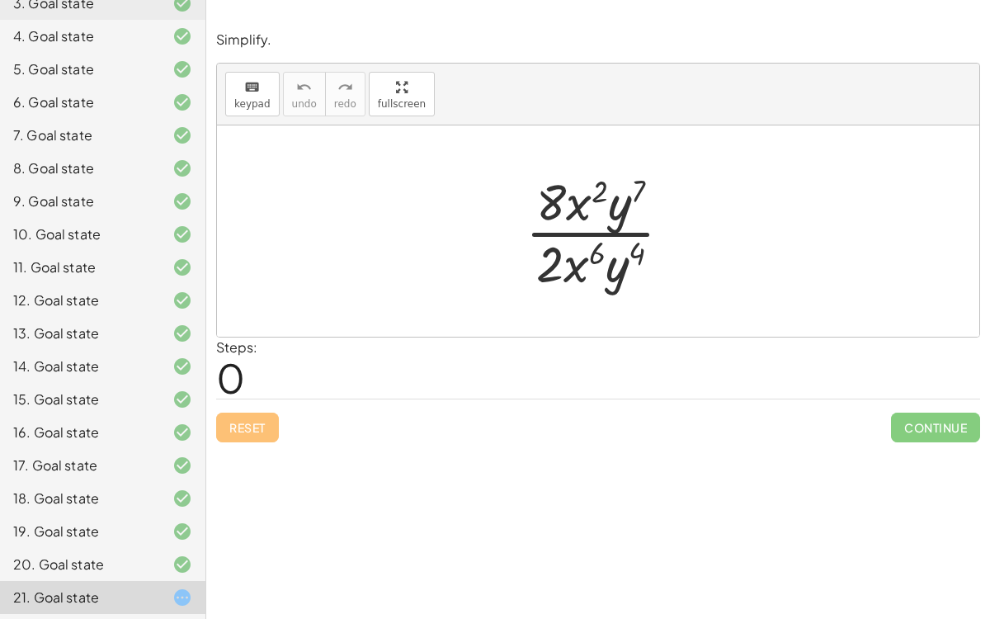
click at [559, 163] on div "· 8 · x 2 · y 7 · 2 · x 6 · y 4" at bounding box center [599, 230] width 196 height 135
click at [592, 195] on div at bounding box center [605, 231] width 176 height 127
drag, startPoint x: 592, startPoint y: 195, endPoint x: 628, endPoint y: 200, distance: 36.6
click at [628, 200] on div at bounding box center [605, 231] width 176 height 127
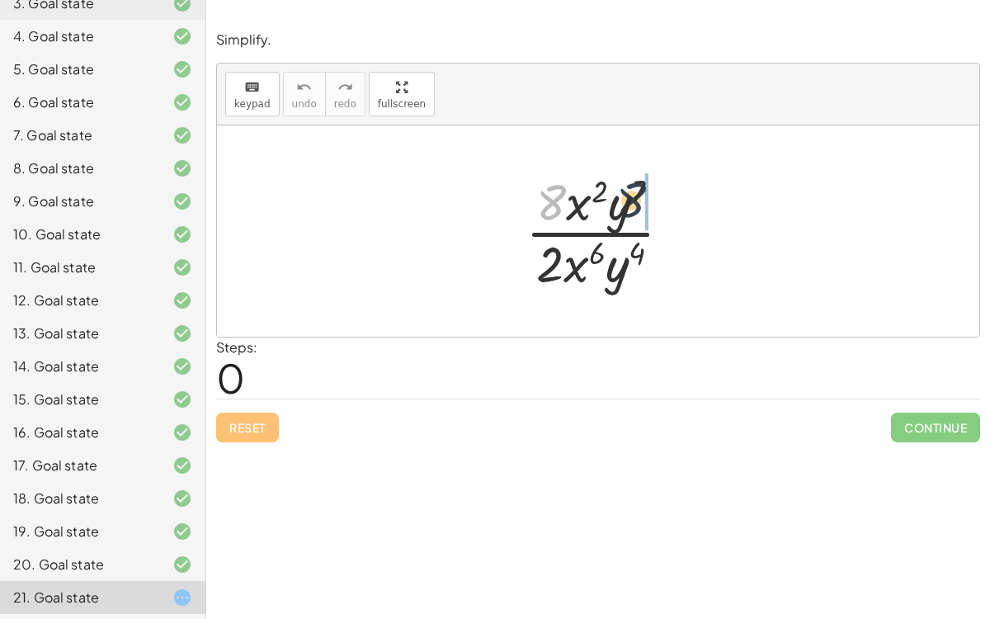
drag, startPoint x: 560, startPoint y: 205, endPoint x: 654, endPoint y: 208, distance: 93.3
click at [654, 208] on div at bounding box center [605, 231] width 176 height 127
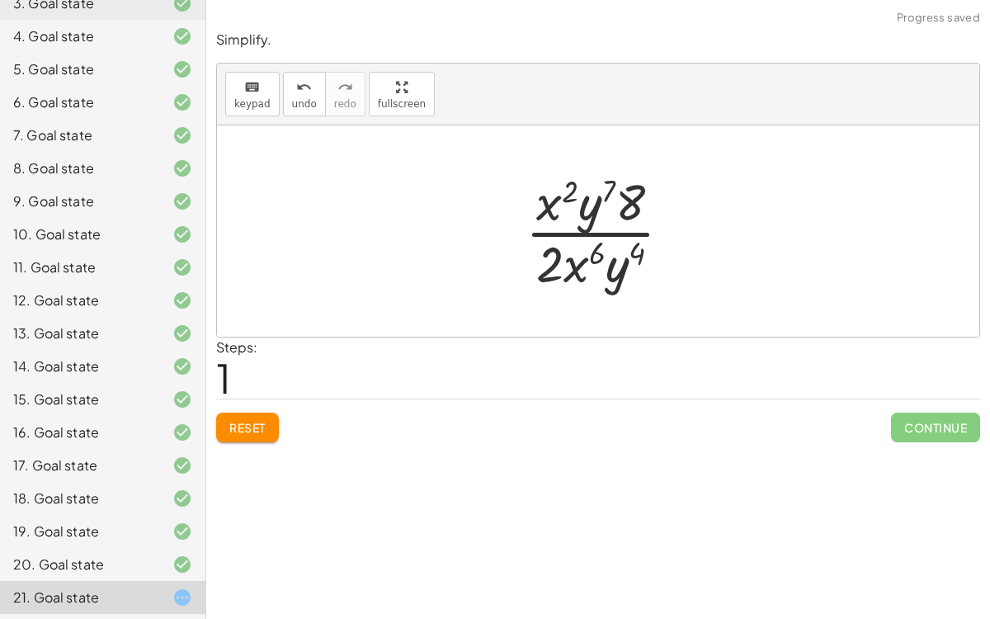
click at [622, 205] on div at bounding box center [605, 231] width 176 height 127
drag, startPoint x: 630, startPoint y: 201, endPoint x: 521, endPoint y: 202, distance: 109.8
click at [521, 202] on div at bounding box center [605, 231] width 176 height 127
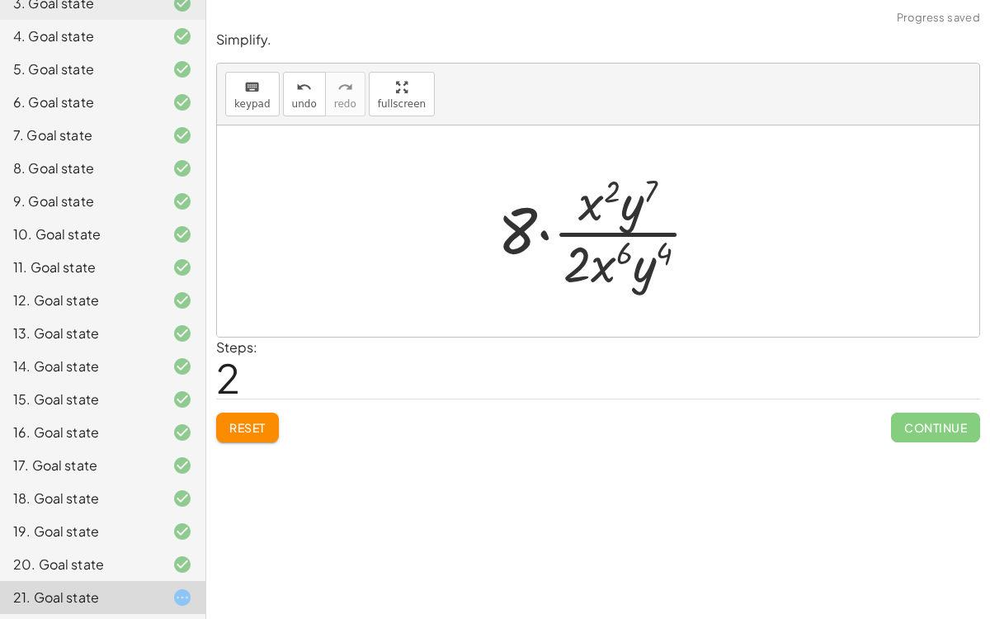
click at [542, 229] on div at bounding box center [604, 231] width 231 height 127
click at [542, 229] on div at bounding box center [605, 231] width 176 height 127
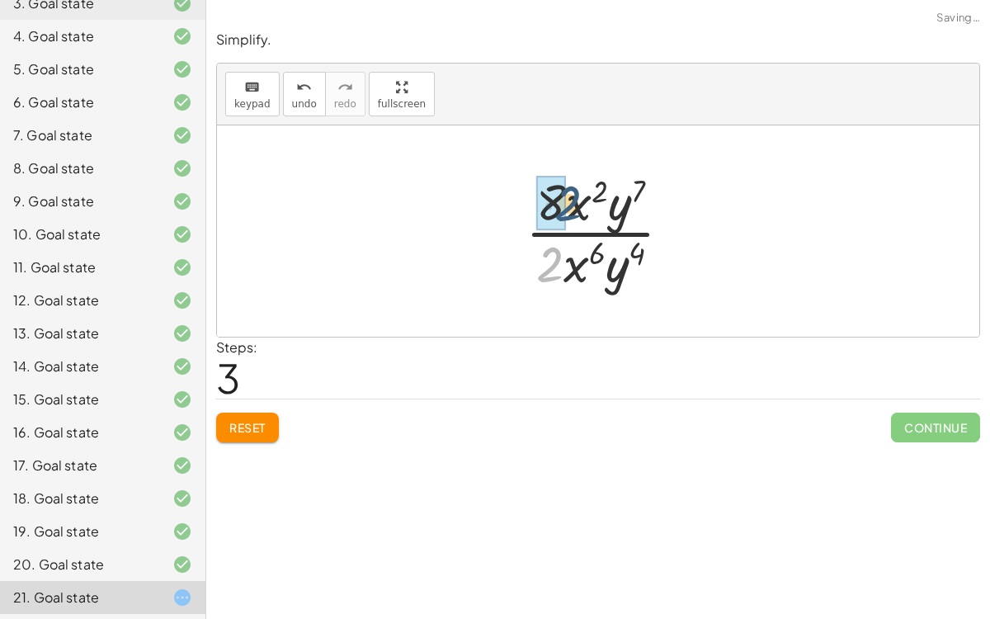
drag, startPoint x: 550, startPoint y: 250, endPoint x: 568, endPoint y: 183, distance: 69.3
click at [568, 183] on div at bounding box center [605, 231] width 176 height 127
click at [568, 183] on div at bounding box center [604, 231] width 172 height 127
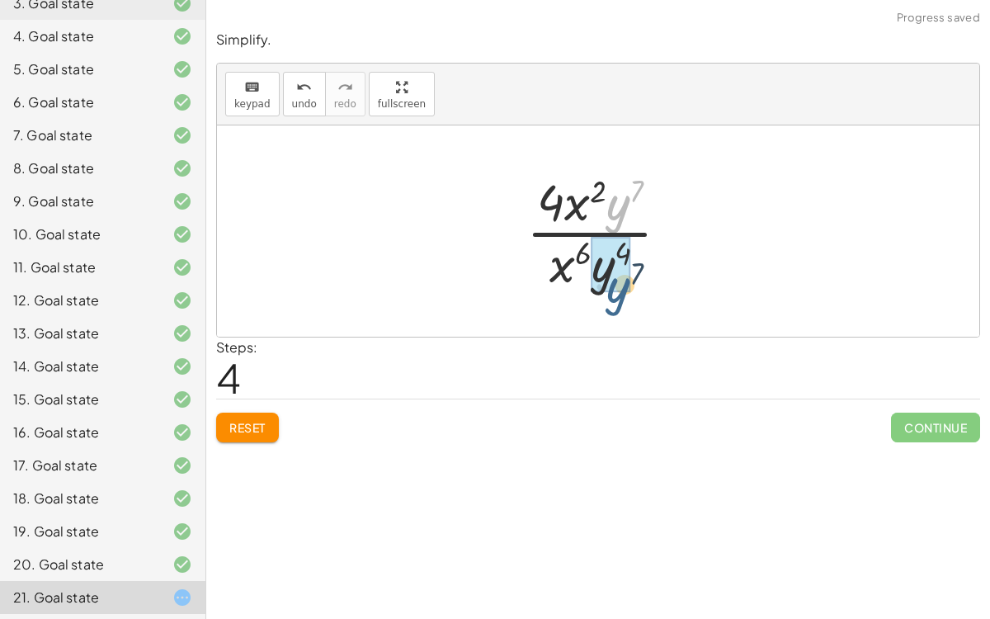
drag, startPoint x: 608, startPoint y: 214, endPoint x: 606, endPoint y: 296, distance: 82.5
click at [606, 296] on div "· 8 · x 2 · y 7 · 2 · x 6 · y 4 · x 2 · y 7 · 8 · 2 · x 6 · y 4 · 8 · · x 2 · y…" at bounding box center [598, 230] width 193 height 135
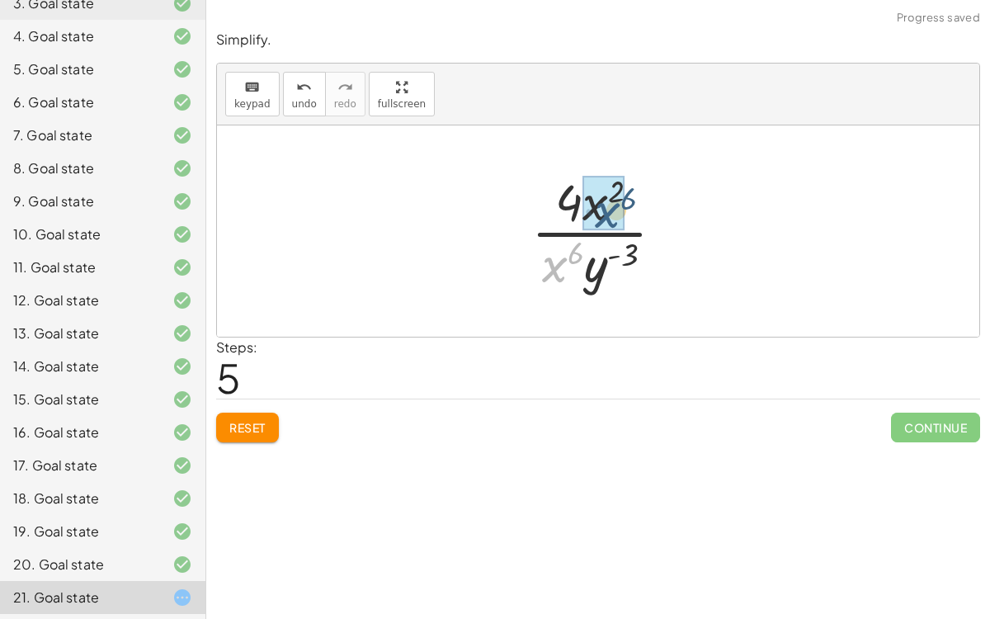
drag, startPoint x: 558, startPoint y: 262, endPoint x: 611, endPoint y: 205, distance: 78.2
click at [611, 205] on div at bounding box center [604, 231] width 149 height 127
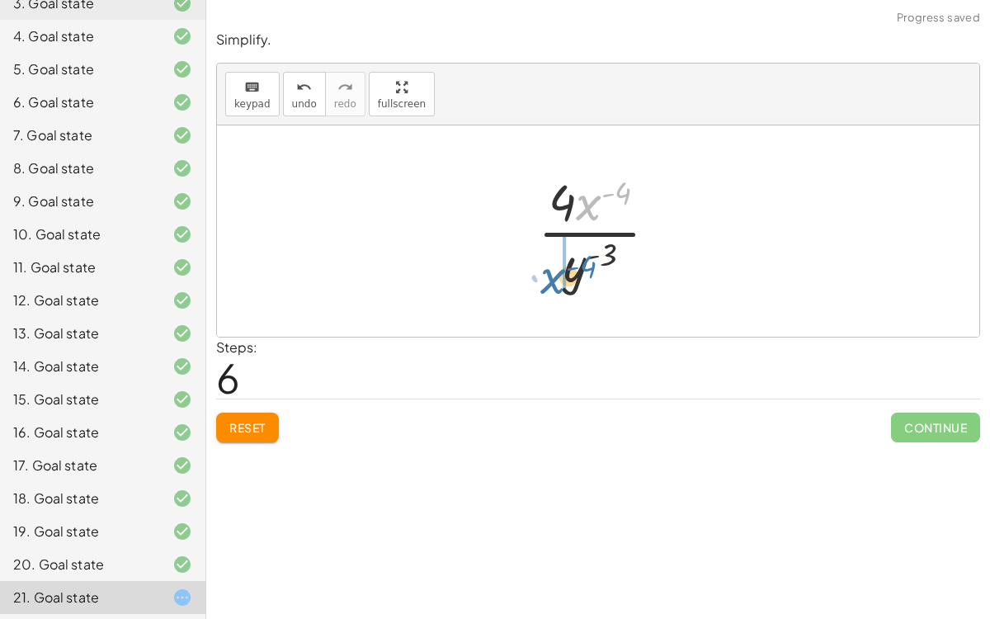
drag, startPoint x: 597, startPoint y: 201, endPoint x: 562, endPoint y: 276, distance: 82.3
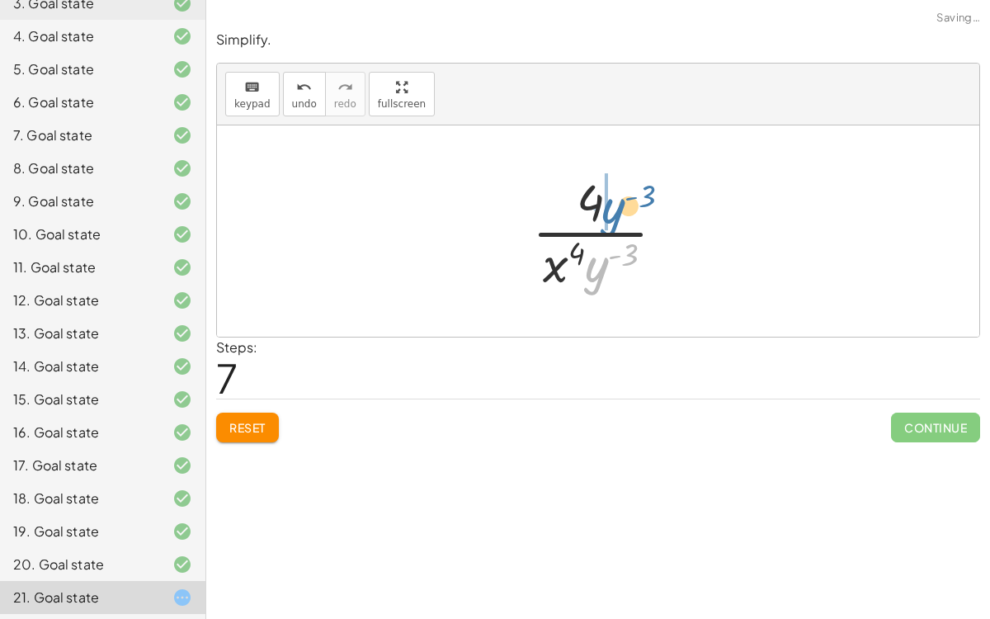
drag, startPoint x: 606, startPoint y: 266, endPoint x: 622, endPoint y: 206, distance: 61.7
click at [622, 206] on div at bounding box center [605, 231] width 163 height 127
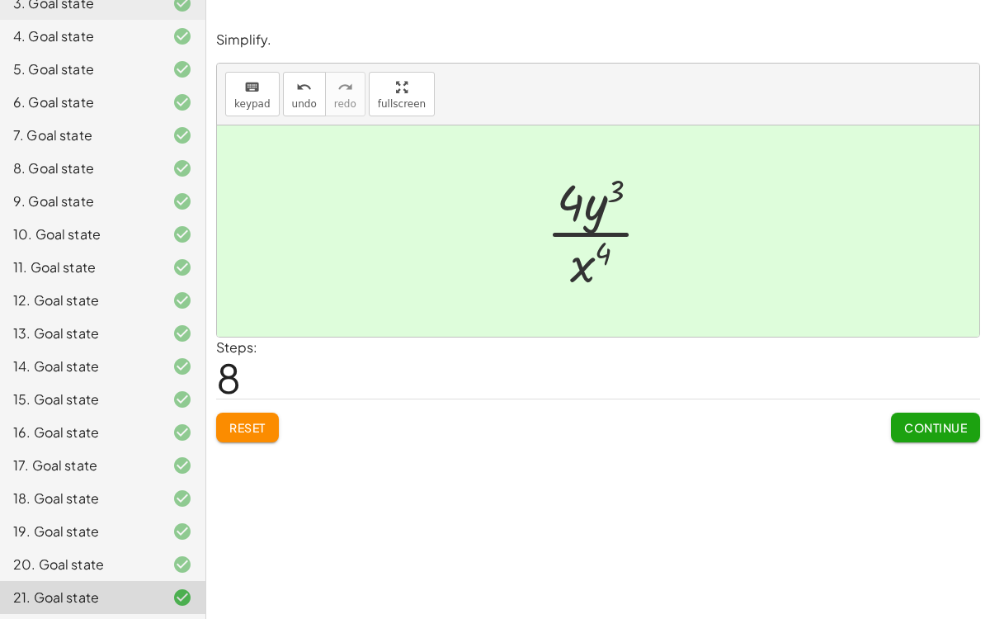
click at [969, 419] on button "Continue" at bounding box center [935, 428] width 89 height 30
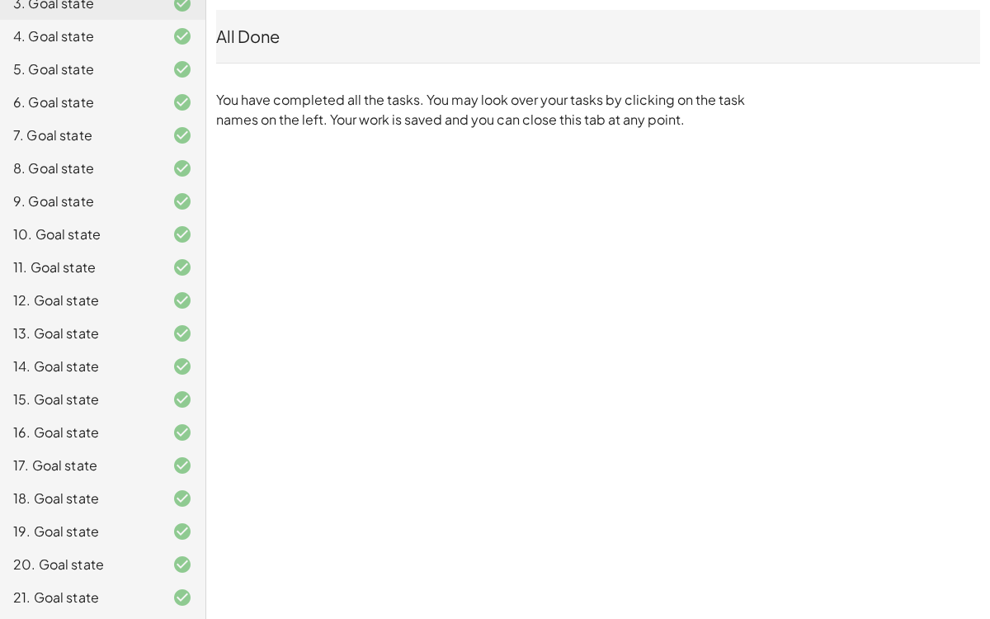
scroll to position [0, 0]
